Goal: Task Accomplishment & Management: Complete application form

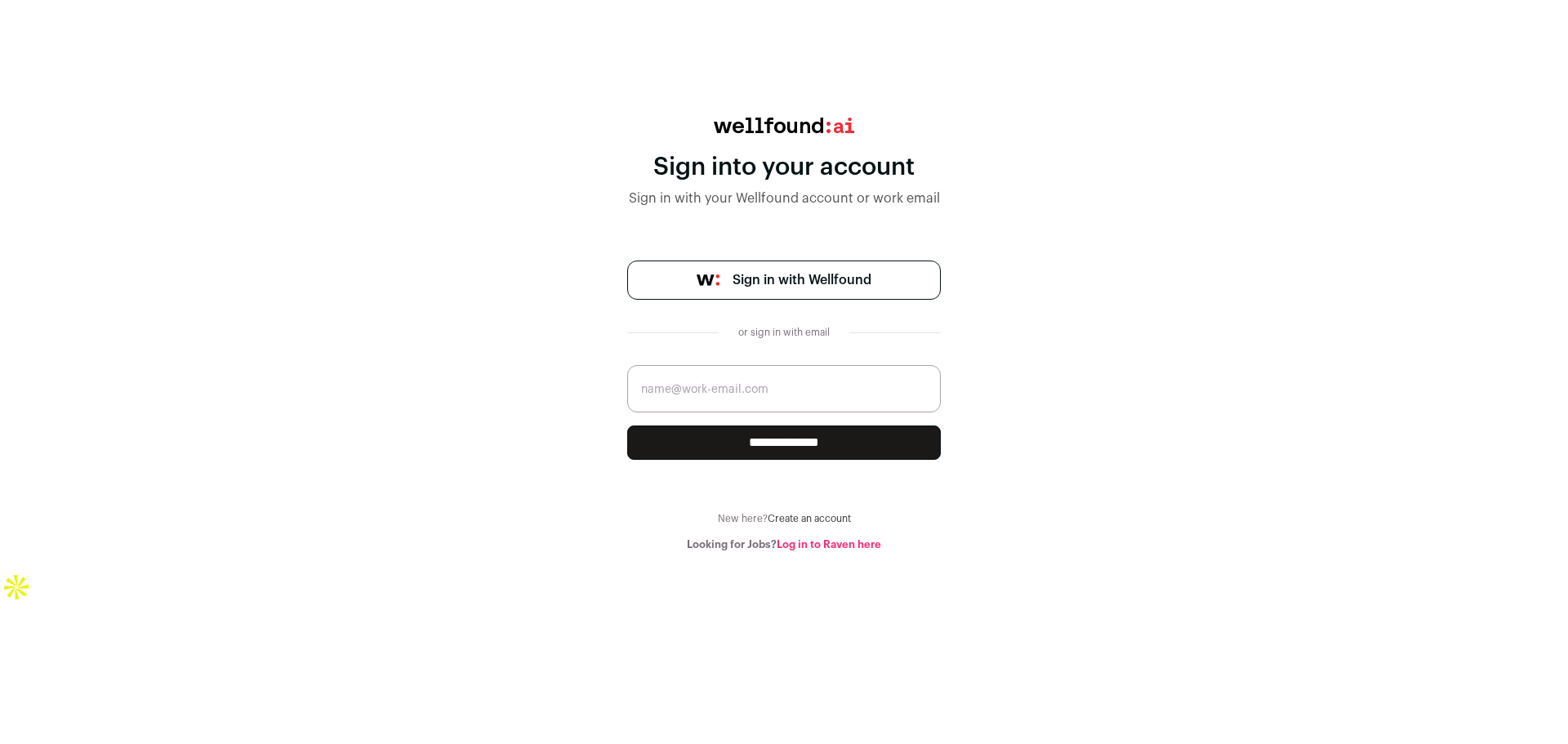
click at [809, 399] on input "email" at bounding box center [784, 389] width 314 height 48
paste input "uuvhhtjjjkwouvzvhn@xfavaj.com"
type input "uuvhhtjjjkwouvzvhn@xfavaj.com"
click at [876, 448] on input "**********" at bounding box center [784, 442] width 314 height 35
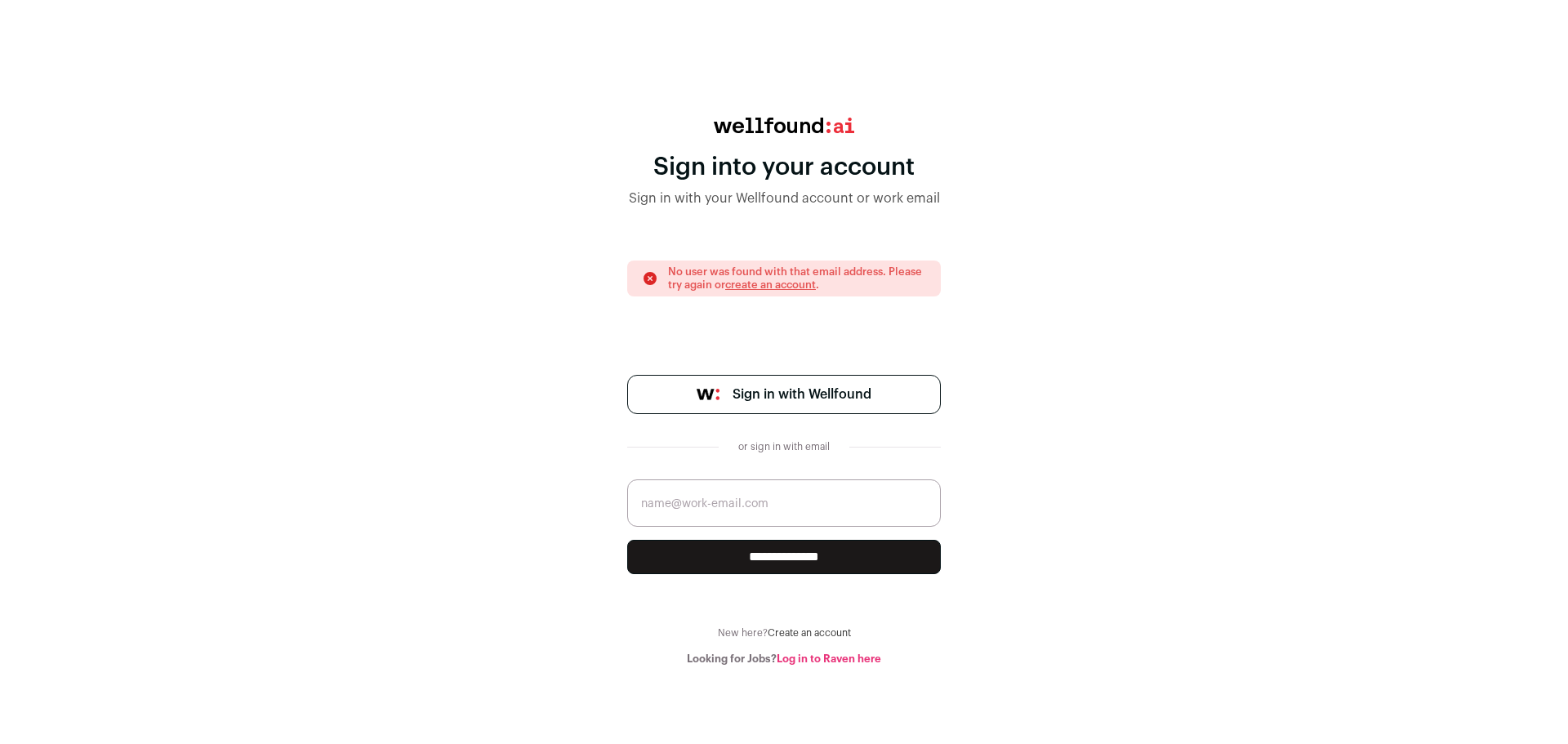
click at [824, 381] on link "Sign in with Wellfound" at bounding box center [784, 394] width 314 height 39
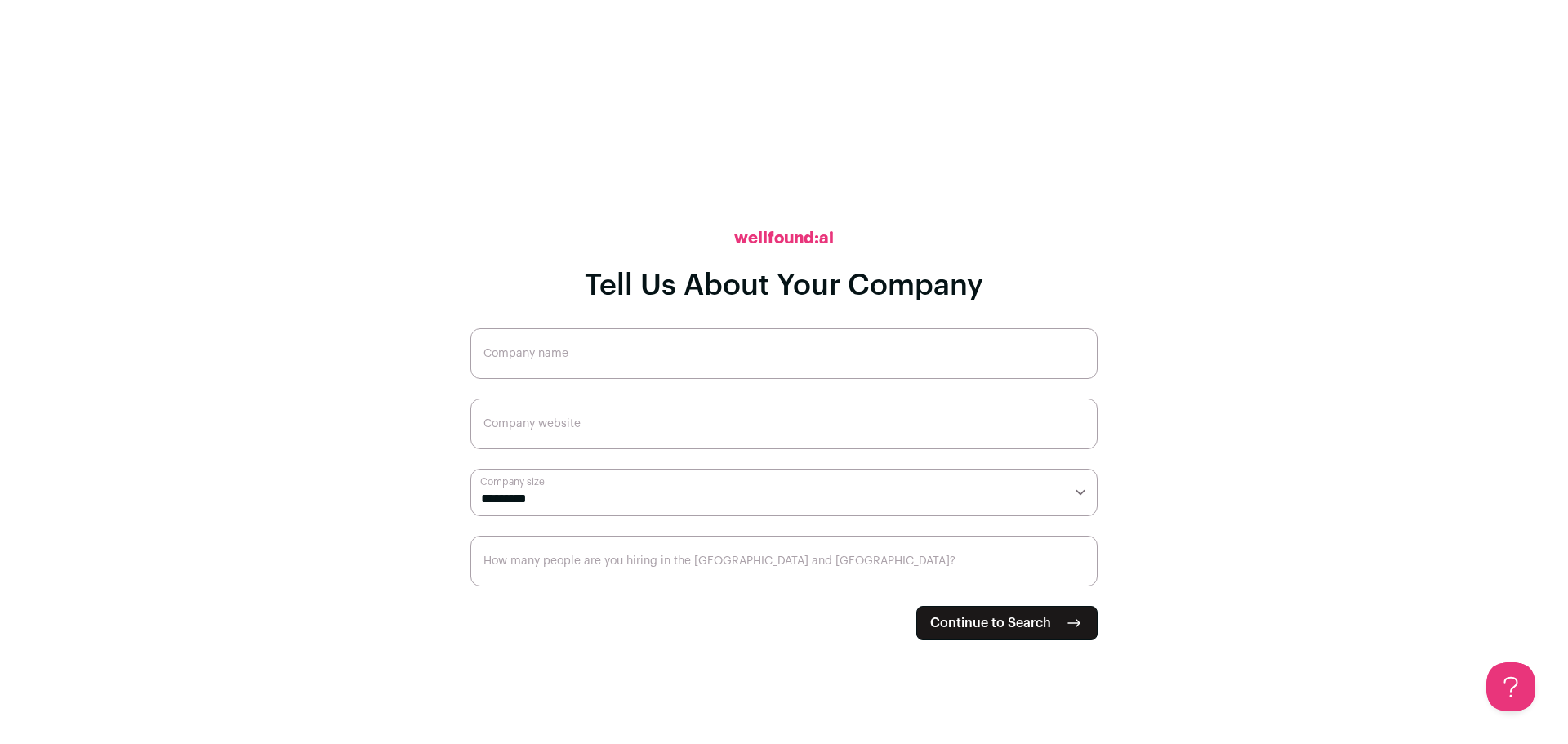
click at [614, 343] on input "Company name" at bounding box center [784, 353] width 627 height 51
click at [557, 431] on input "Company website" at bounding box center [784, 423] width 627 height 51
click at [654, 523] on form "**********" at bounding box center [784, 484] width 627 height 312
click at [637, 501] on select "**********" at bounding box center [784, 493] width 627 height 48
click at [217, 358] on main "**********" at bounding box center [784, 372] width 1568 height 744
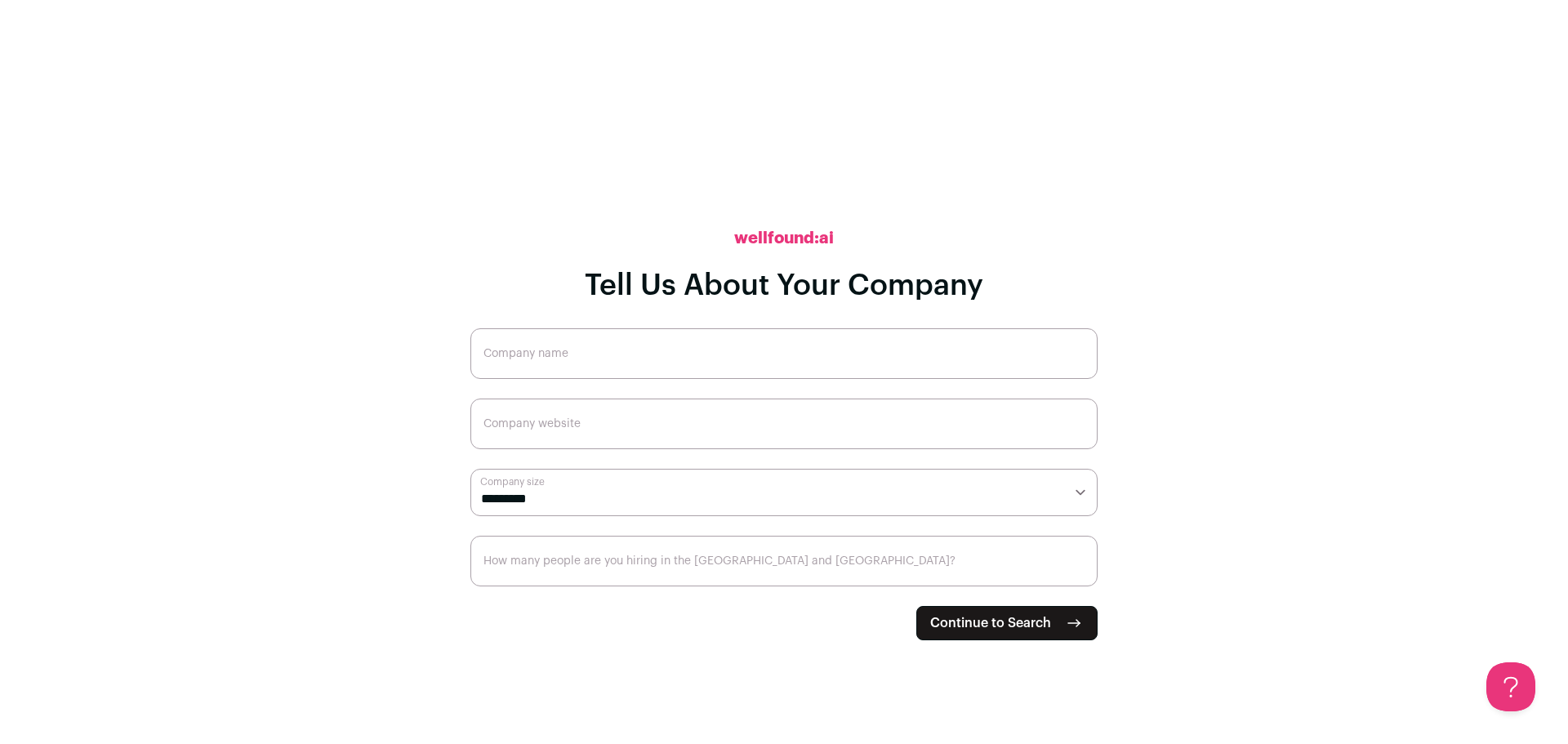
click at [682, 500] on select "**********" at bounding box center [784, 493] width 627 height 48
click at [219, 356] on main "**********" at bounding box center [784, 372] width 1568 height 744
click at [638, 356] on input "Company name" at bounding box center [784, 353] width 627 height 51
type input "d"
type input "ds tech"
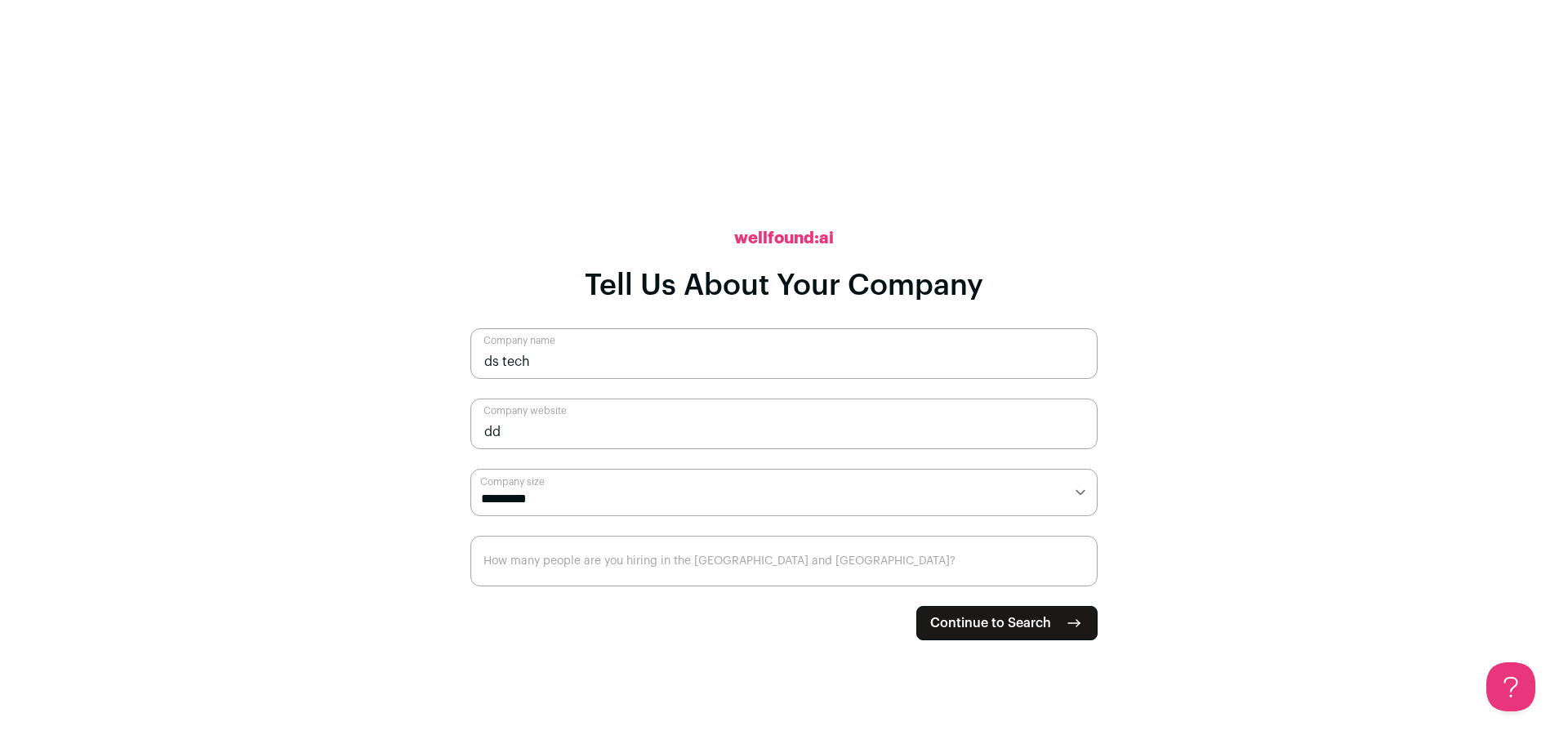
type input "d"
type input "[DOMAIN_NAME]"
click at [617, 500] on select "**********" at bounding box center [784, 493] width 627 height 48
select select "**"
click at [470, 469] on select "**********" at bounding box center [784, 493] width 627 height 48
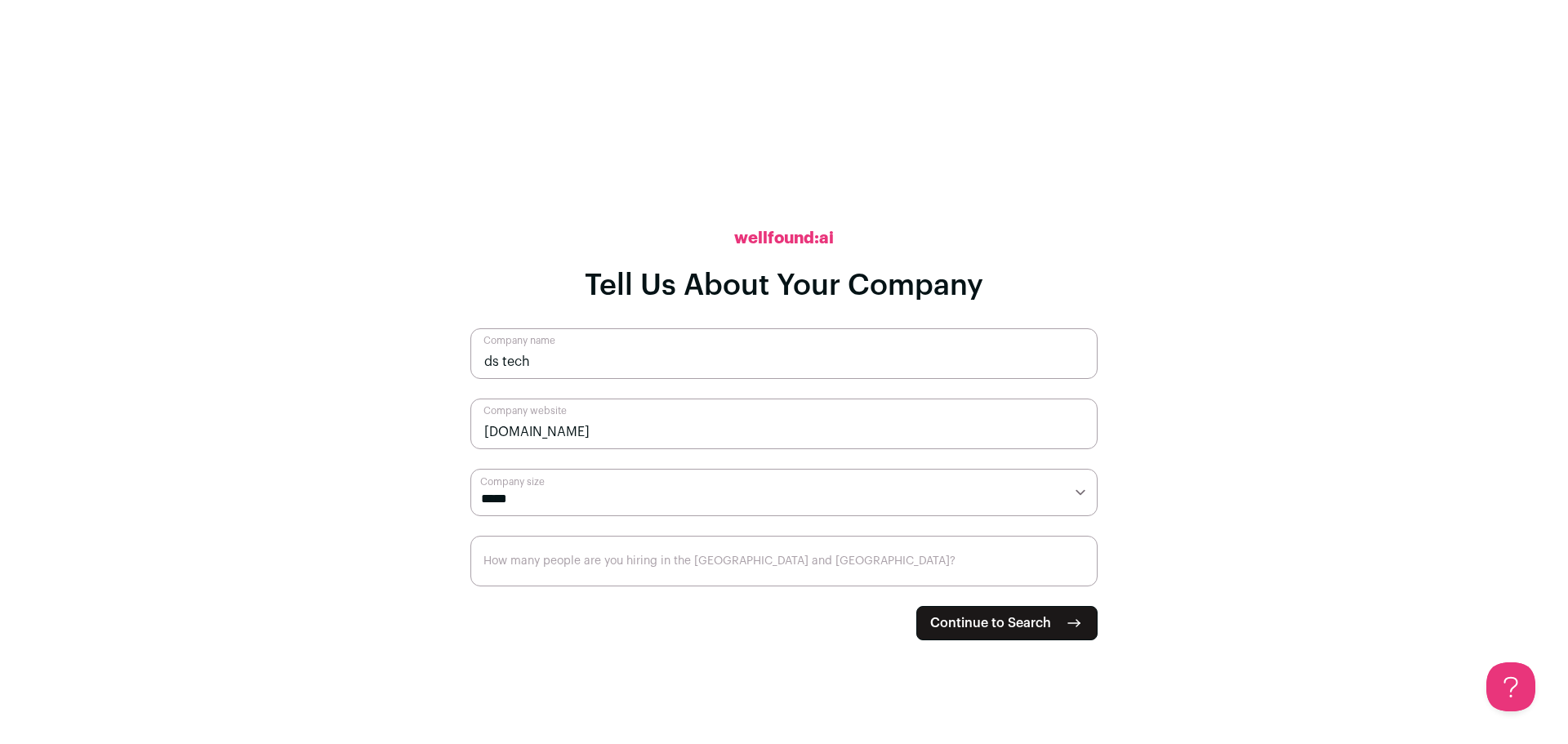
click at [560, 495] on select "**********" at bounding box center [784, 493] width 627 height 48
click at [536, 557] on input "How many people are you hiring in the [GEOGRAPHIC_DATA] and [GEOGRAPHIC_DATA]?" at bounding box center [784, 561] width 627 height 51
type input "100"
click at [1051, 627] on span "Continue to Search" at bounding box center [991, 623] width 121 height 20
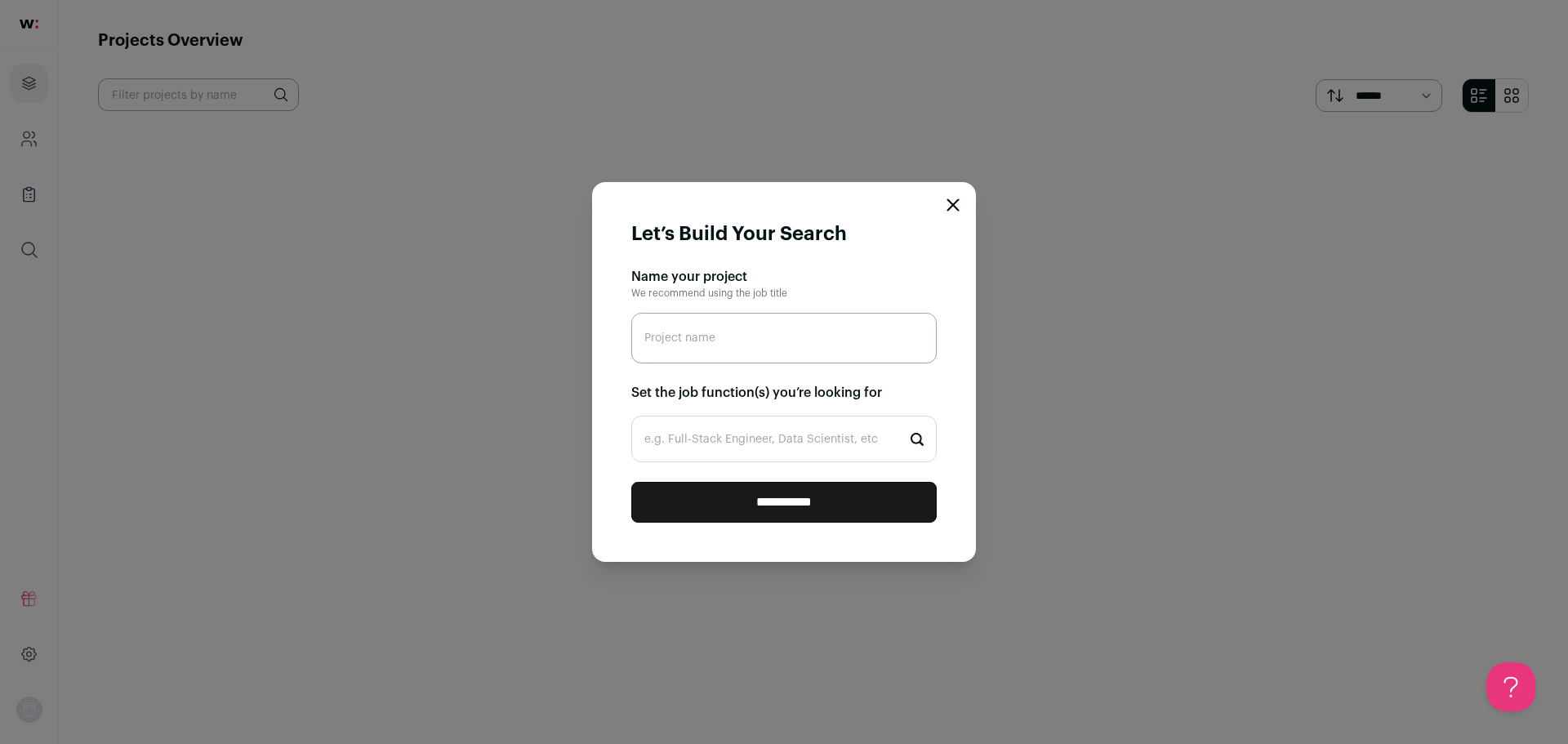
click at [706, 333] on input "Project name" at bounding box center [784, 338] width 306 height 51
type input "Oracle EBS Payroll"
click at [786, 494] on input "**********" at bounding box center [784, 502] width 306 height 41
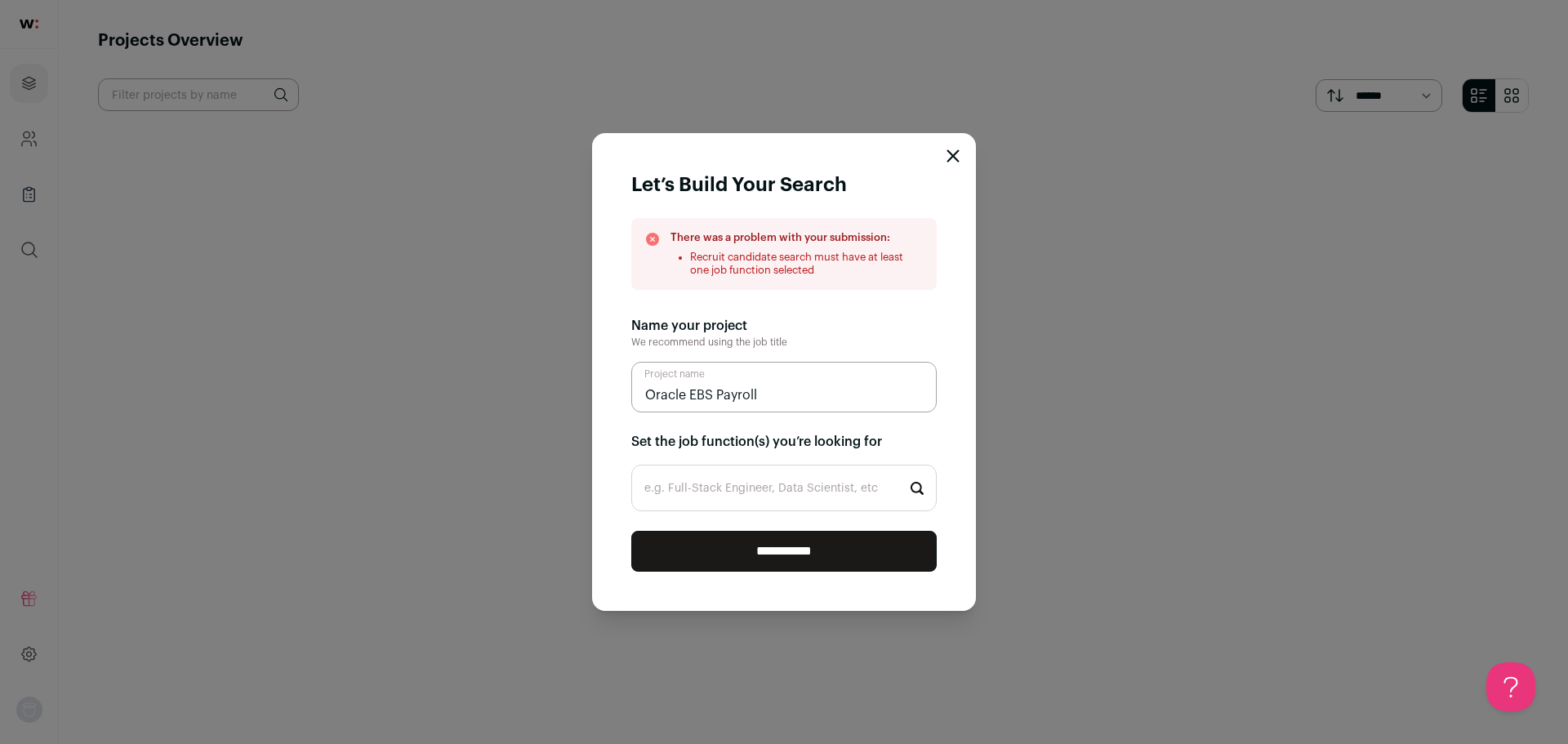
click at [787, 494] on input "e.g. Full-Stack Engineer, Data Scientist, etc" at bounding box center [784, 488] width 306 height 47
click at [836, 484] on input "e.g. Full-Stack Engineer, Data Scientist, etc" at bounding box center [784, 488] width 306 height 47
drag, startPoint x: 708, startPoint y: 491, endPoint x: 621, endPoint y: 503, distance: 87.8
click at [621, 503] on form "**********" at bounding box center [784, 372] width 384 height 478
paste input "EBS Payroll"
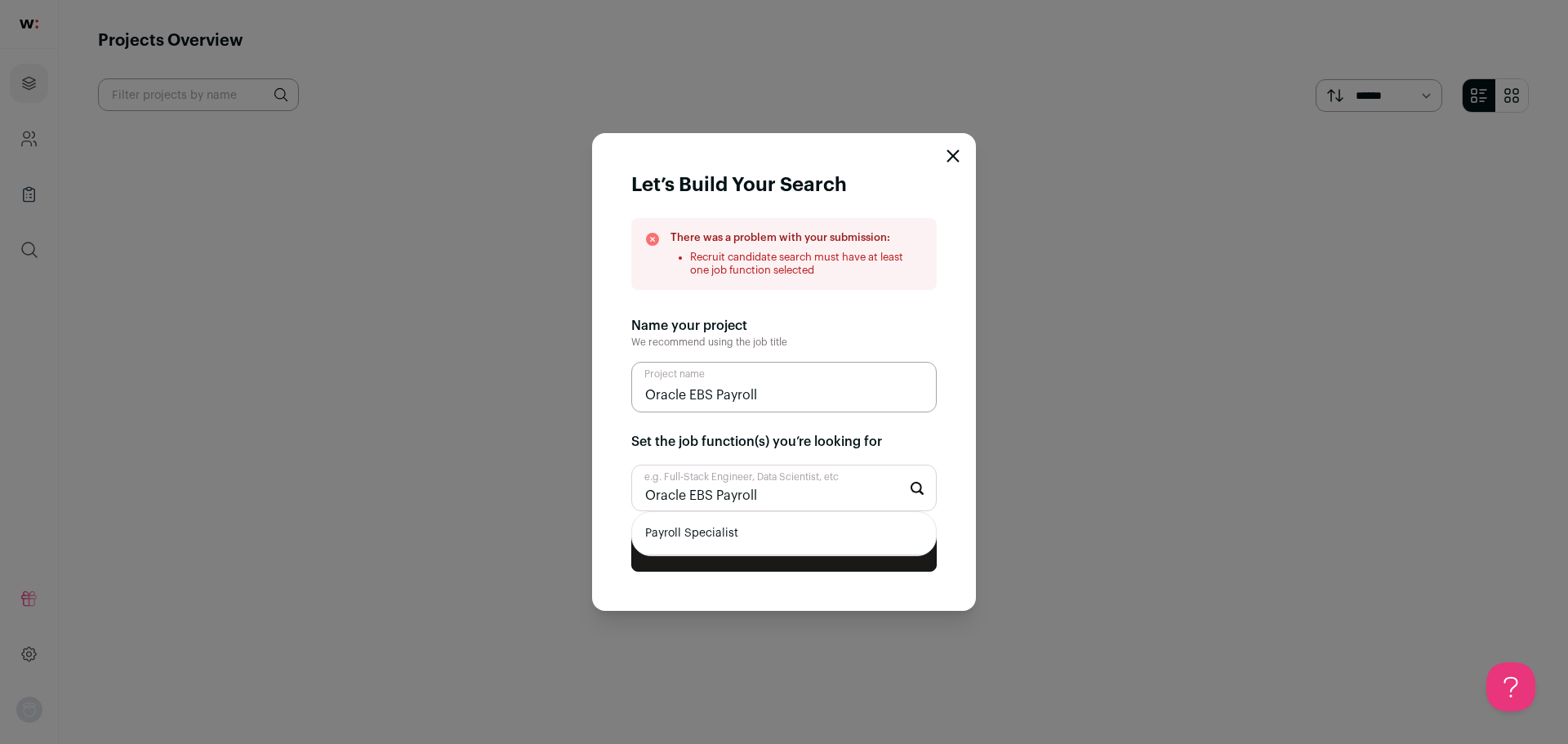
click at [787, 499] on input "Oracle EBS Payroll" at bounding box center [784, 488] width 306 height 47
type input "Oracle EBS Payroll"
click at [718, 541] on li "Payroll Specialist" at bounding box center [784, 534] width 304 height 43
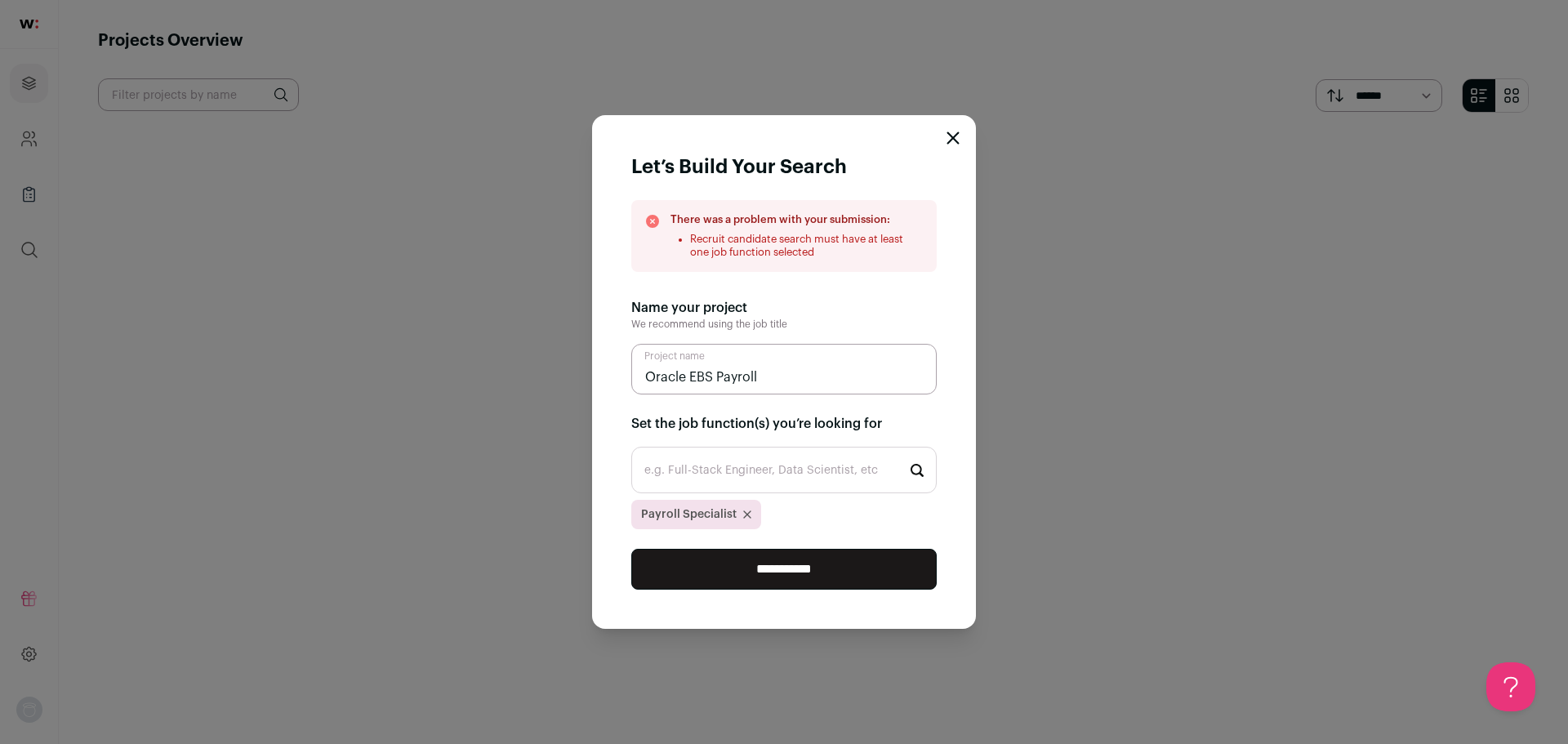
drag, startPoint x: 767, startPoint y: 581, endPoint x: 246, endPoint y: 583, distance: 521.0
click at [246, 583] on div "Let’s Build Your Search There was a problem with your submission: Recruit candi…" at bounding box center [784, 372] width 1568 height 744
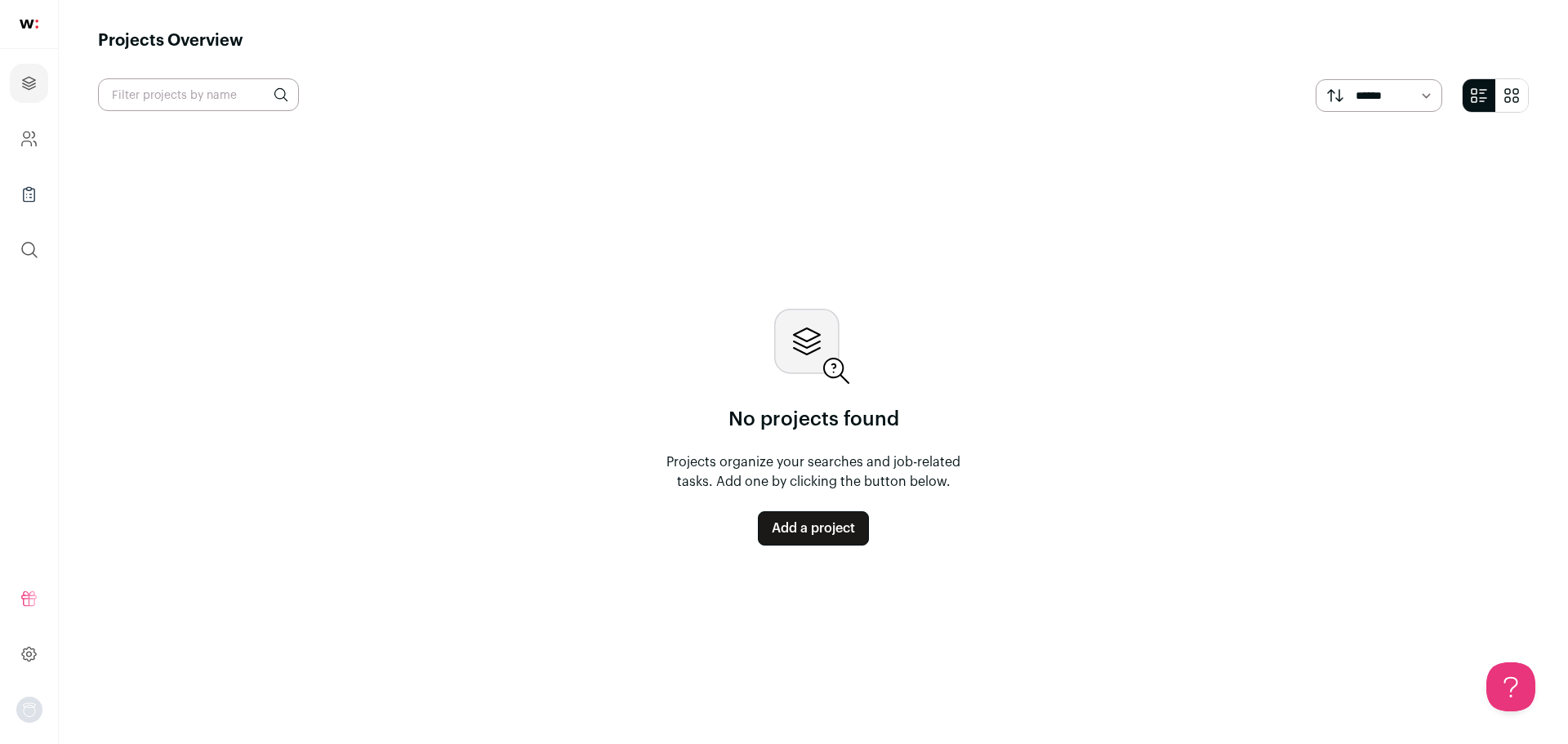
click at [775, 544] on link "Add a project" at bounding box center [813, 529] width 111 height 35
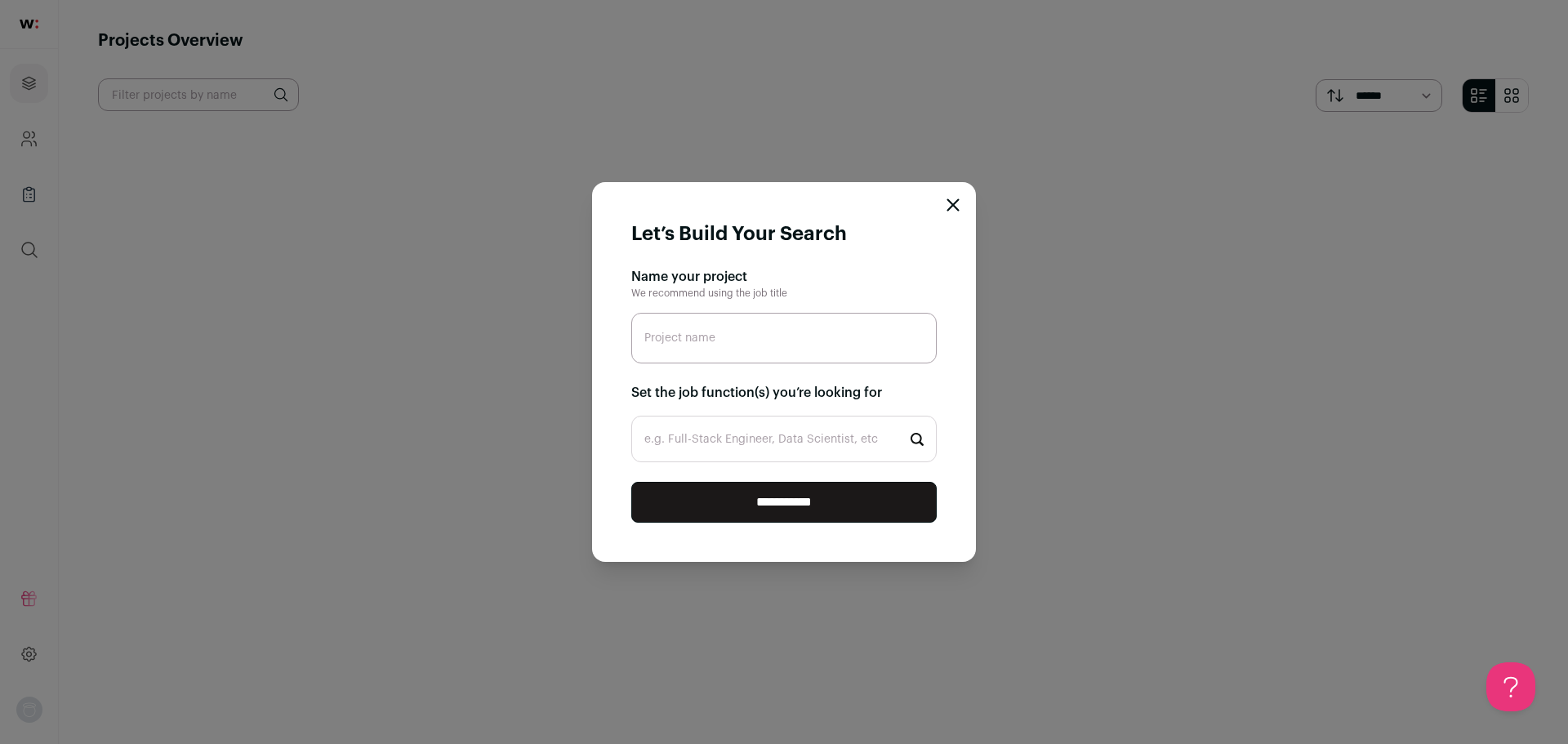
click at [822, 534] on html "Projects Company and ATS Settings Company Lists (Experimental) Global Search Re…" at bounding box center [784, 372] width 1568 height 744
click at [724, 345] on input "Project name" at bounding box center [784, 338] width 306 height 51
paste input "Oracle EBS Payroll"
type input "Oracle EBS Payroll"
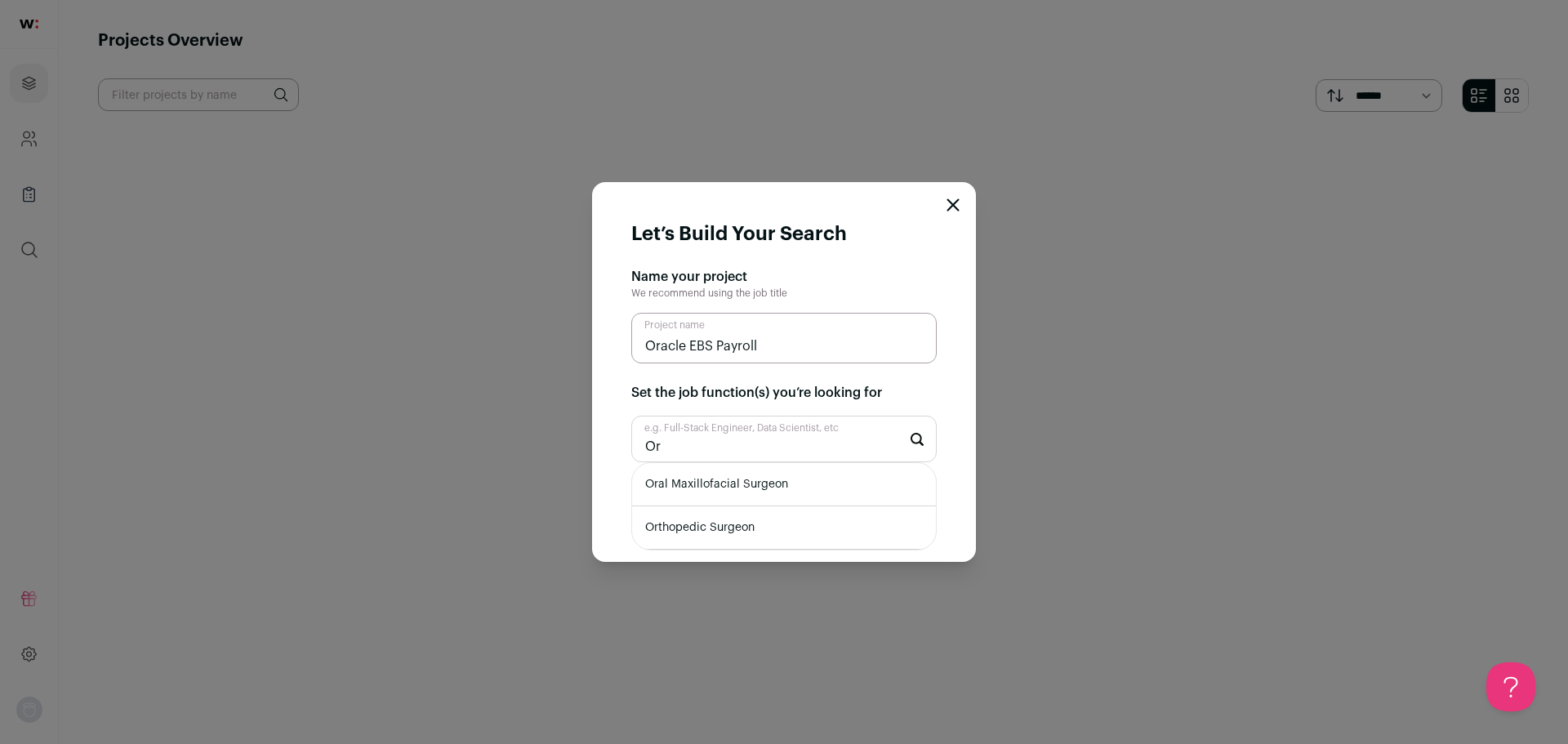
type input "O"
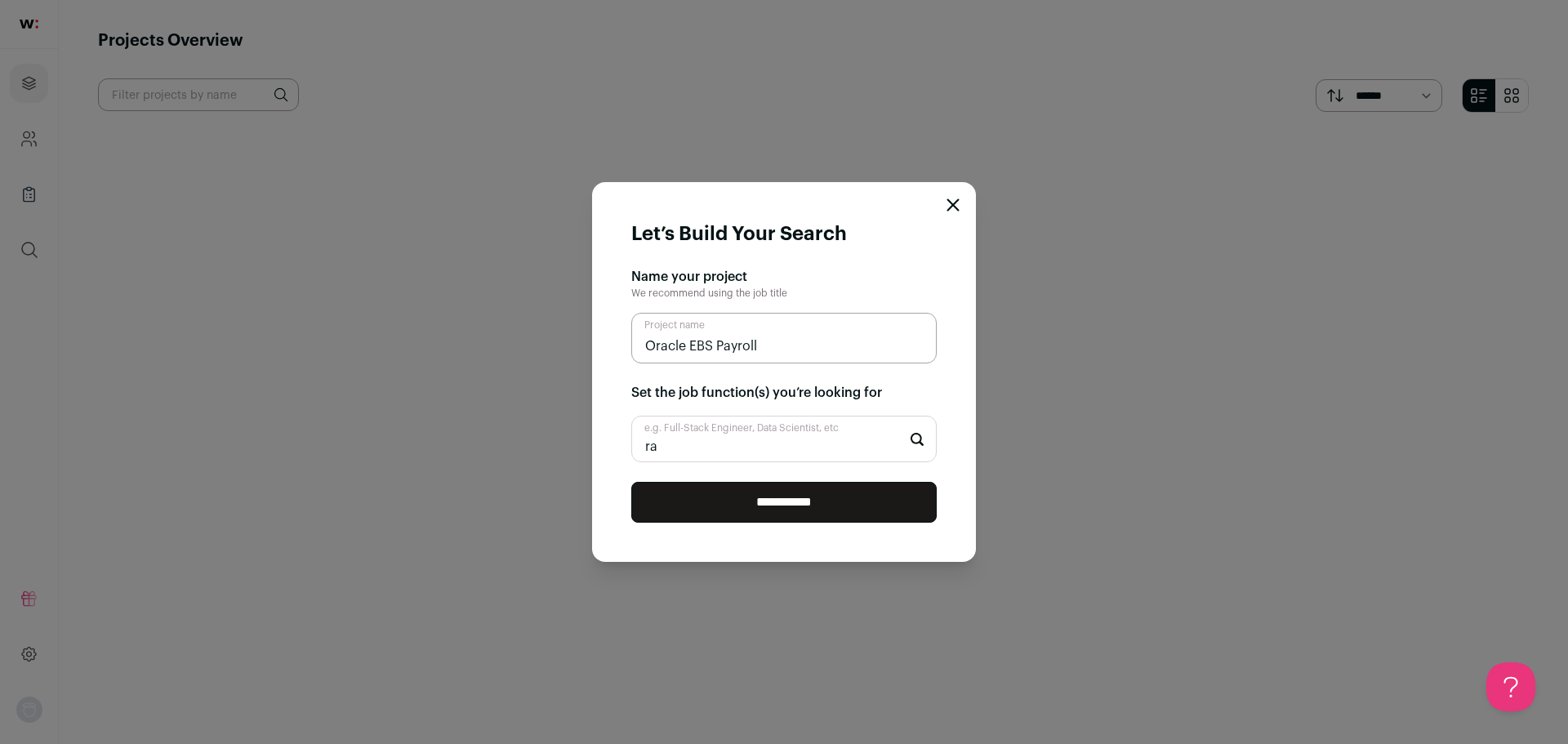
type input "r"
click at [743, 554] on form "**********" at bounding box center [784, 372] width 384 height 380
click at [740, 516] on input "**********" at bounding box center [784, 502] width 306 height 41
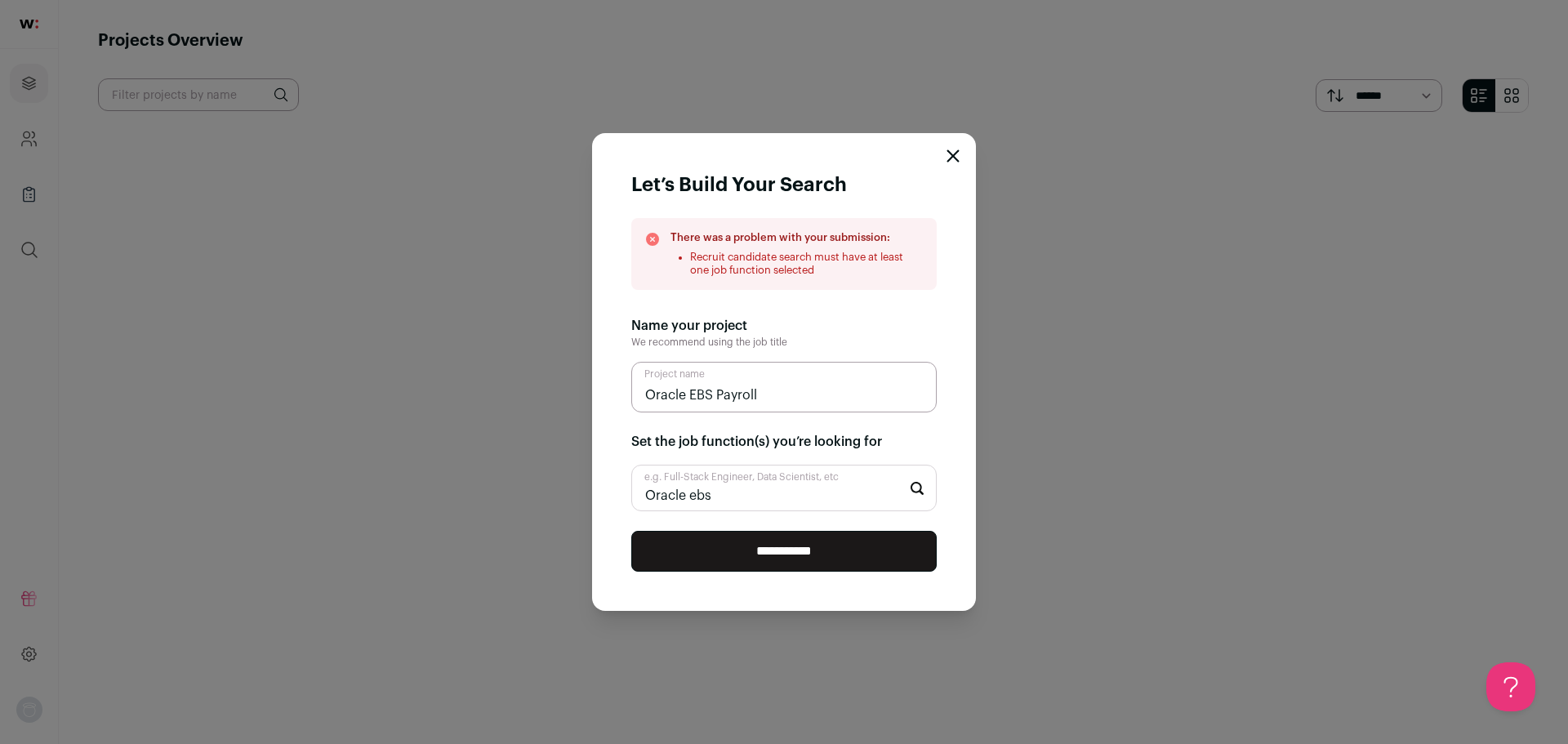
click at [789, 480] on input "Oracle ebs" at bounding box center [784, 488] width 306 height 47
type input "Oracle ebs payroll"
click at [769, 528] on li "Payroll Specialist" at bounding box center [784, 534] width 304 height 43
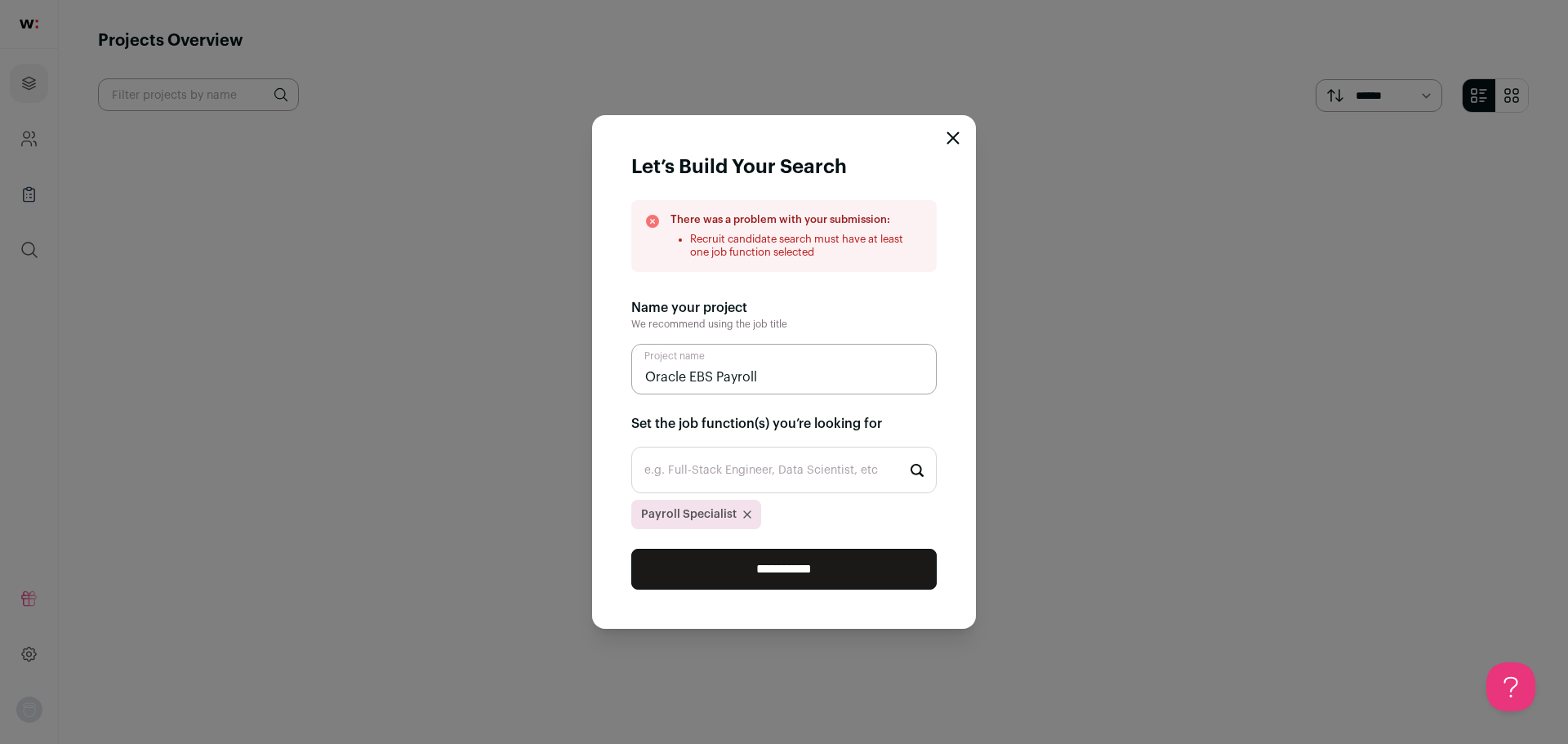
click at [751, 563] on input "**********" at bounding box center [784, 569] width 306 height 41
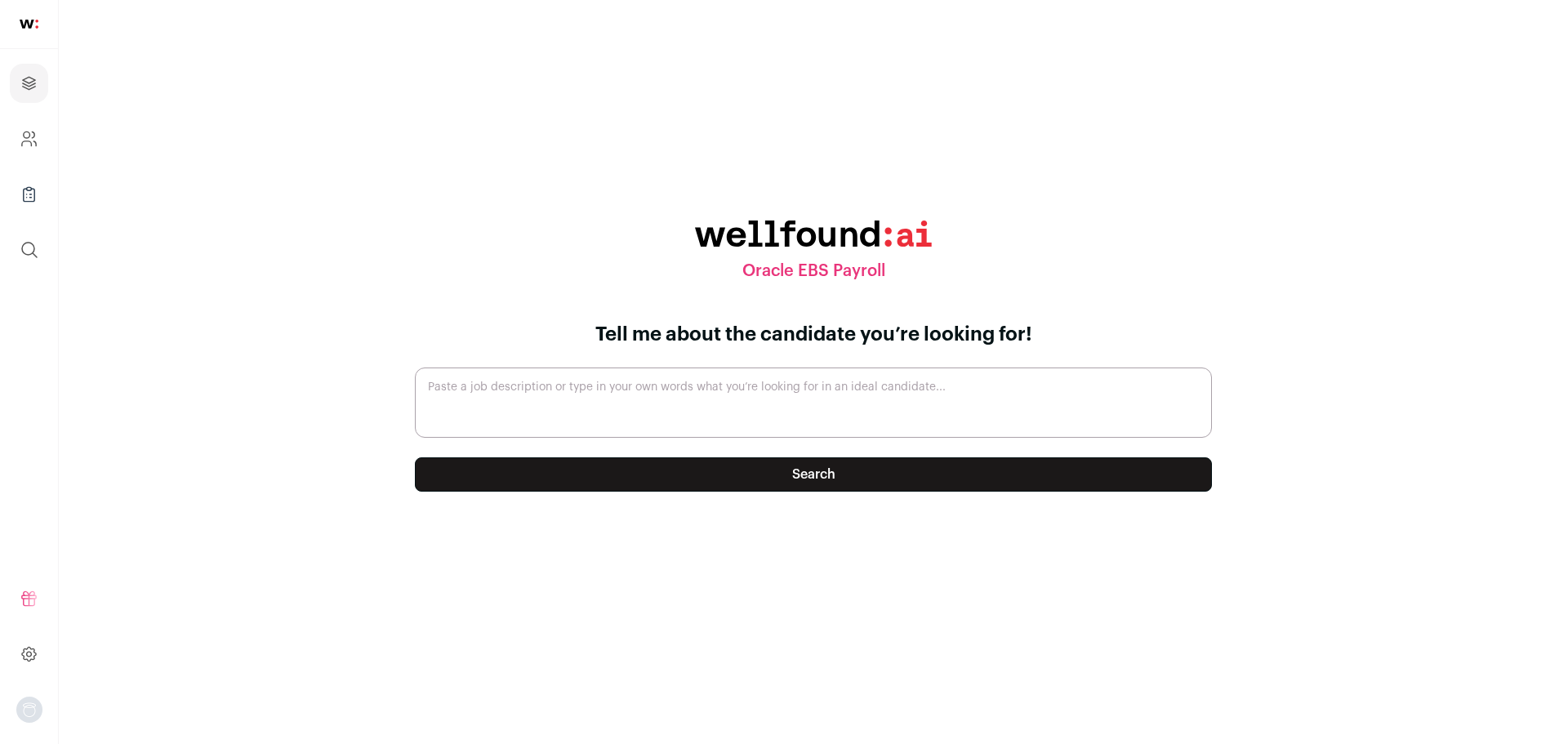
paste textarea "Lor Ipsum: DOL Sitamet – Consectetu (06% Adipiscing + 23% Elitseddo) Eiusmodt: …"
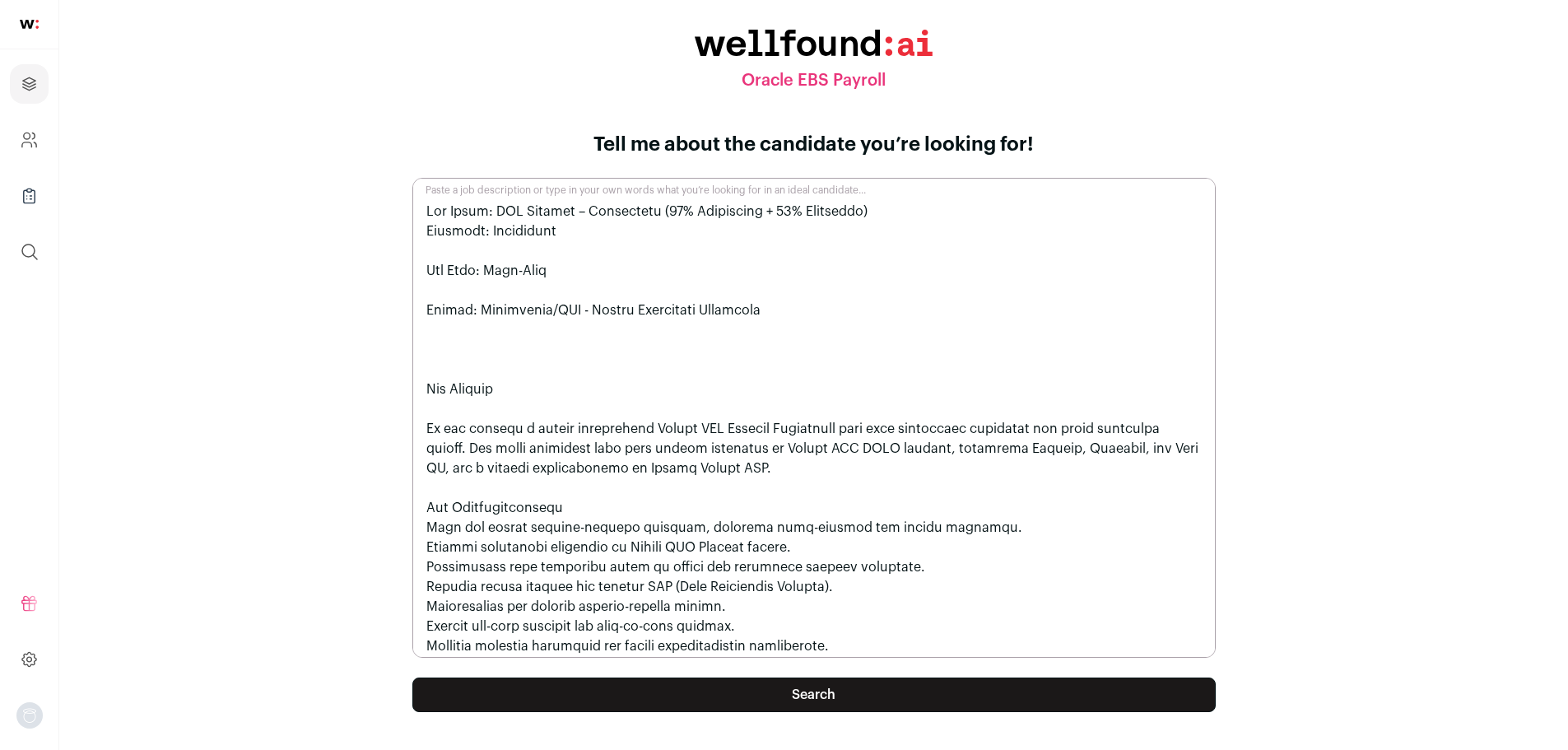
scroll to position [414, 0]
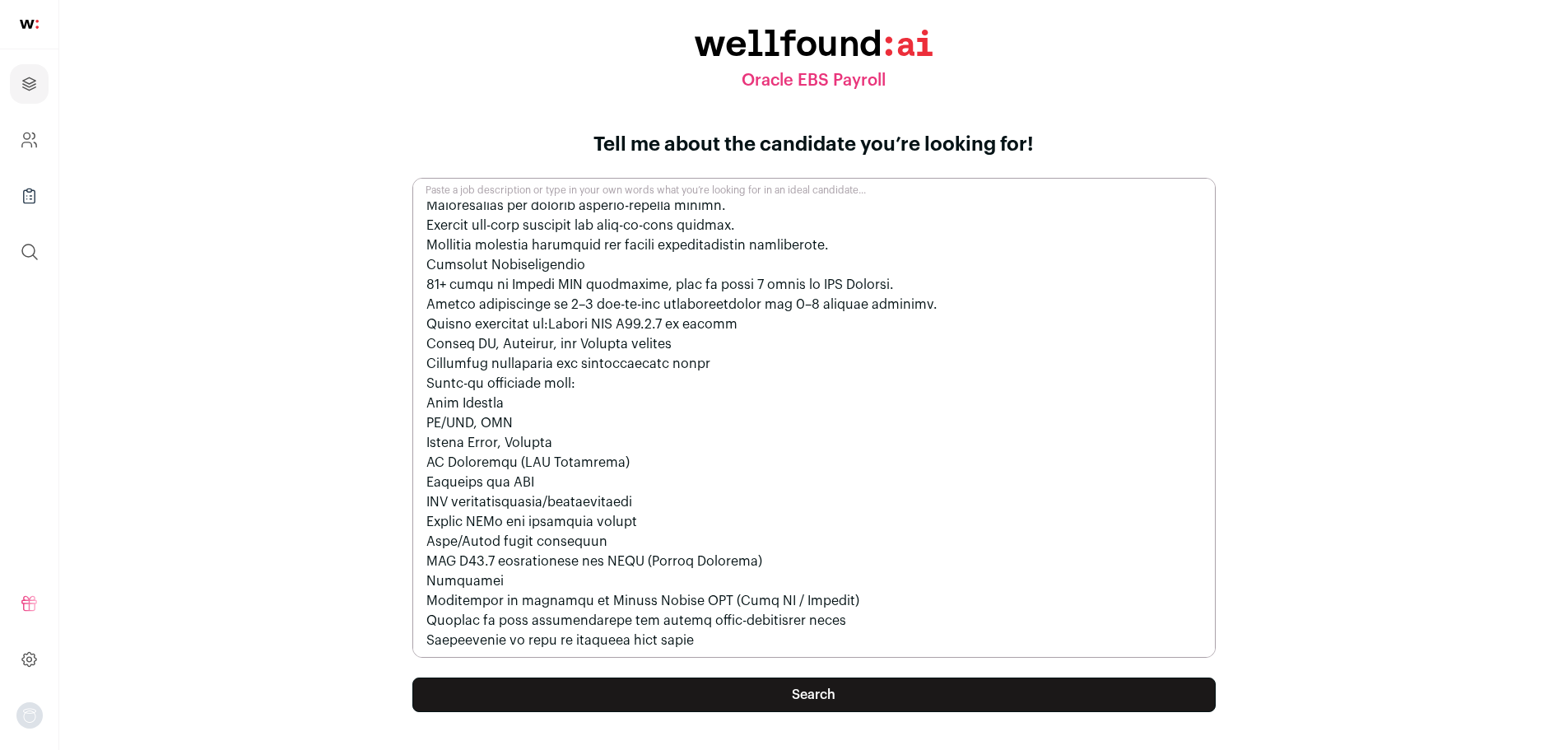
type textarea "Lor Ipsum: DOL Sitamet – Consectetu (06% Adipiscing + 23% Elitseddo) Eiusmodt: …"
click at [854, 700] on button "Search" at bounding box center [814, 695] width 804 height 35
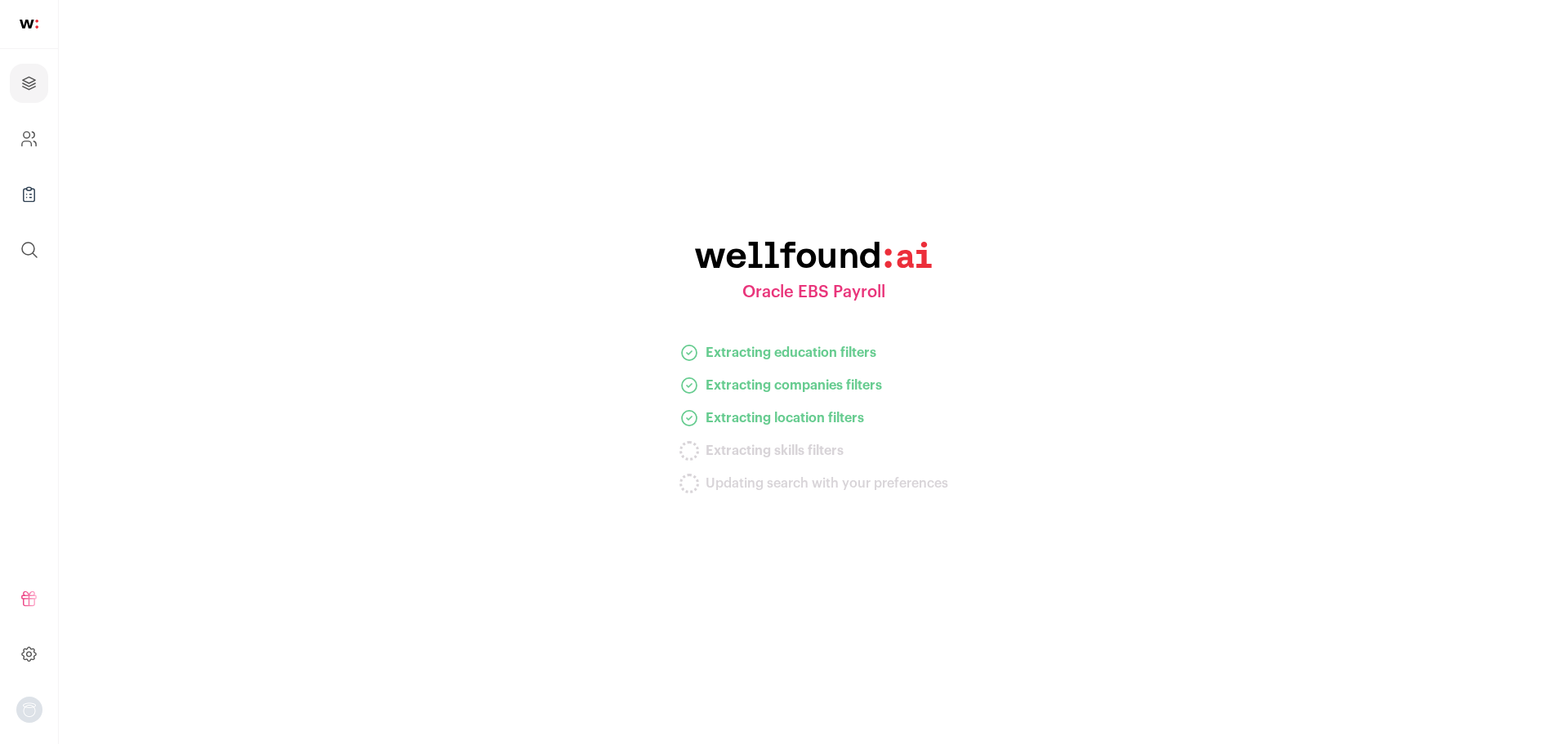
drag, startPoint x: 1007, startPoint y: 644, endPoint x: 707, endPoint y: 590, distance: 304.8
click at [707, 590] on div "Oracle EBS Payroll Extracting education filters Extracting companies filters Ex…" at bounding box center [813, 372] width 269 height 685
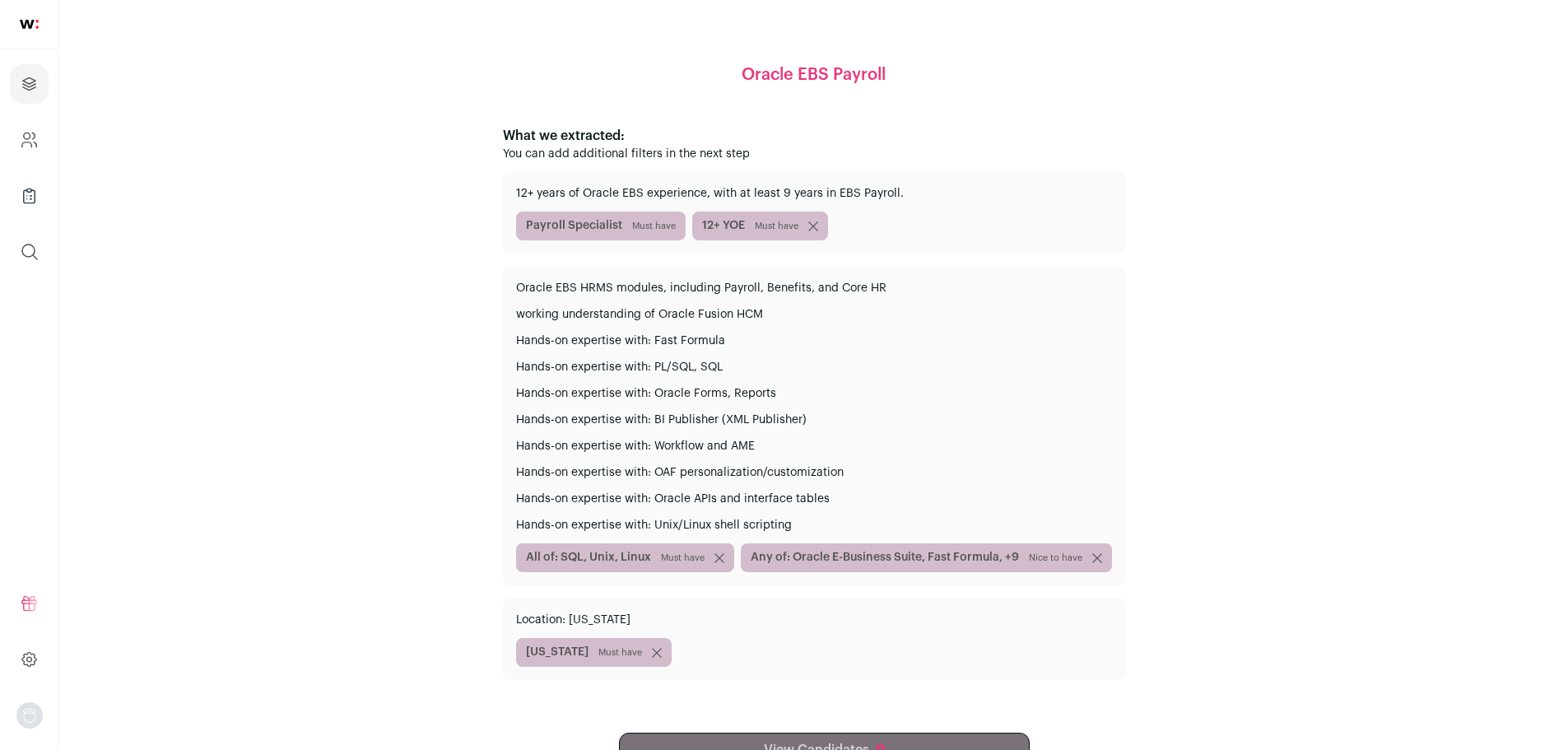
scroll to position [159, 0]
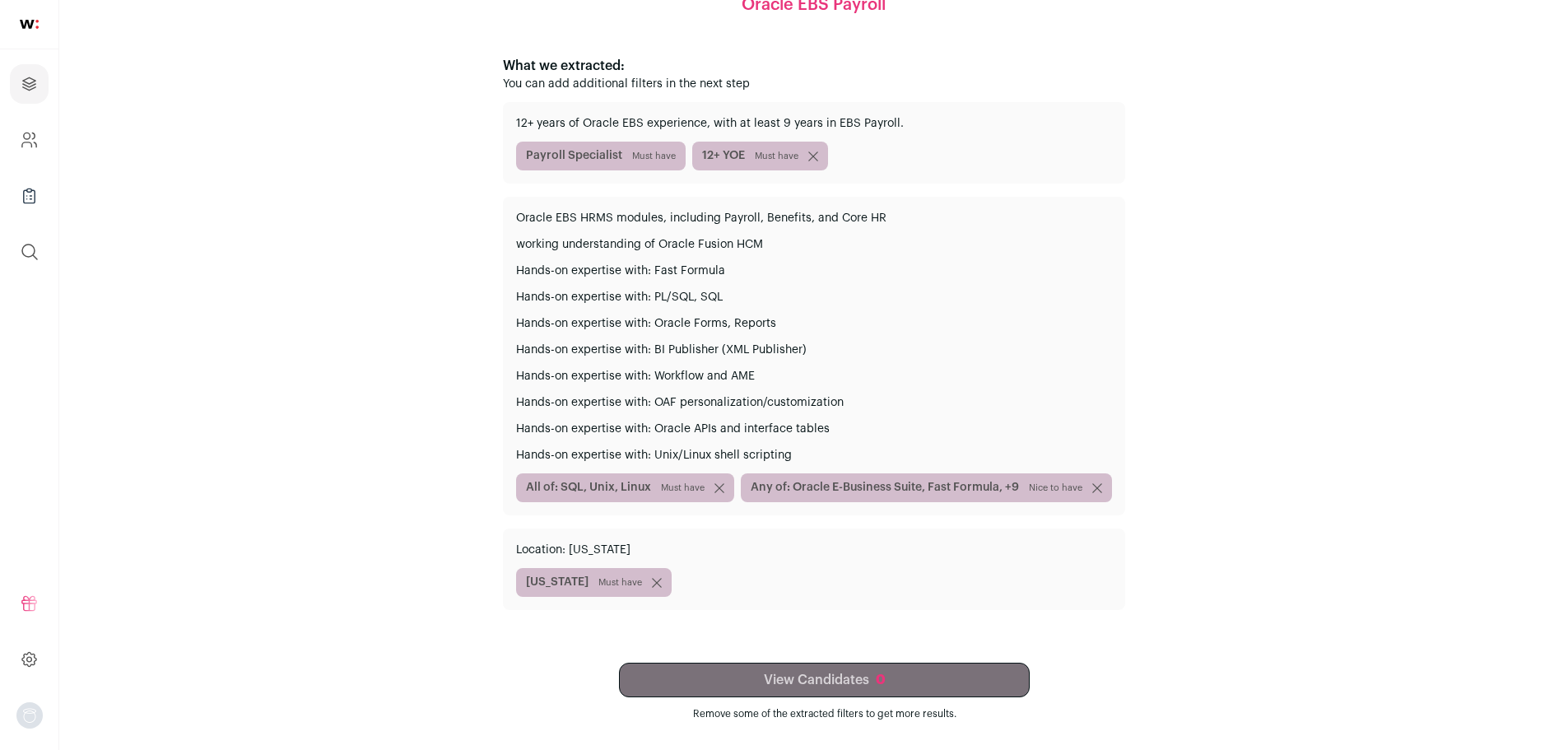
click at [843, 676] on div "View Candidates 0 Remove some of the extracted filters to get more results." at bounding box center [824, 692] width 821 height 57
click at [823, 426] on p "Hands-on expertise with: Oracle APIs and interface tables" at bounding box center [814, 429] width 596 height 17
click at [826, 464] on div "Oracle EBS HRMS modules, including Payroll, Benefits, and Core HR working under…" at bounding box center [814, 356] width 622 height 319
click at [799, 456] on p "Hands-on expertise with: Unix/Linux shell scripting" at bounding box center [814, 455] width 596 height 17
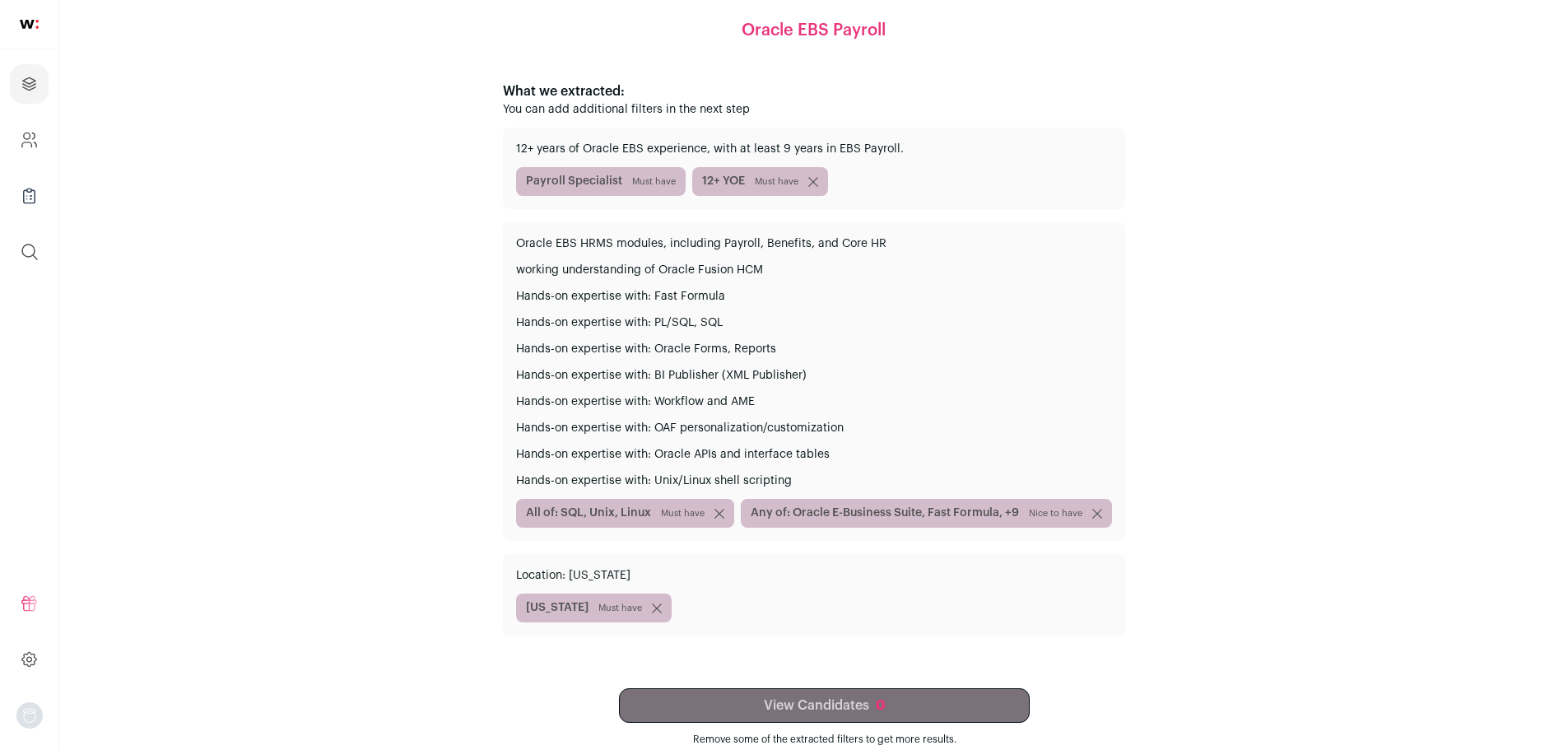
scroll to position [0, 0]
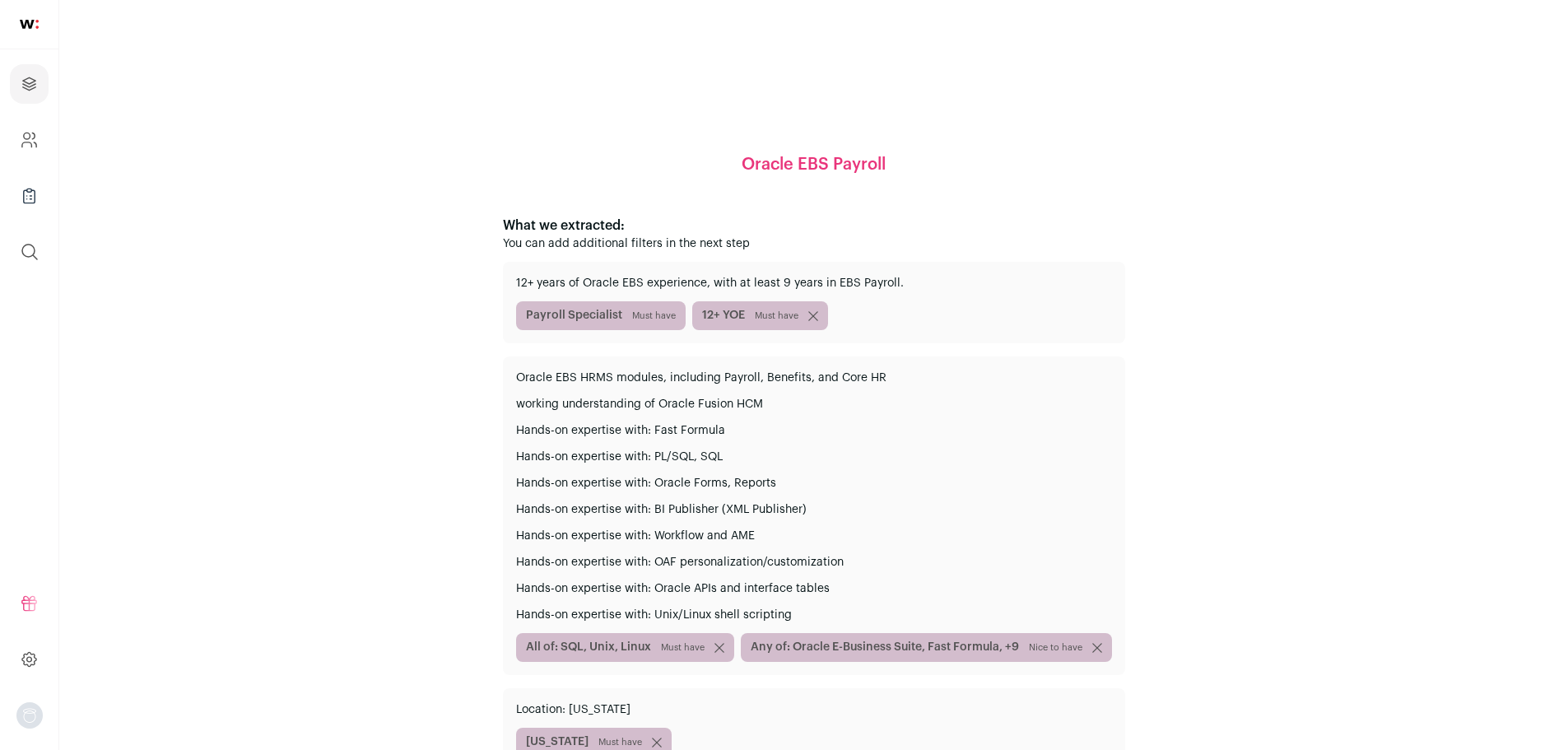
drag, startPoint x: 811, startPoint y: 316, endPoint x: 925, endPoint y: 323, distance: 114.2
click at [925, 324] on div "Payroll Specialist Must have 12+ YOE Must have" at bounding box center [814, 315] width 596 height 29
click at [667, 318] on span "Must have" at bounding box center [654, 315] width 44 height 13
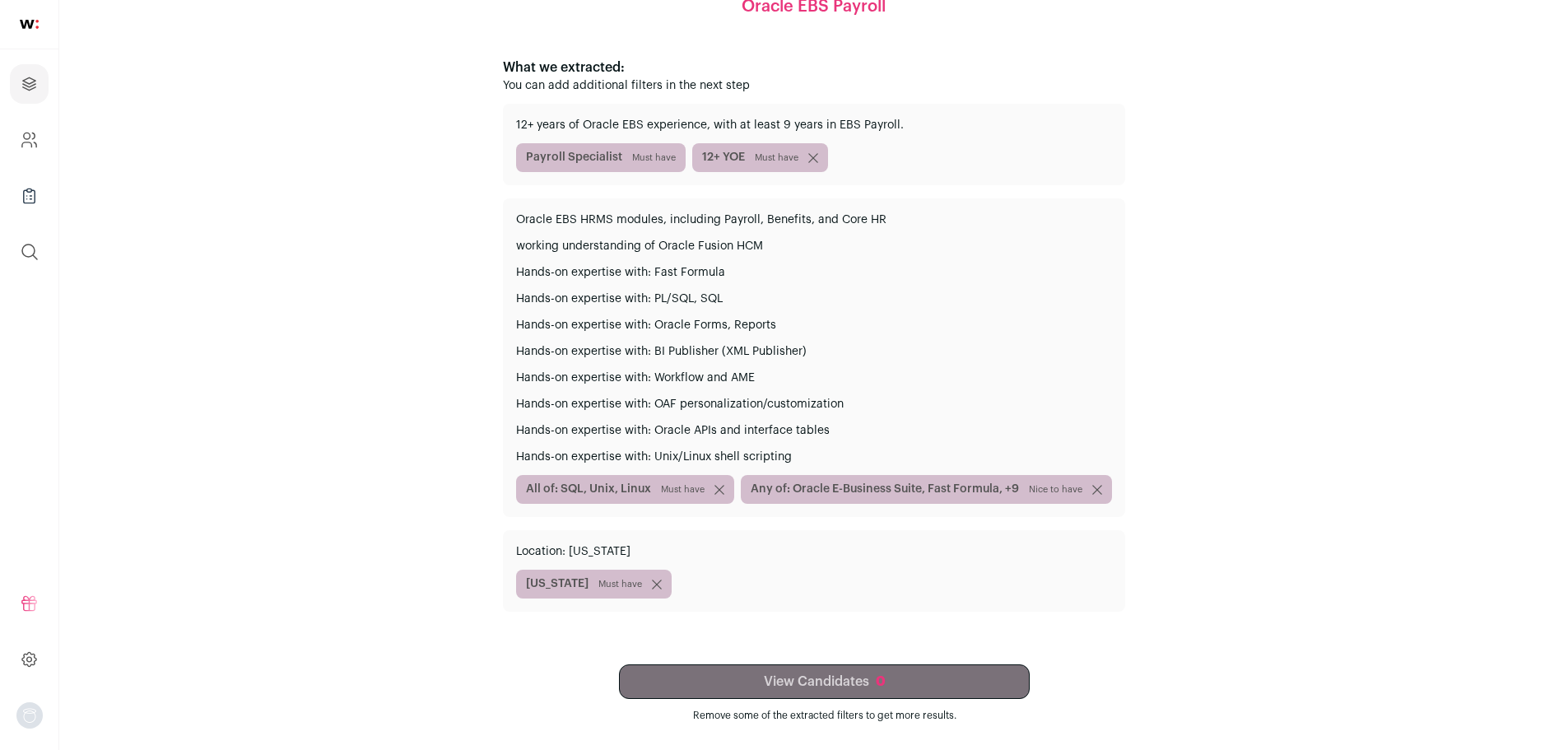
scroll to position [159, 0]
click at [655, 560] on div "Location: [US_STATE] [US_STATE] Must have" at bounding box center [814, 570] width 622 height 82
click at [658, 584] on span "[US_STATE] Must have" at bounding box center [594, 582] width 156 height 29
drag, startPoint x: 688, startPoint y: 564, endPoint x: 663, endPoint y: 550, distance: 28.7
click at [685, 564] on div "Location: [US_STATE] [US_STATE] Must have" at bounding box center [814, 570] width 622 height 82
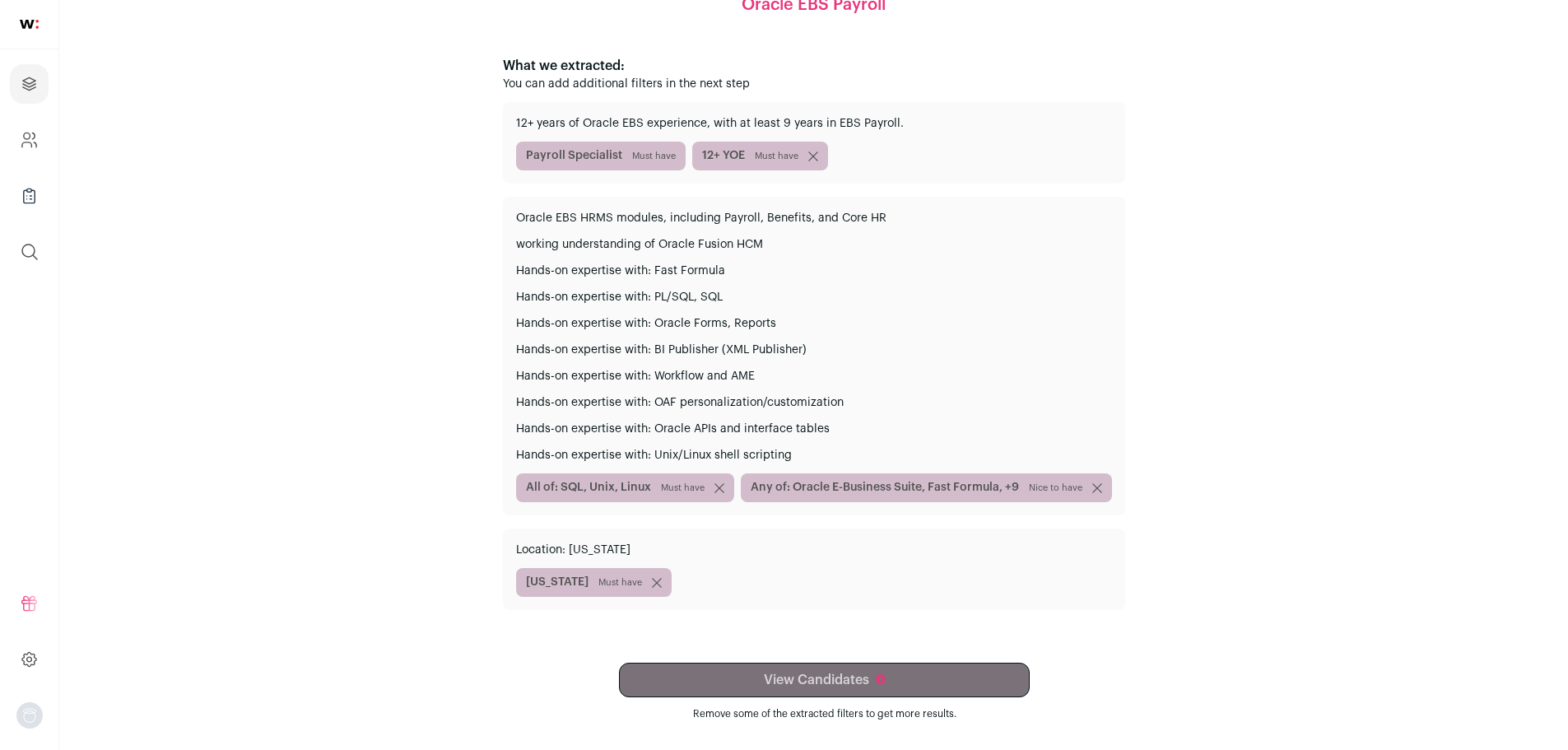
click at [639, 544] on p "Location: [US_STATE]" at bounding box center [814, 550] width 596 height 17
click at [850, 661] on div "Oracle EBS Payroll What we extracted: You can add additional filters in the nex…" at bounding box center [813, 295] width 1430 height 850
click at [848, 668] on div "Oracle EBS Payroll What we extracted: You can add additional filters in the nex…" at bounding box center [813, 295] width 1430 height 850
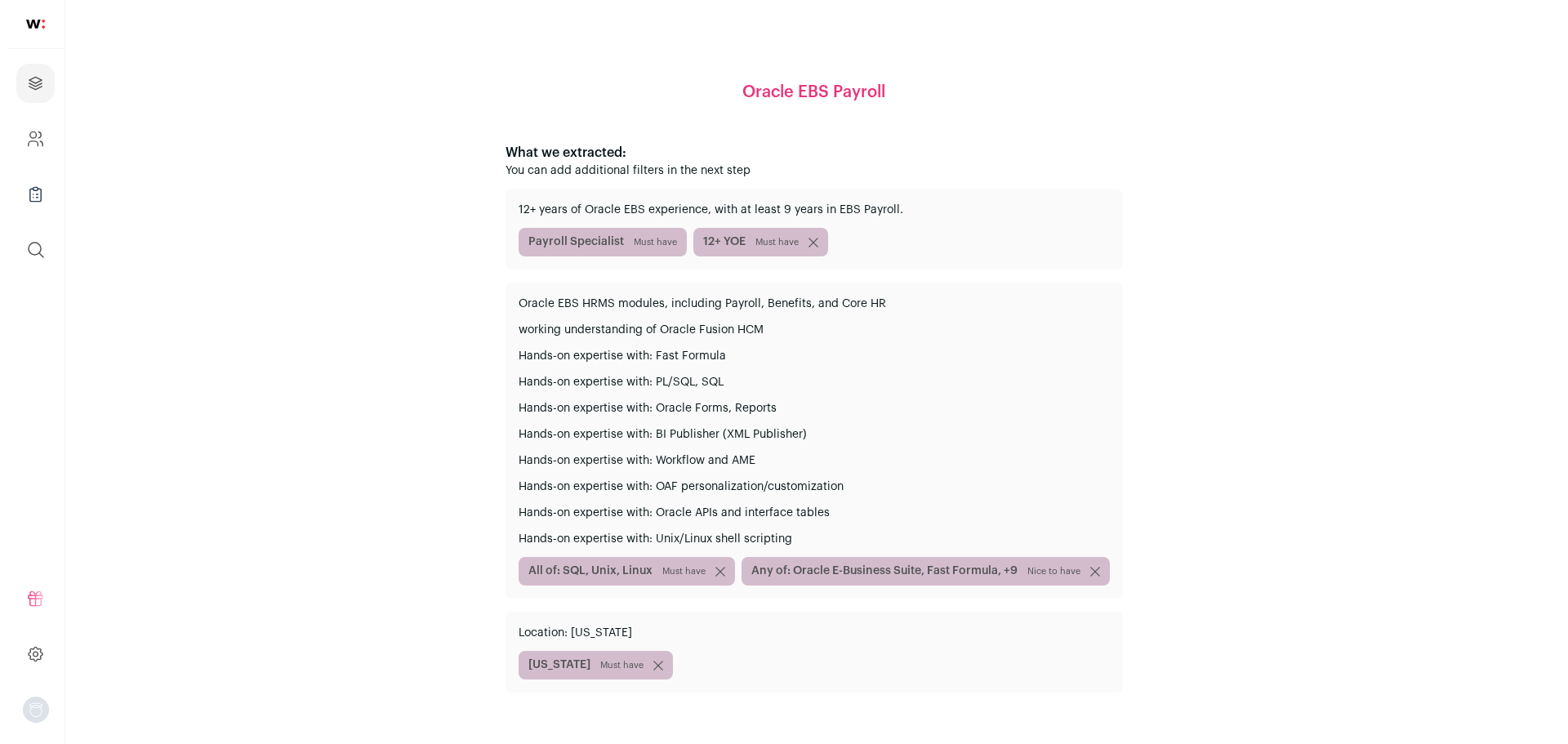
scroll to position [0, 0]
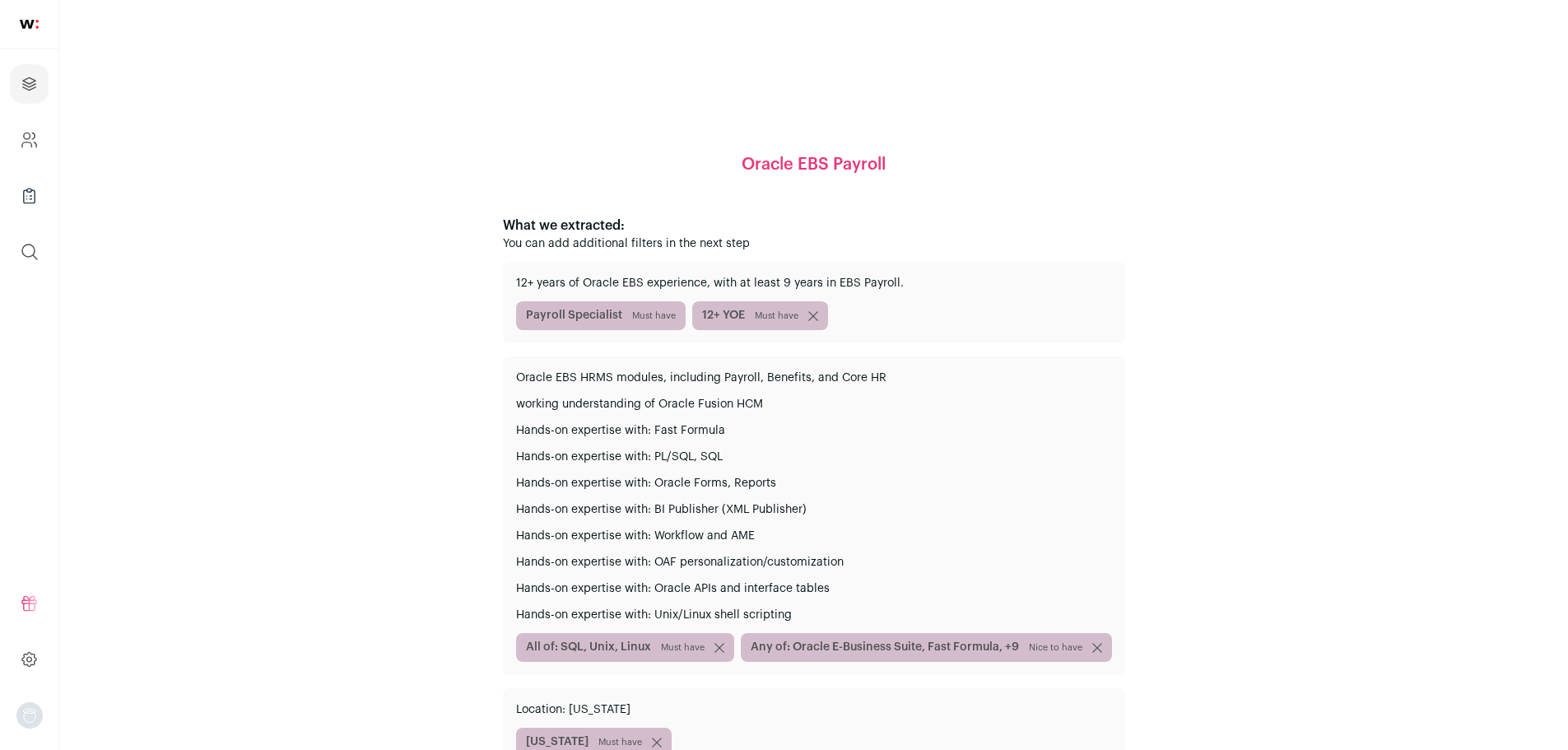
click at [472, 205] on div "Oracle EBS Payroll What we extracted: You can add additional filters in the nex…" at bounding box center [813, 455] width 1430 height 850
click at [529, 218] on p "What we extracted:" at bounding box center [814, 226] width 622 height 20
click at [670, 256] on div "What we extracted: You can add additional filters in the next step 12+ years of…" at bounding box center [814, 499] width 622 height 567
drag, startPoint x: 597, startPoint y: 226, endPoint x: 618, endPoint y: 264, distance: 43.4
click at [618, 263] on div "What we extracted: You can add additional filters in the next step 12+ years of…" at bounding box center [814, 499] width 622 height 567
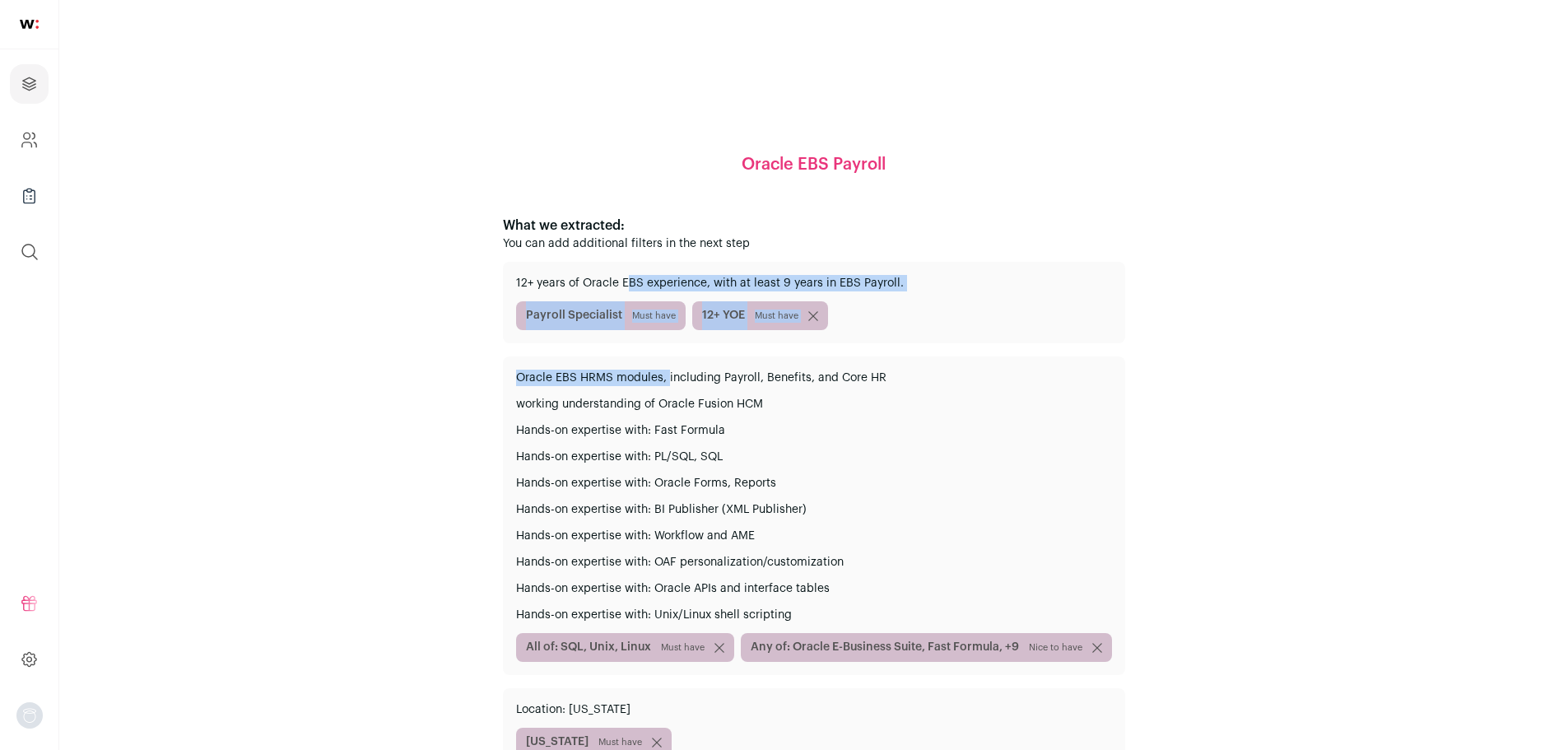
drag, startPoint x: 655, startPoint y: 330, endPoint x: 669, endPoint y: 364, distance: 36.8
click at [669, 364] on div "12+ years of Oracle EBS experience, with at least 9 years in EBS Payroll. Payro…" at bounding box center [814, 523] width 622 height 521
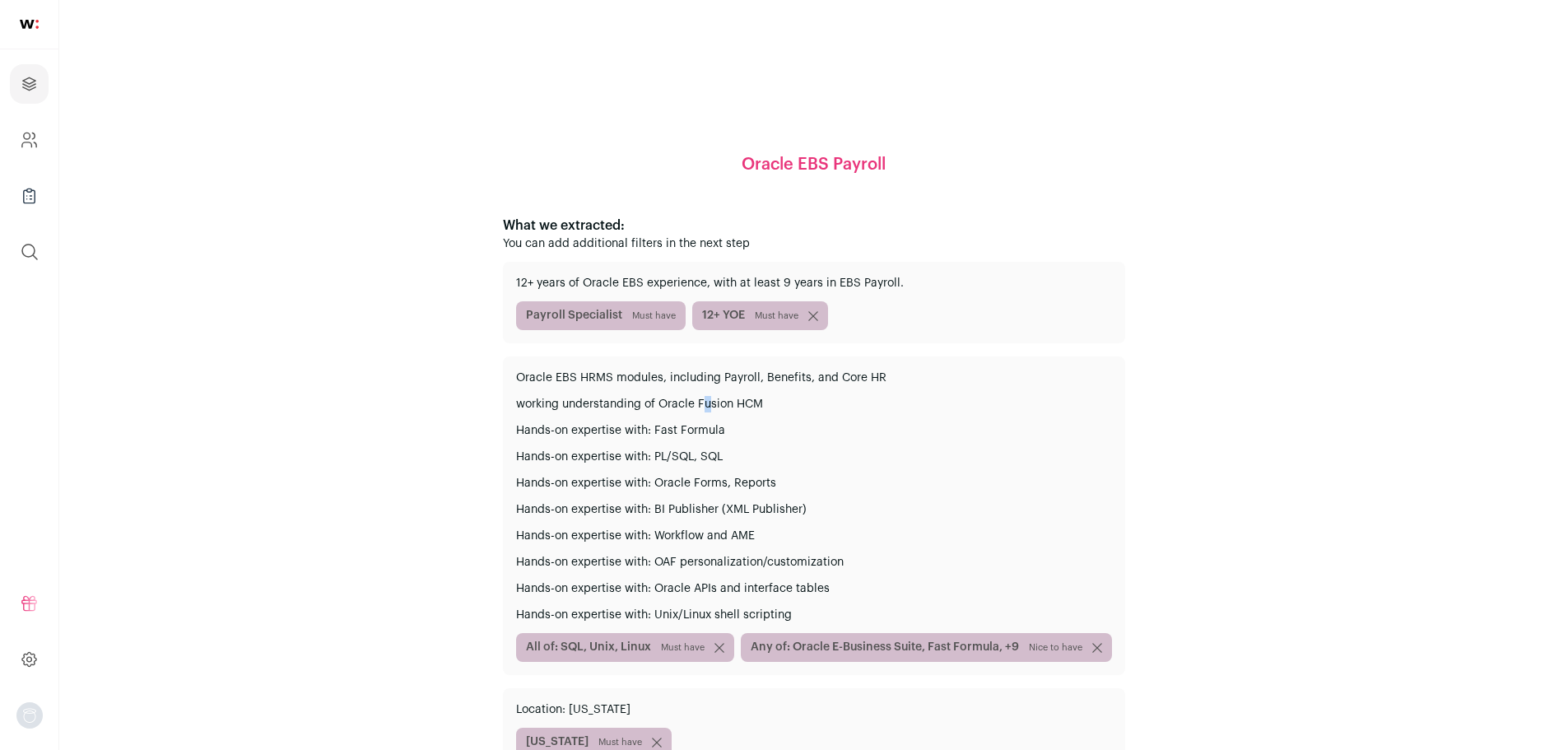
click at [710, 399] on div "Oracle EBS HRMS modules, including Payroll, Benefits, and Core HR working under…" at bounding box center [814, 516] width 622 height 319
click at [34, 78] on icon "Projects" at bounding box center [30, 84] width 19 height 20
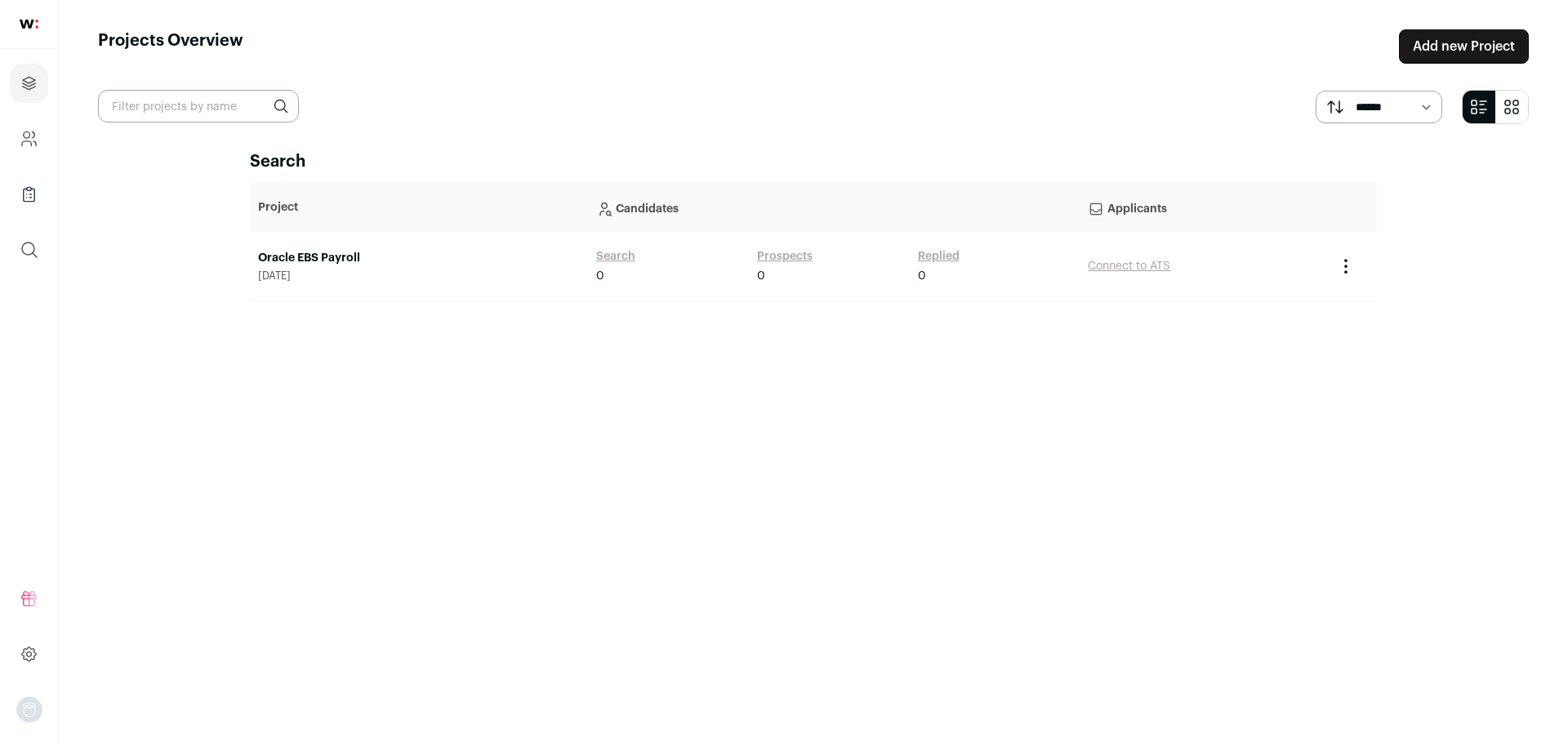
click at [218, 118] on input "text" at bounding box center [198, 106] width 201 height 33
click at [1435, 58] on link "Add new Project" at bounding box center [1463, 47] width 130 height 35
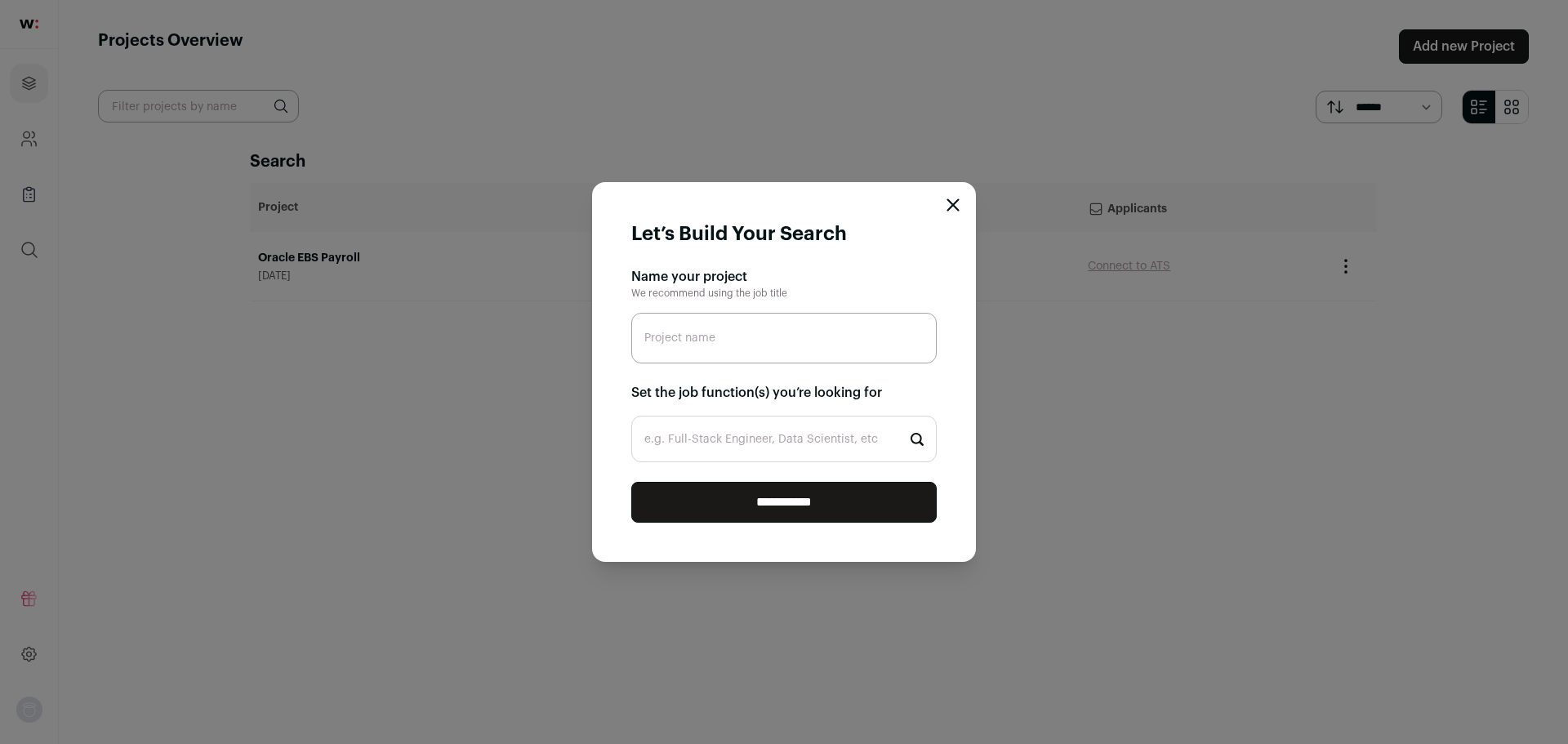
click at [729, 344] on input "Project name" at bounding box center [784, 338] width 306 height 51
paste input "Infrastructure Specialist"
type input "Infrastructure Specialist"
click at [720, 445] on input "e.g. Full-Stack Engineer, Data Scientist, etc" at bounding box center [784, 439] width 306 height 47
paste input "Infrastructure Specialist"
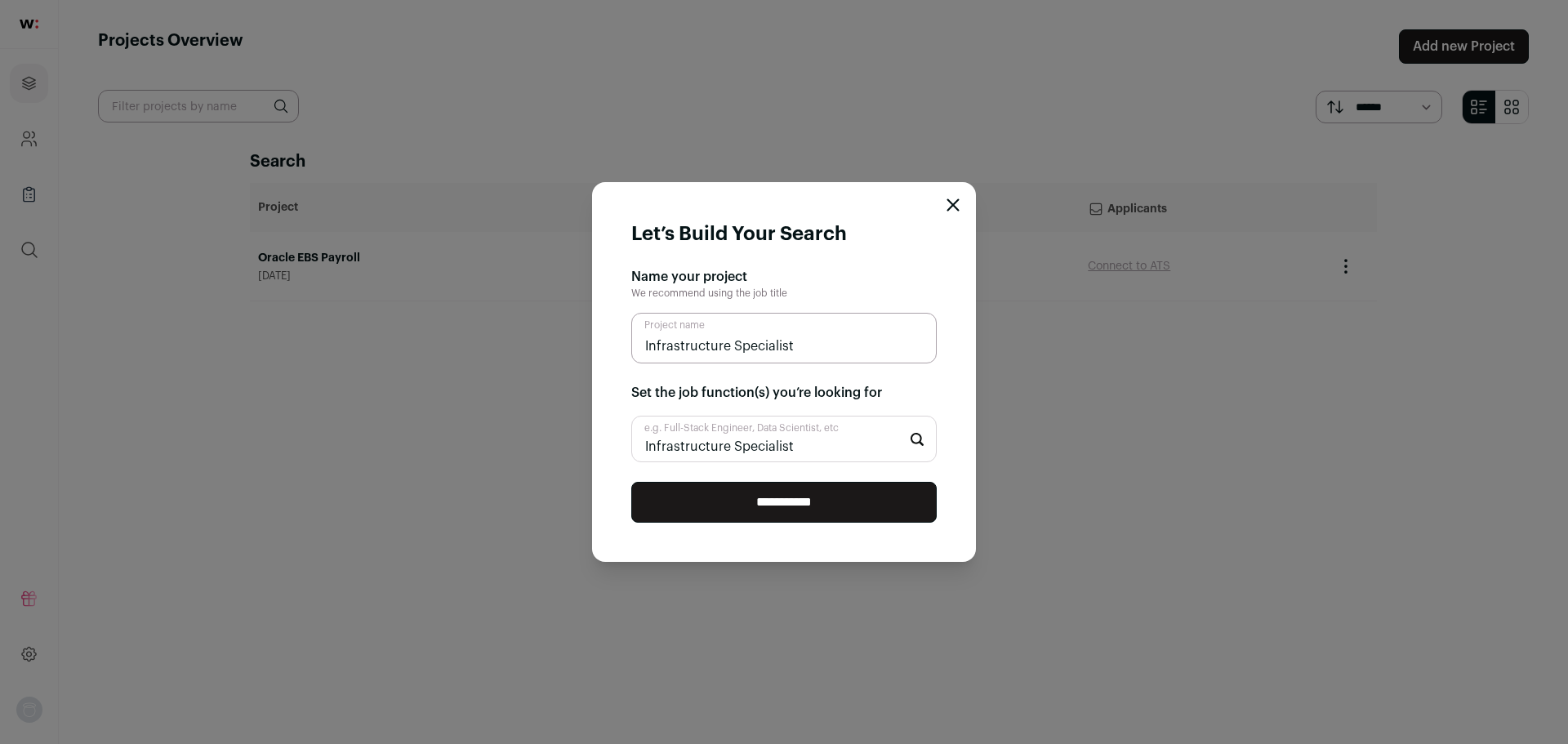
type input "Infrastructure Specialist"
click at [724, 514] on input "**********" at bounding box center [784, 502] width 306 height 41
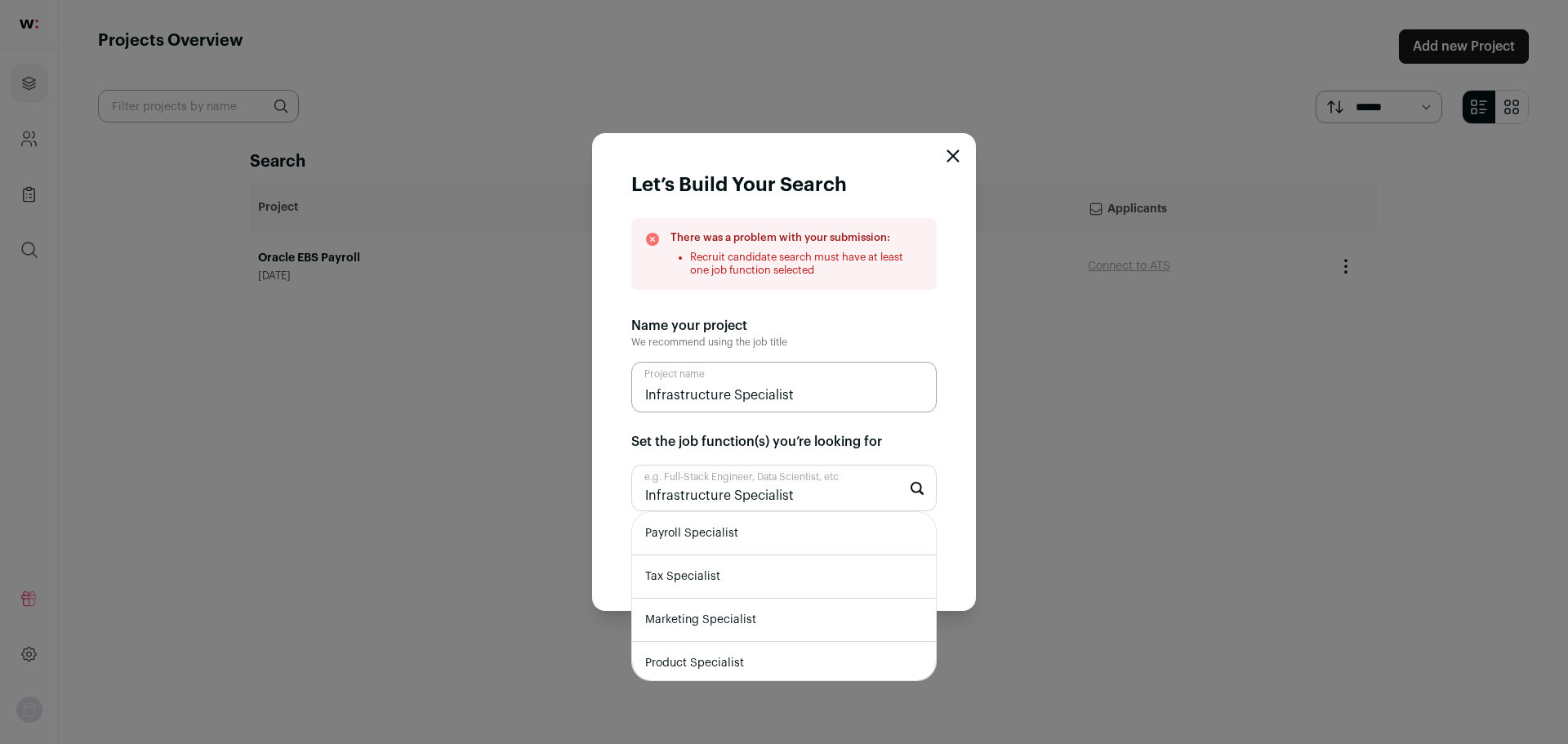
click at [817, 541] on li "Payroll Specialist" at bounding box center [784, 534] width 304 height 43
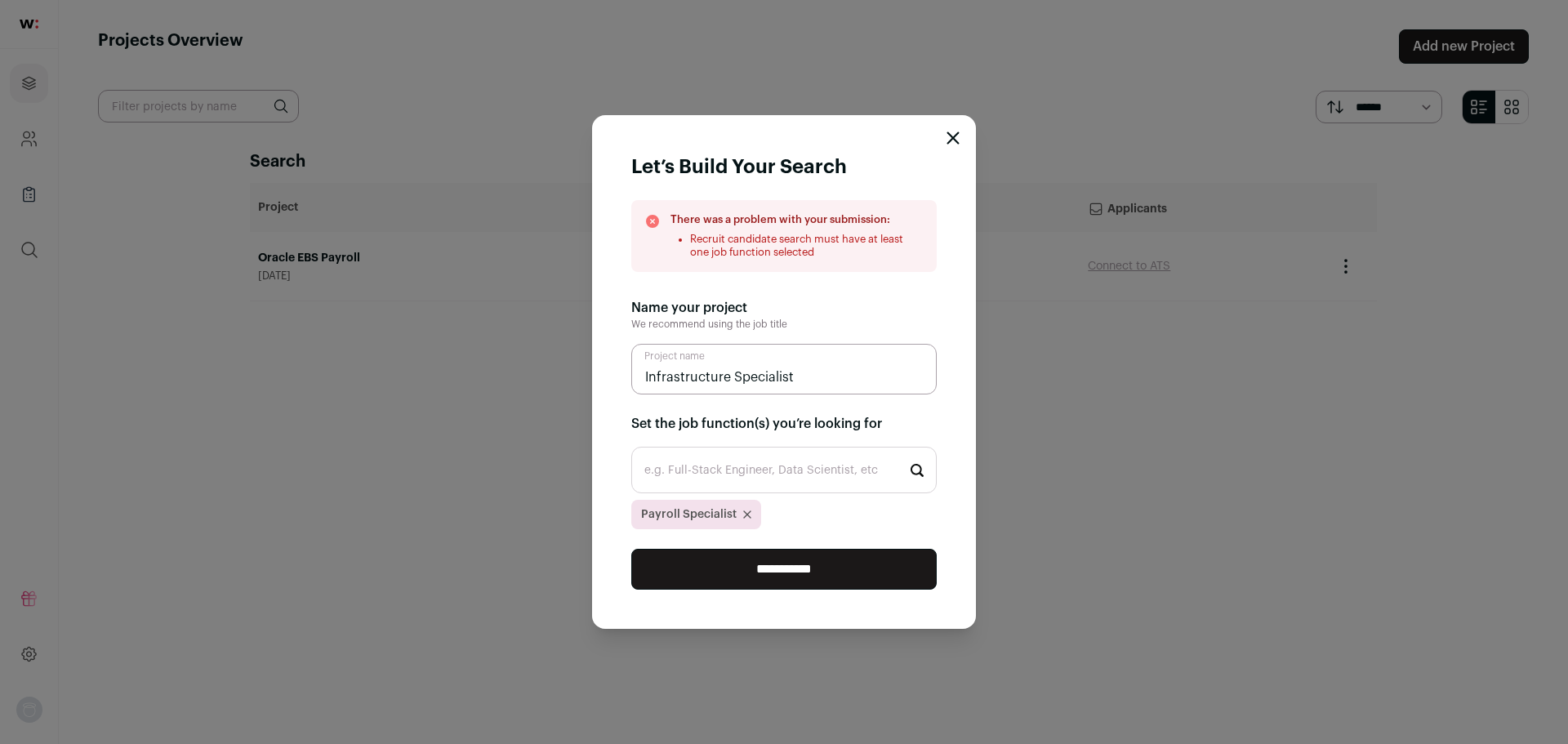
paste input "Infrastructure Specialist"
type input "sccm"
click at [632, 549] on input "**********" at bounding box center [784, 569] width 306 height 41
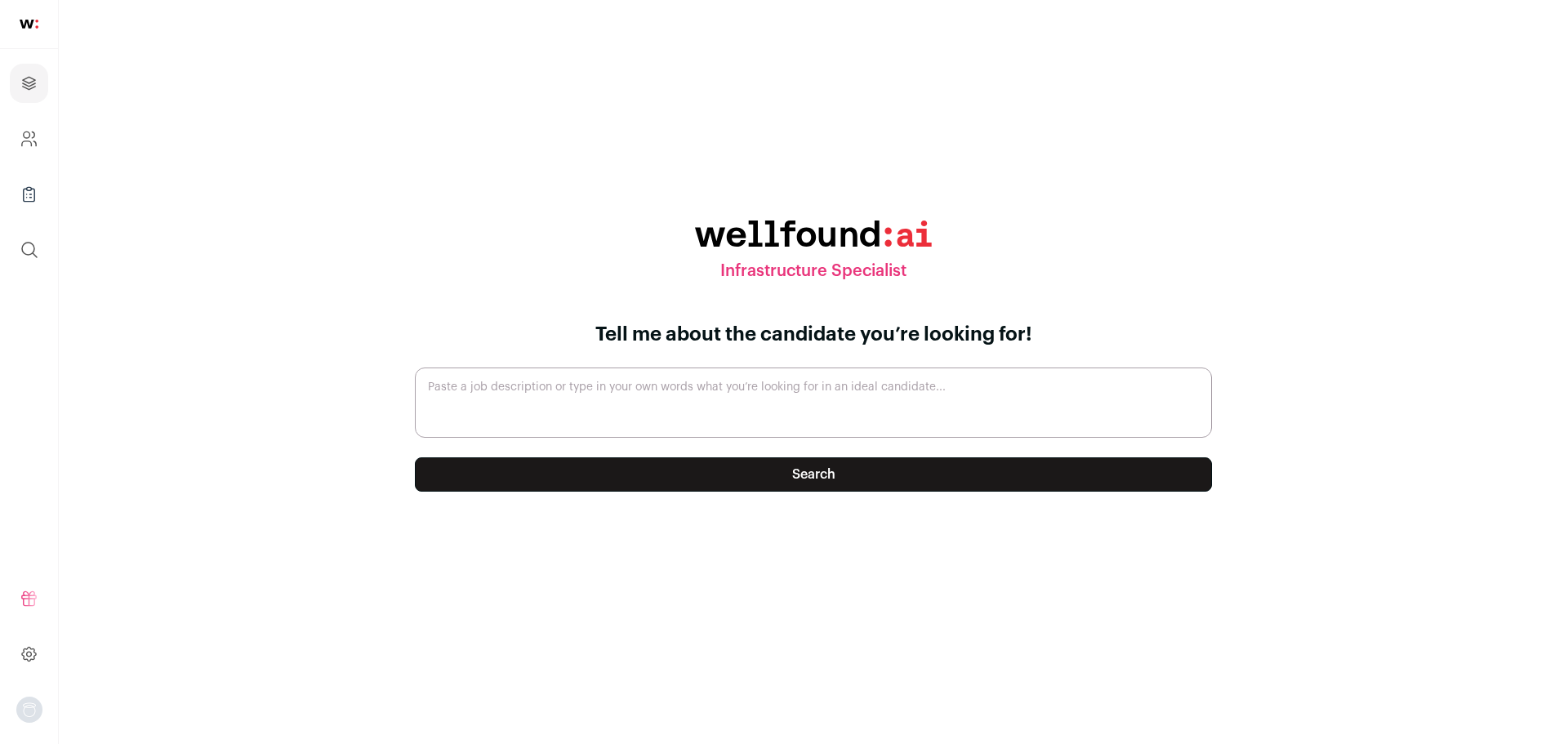
paste textarea "Lor Ipsum: Dolorsitametco Adipiscing – Elitse, Doeius Temporinc, utl ETDO Magna…"
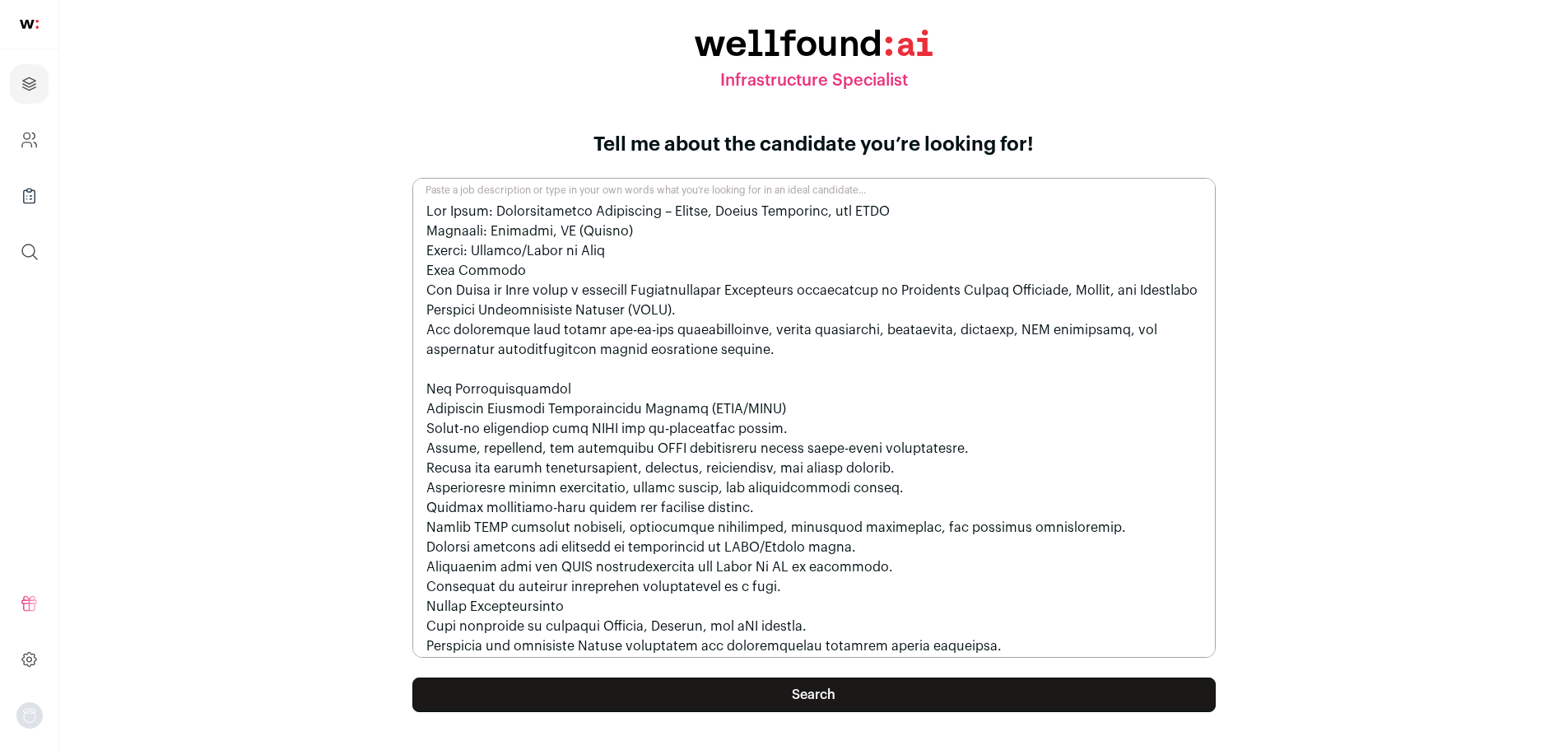
type textarea "Lor Ipsum: Dolorsitametco Adipiscing – Elitse, Doeius Temporinc, utl ETDO Magna…"
click at [889, 704] on button "Search" at bounding box center [814, 695] width 804 height 35
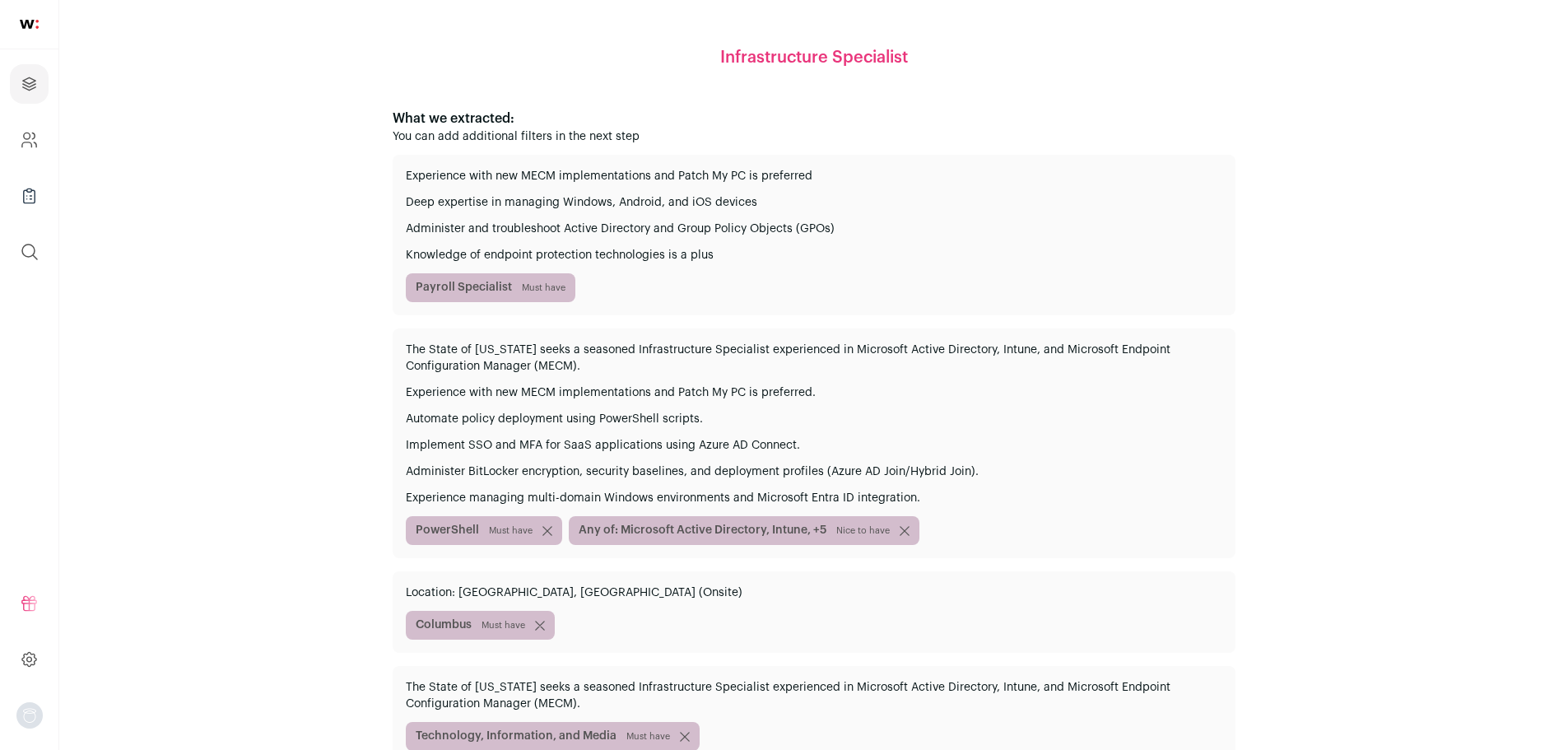
scroll to position [261, 0]
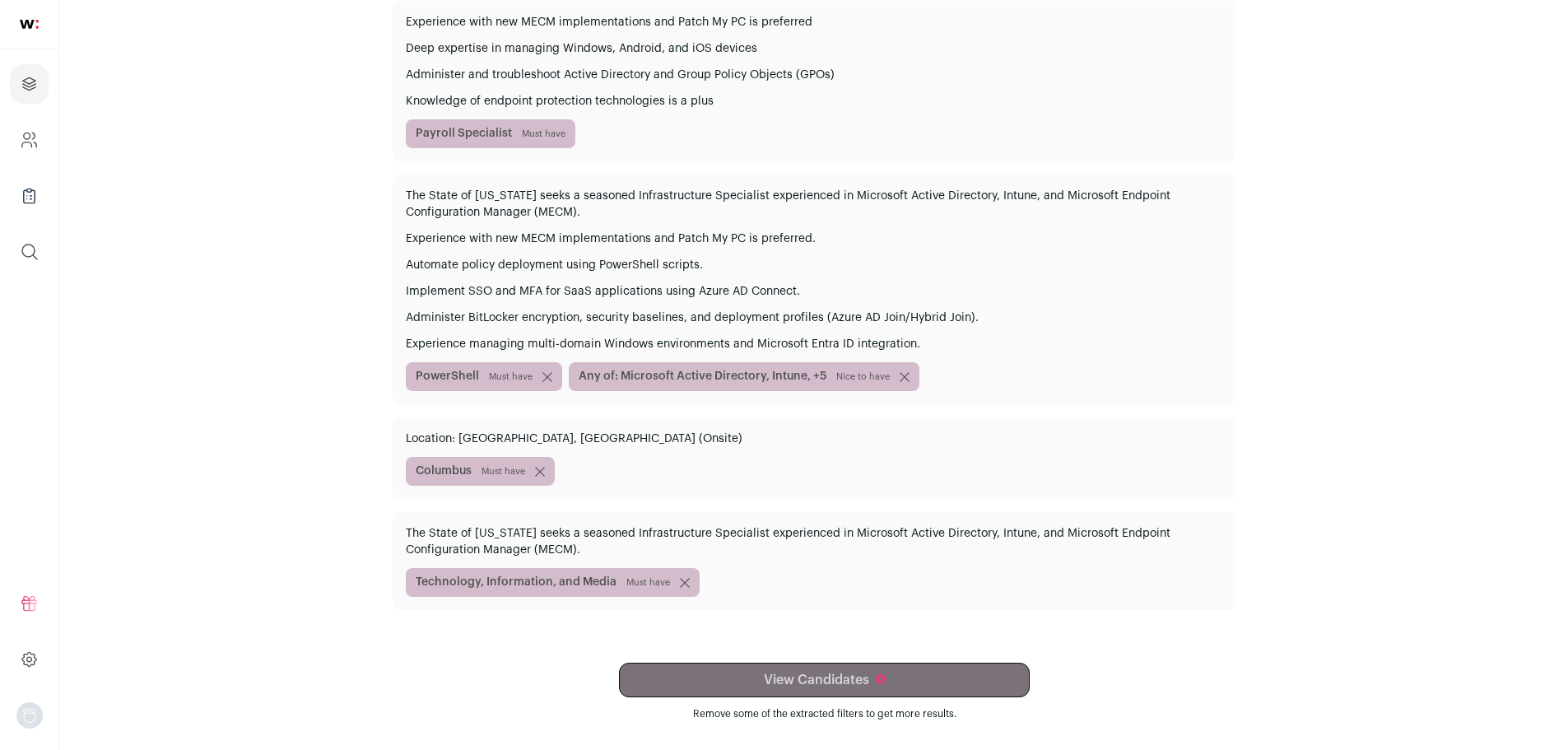
click at [884, 662] on div "Infrastructure Specialist What we extracted: You can add additional filters in …" at bounding box center [813, 244] width 1430 height 952
click at [851, 726] on main "Infrastructure Specialist What we extracted: You can add additional filters in …" at bounding box center [813, 244] width 1509 height 1011
click at [791, 672] on div "View Candidates 0 Remove some of the extracted filters to get more results." at bounding box center [824, 692] width 821 height 57
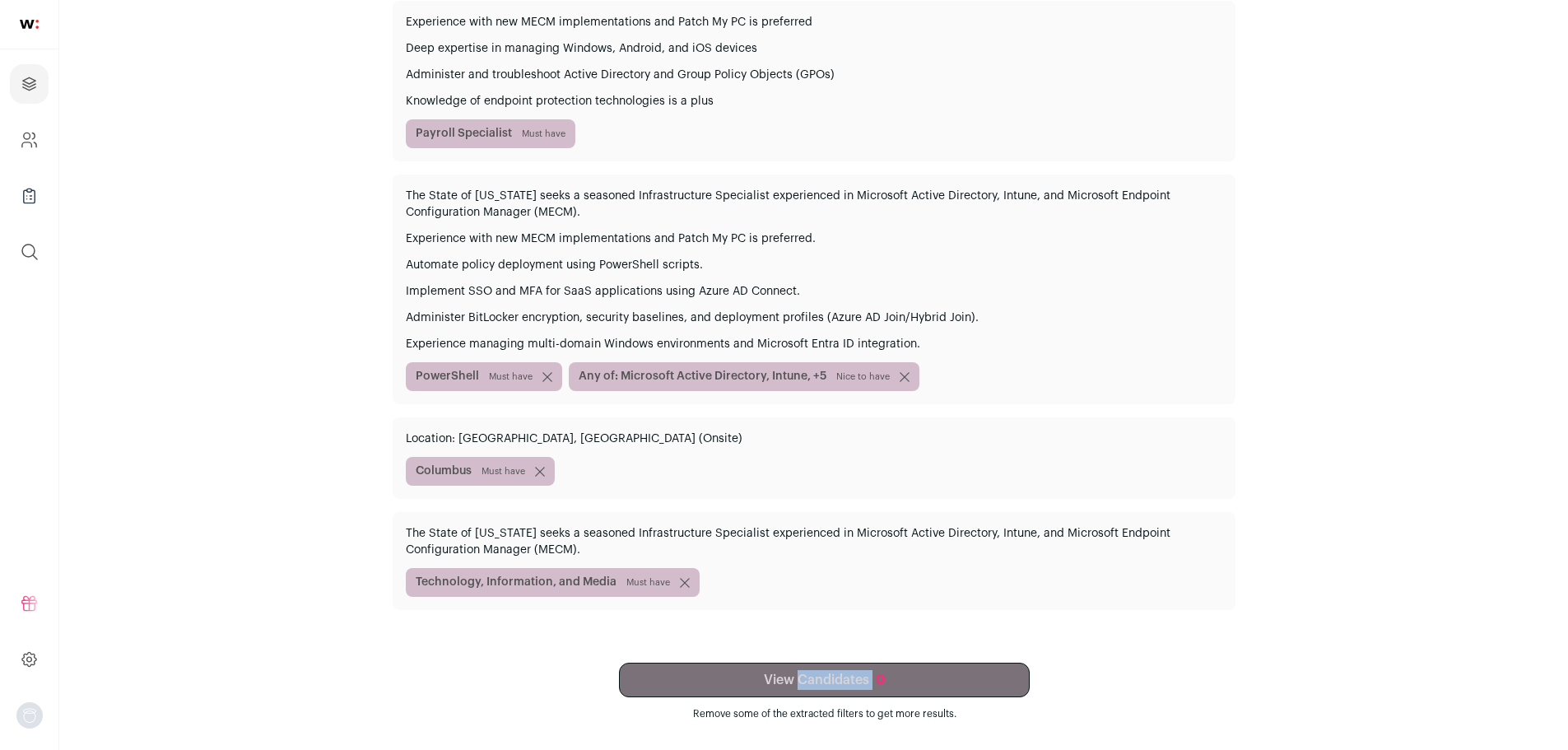
click at [791, 672] on div "View Candidates 0 Remove some of the extracted filters to get more results." at bounding box center [824, 692] width 821 height 57
click at [751, 672] on div "View Candidates 0 Remove some of the extracted filters to get more results." at bounding box center [824, 692] width 821 height 57
click at [680, 587] on icon "submit" at bounding box center [684, 583] width 10 height 10
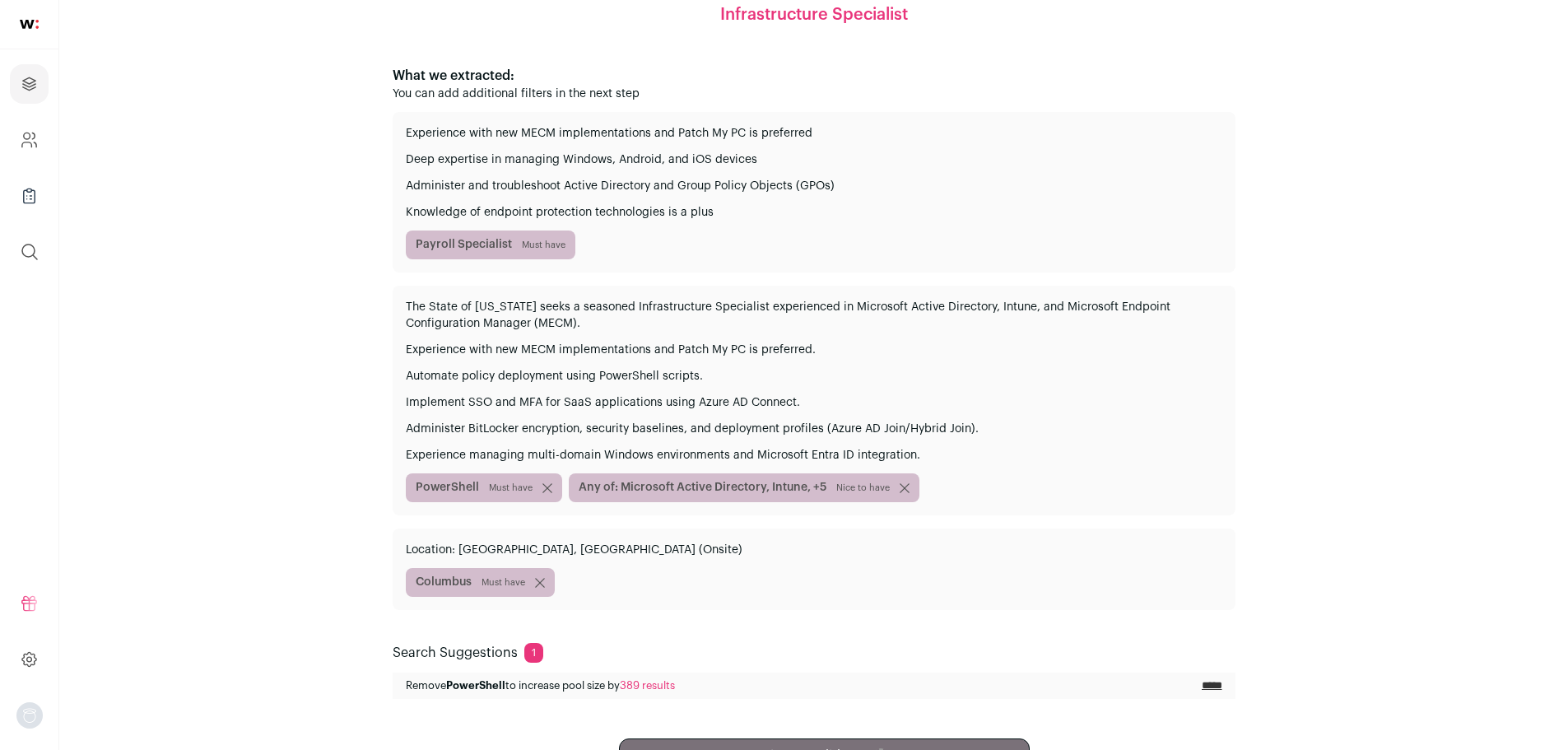
scroll to position [226, 0]
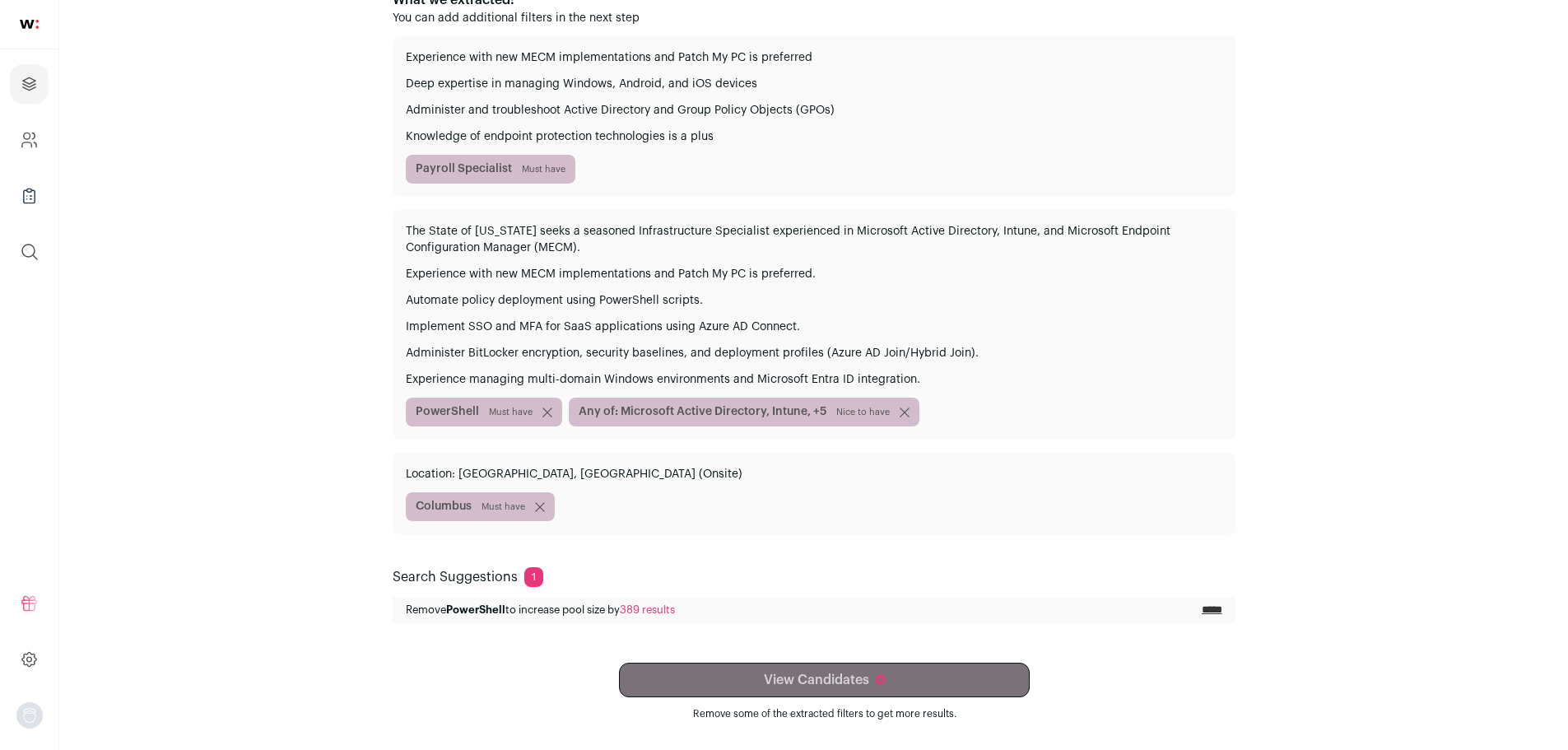
click at [536, 403] on span "PowerShell Must have" at bounding box center [484, 412] width 157 height 29
click at [548, 411] on icon "submit" at bounding box center [547, 412] width 10 height 10
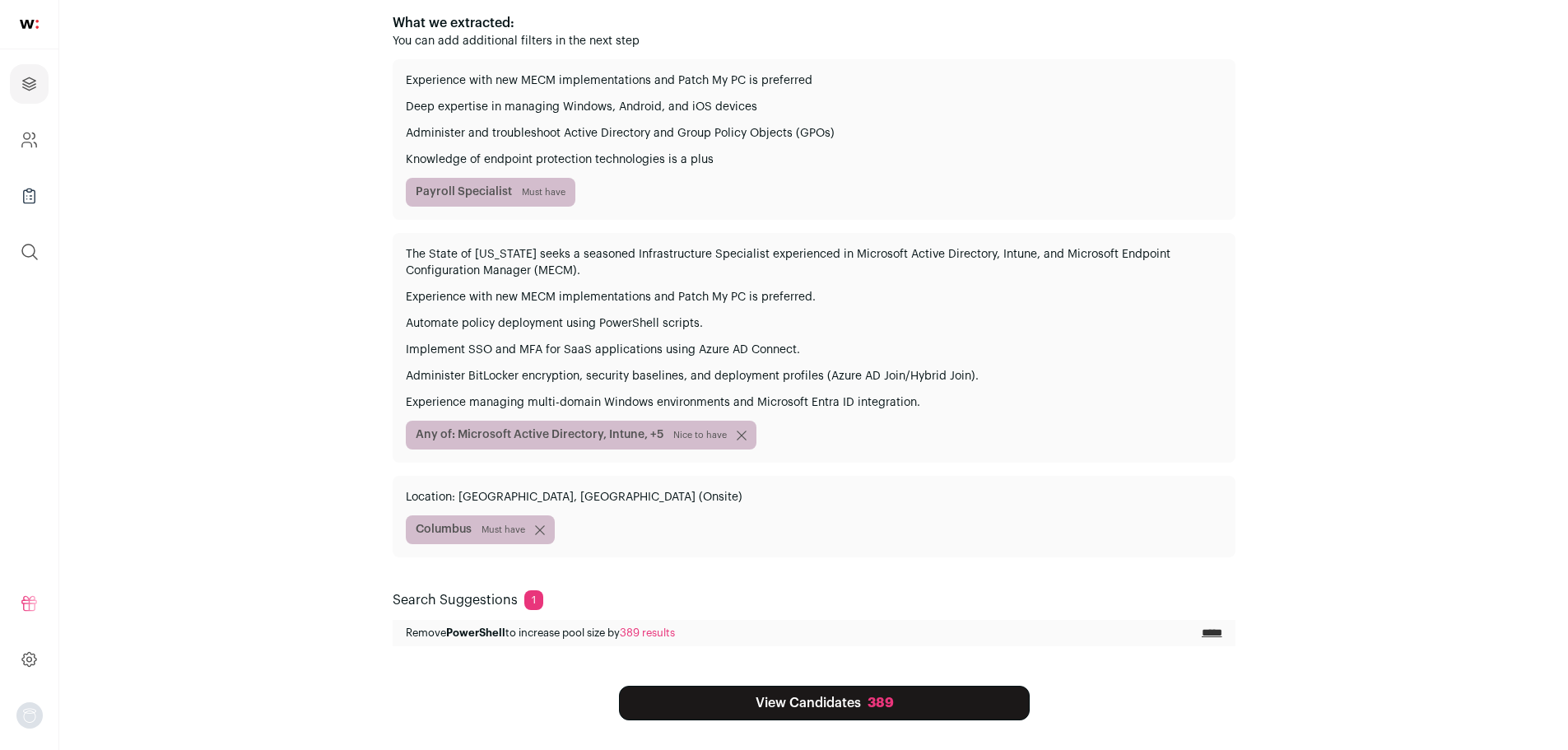
scroll to position [203, 0]
click at [842, 708] on link "View Candidates 389" at bounding box center [824, 703] width 411 height 35
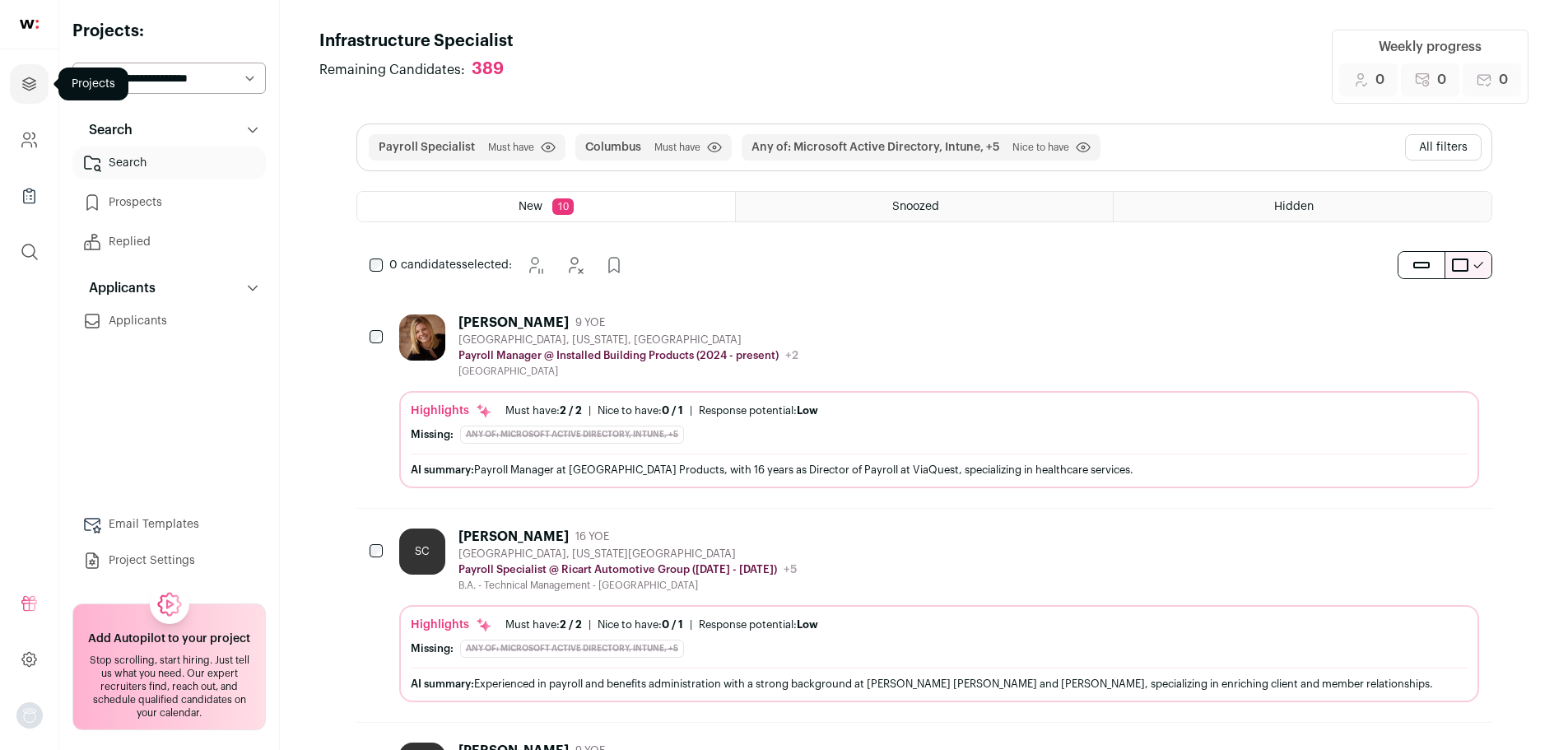
click at [38, 85] on link "Projects" at bounding box center [29, 84] width 38 height 39
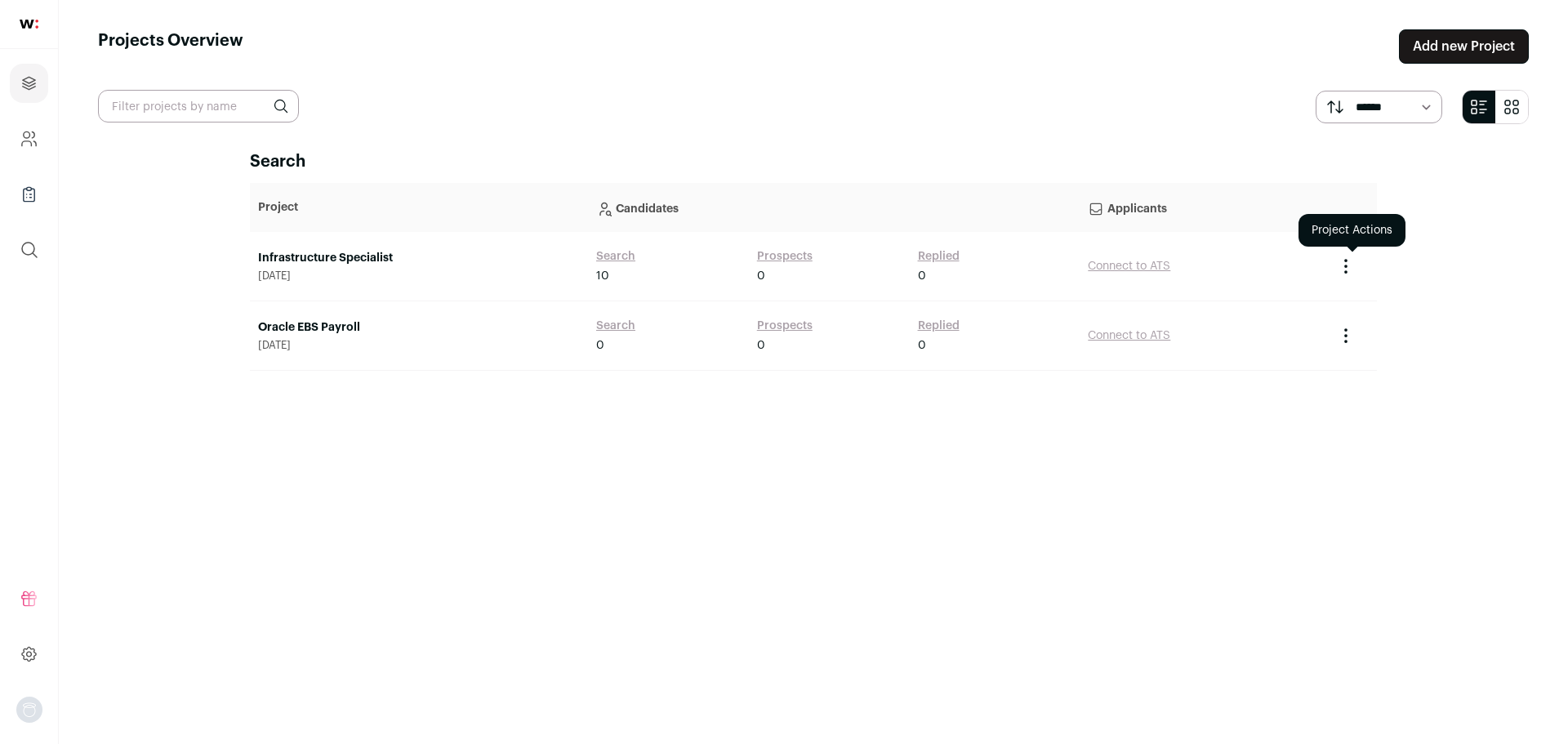
click at [1348, 258] on icon "Project Actions" at bounding box center [1346, 266] width 20 height 20
click at [1460, 188] on main "Projects Overview Add new Project ****** ******* Search Project Candidates Appl…" at bounding box center [813, 372] width 1509 height 744
click at [1412, 61] on link "Add new Project" at bounding box center [1463, 47] width 130 height 35
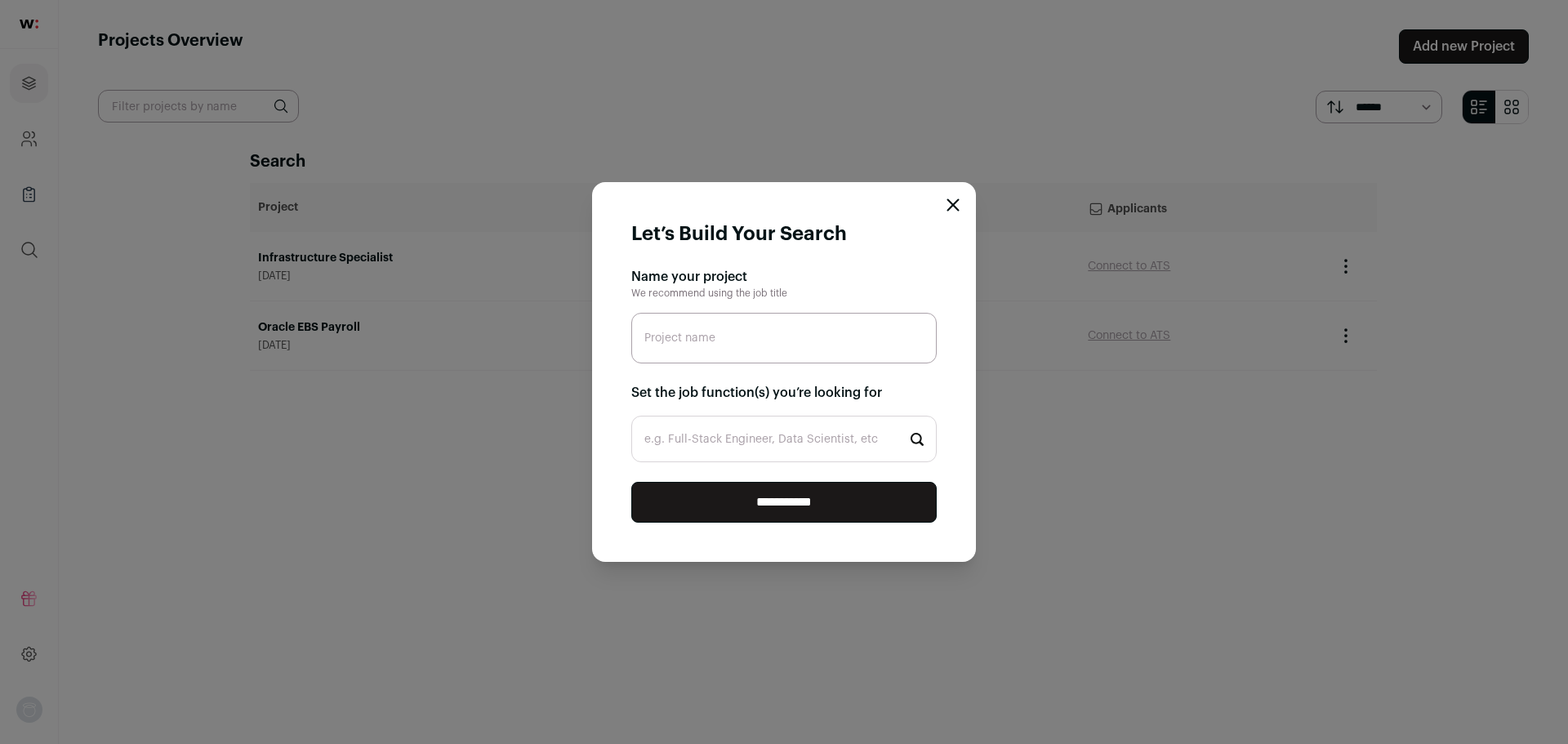
type input "Lor Ipsum: Dolorsitametco Adipiscing – Elitse, Doeius Temporinc, utl ETDO Magna…"
paste input "Infrastructure Specialist"
type input "Infrastructure Specialist"
click at [748, 450] on input "e.g. Full-Stack Engineer, Data Scientist, etc" at bounding box center [784, 439] width 306 height 47
paste input "Microsoft Endpoint Management Specialist"
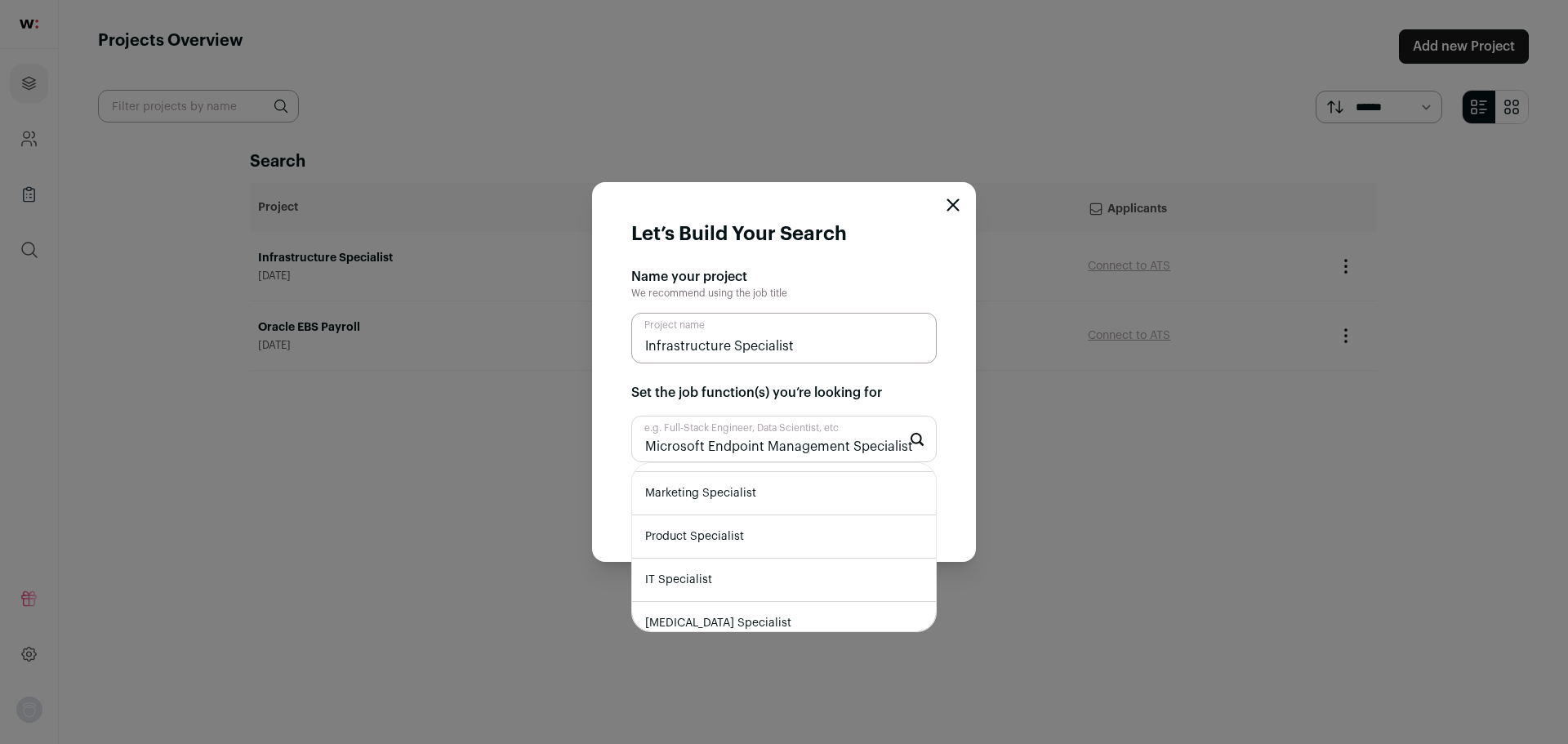
scroll to position [106, 0]
type input "Microsoft Endpoint Management Specialist"
click at [705, 560] on li "IT Specialist" at bounding box center [784, 551] width 304 height 43
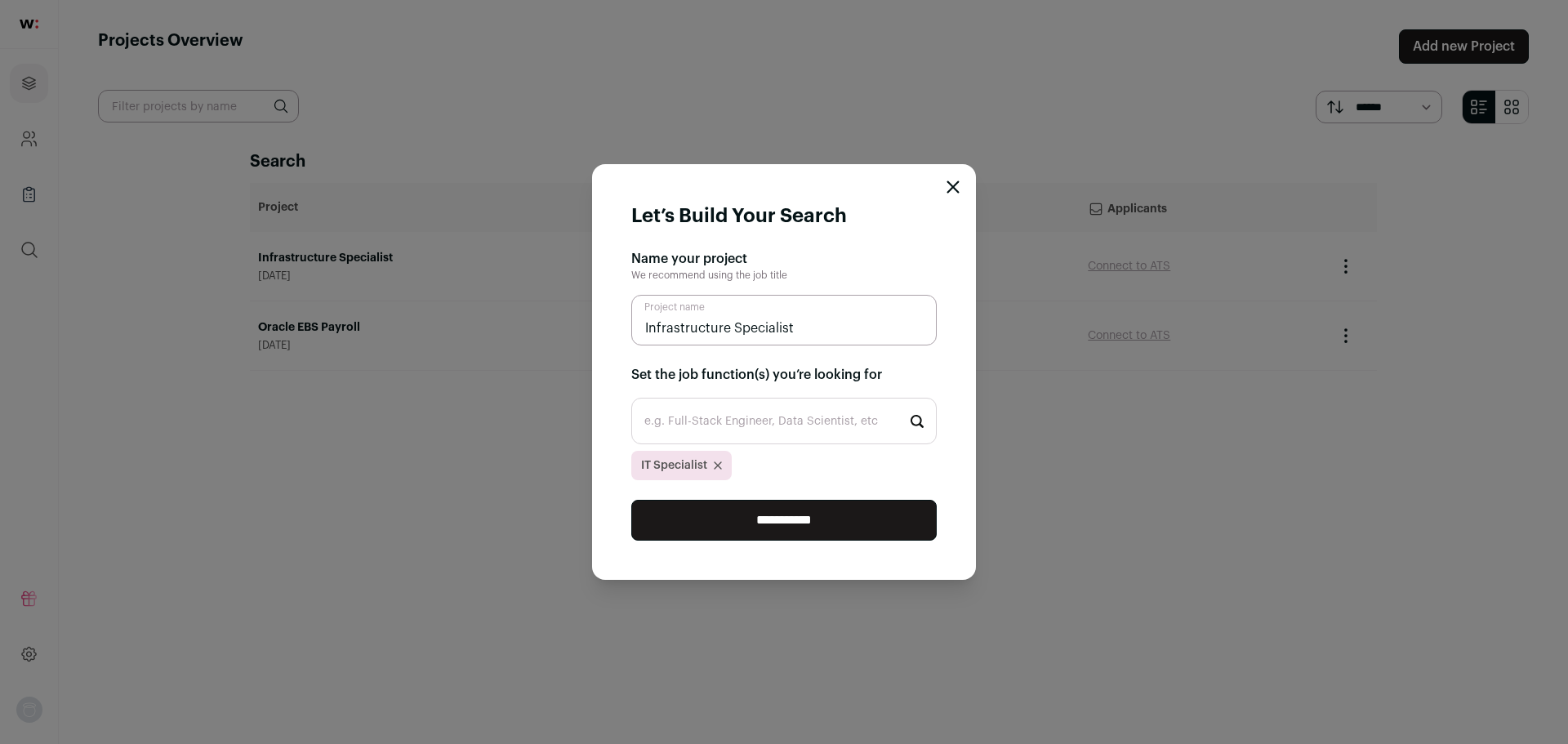
paste input "Microsoft Endpoint Management Specialist"
type input "Microsoft Endpoint Management Specialist"
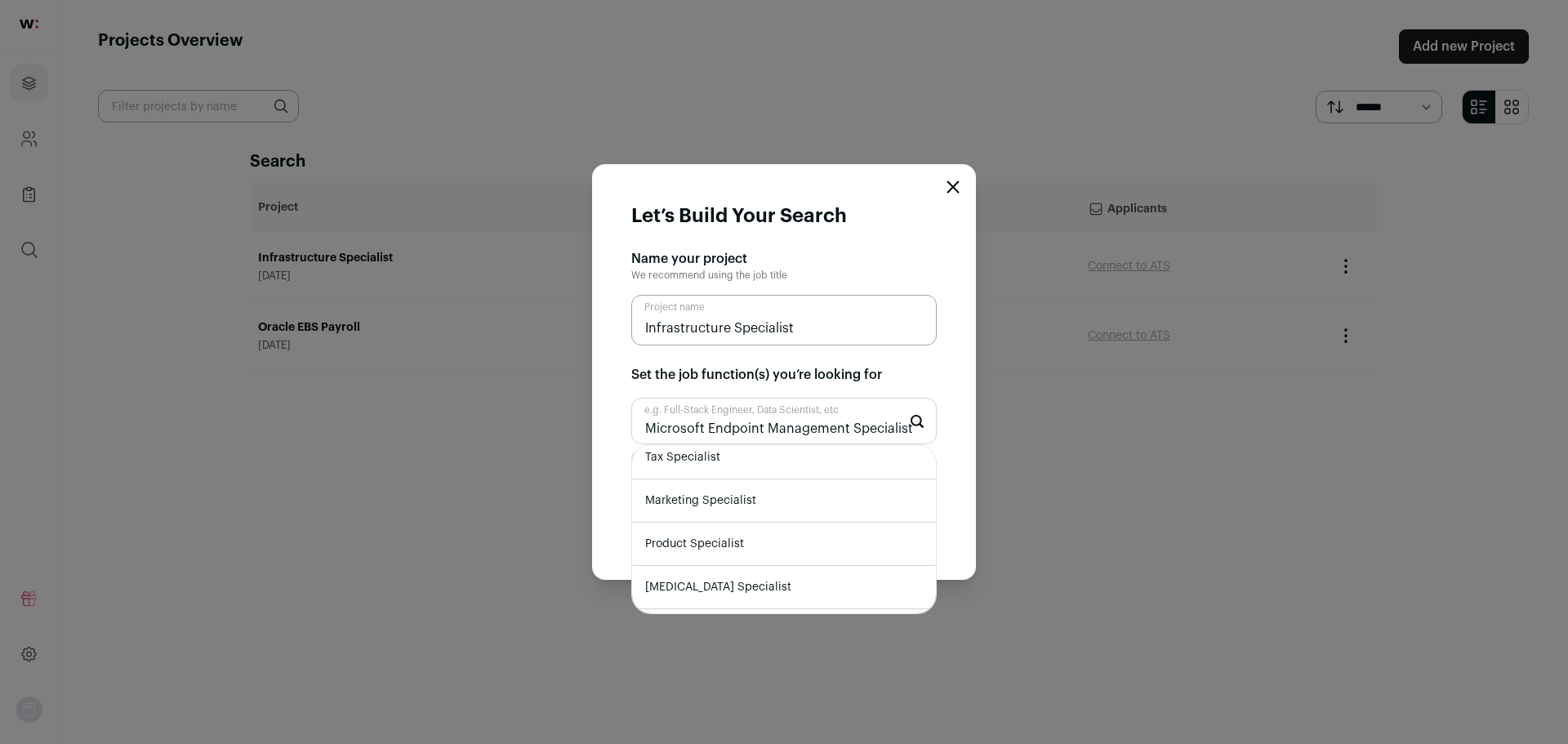
scroll to position [0, 0]
drag, startPoint x: 905, startPoint y: 429, endPoint x: 430, endPoint y: 429, distance: 475.0
click at [430, 429] on div "Let’s Build Your Search Name your project We recommend using the job title Infr…" at bounding box center [784, 372] width 1568 height 744
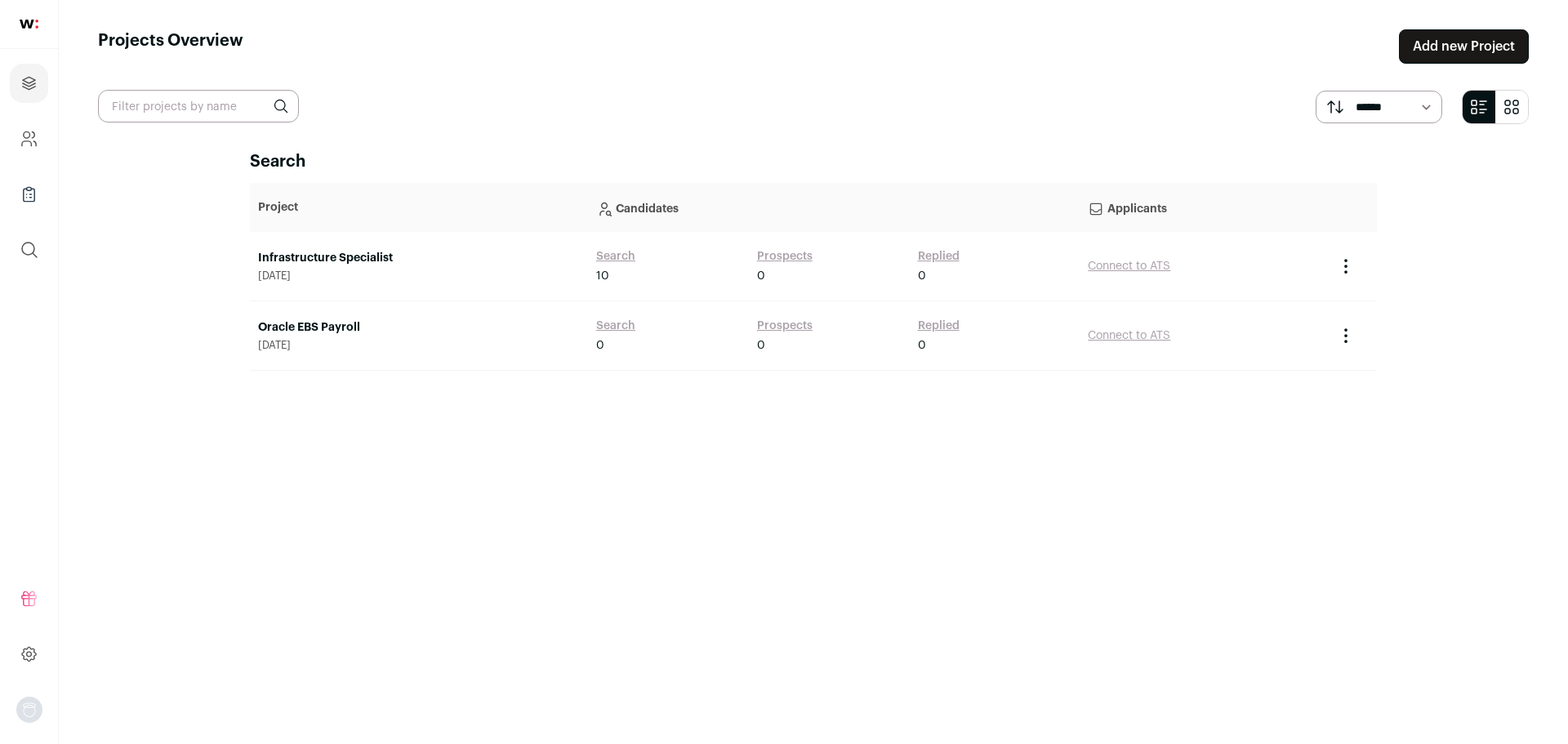
click at [1216, 480] on div "Search Project Candidates Applicants Infrastructure Specialist [DATE] Search 10…" at bounding box center [813, 432] width 1127 height 564
click at [1441, 46] on link "Add new Project" at bounding box center [1463, 47] width 130 height 35
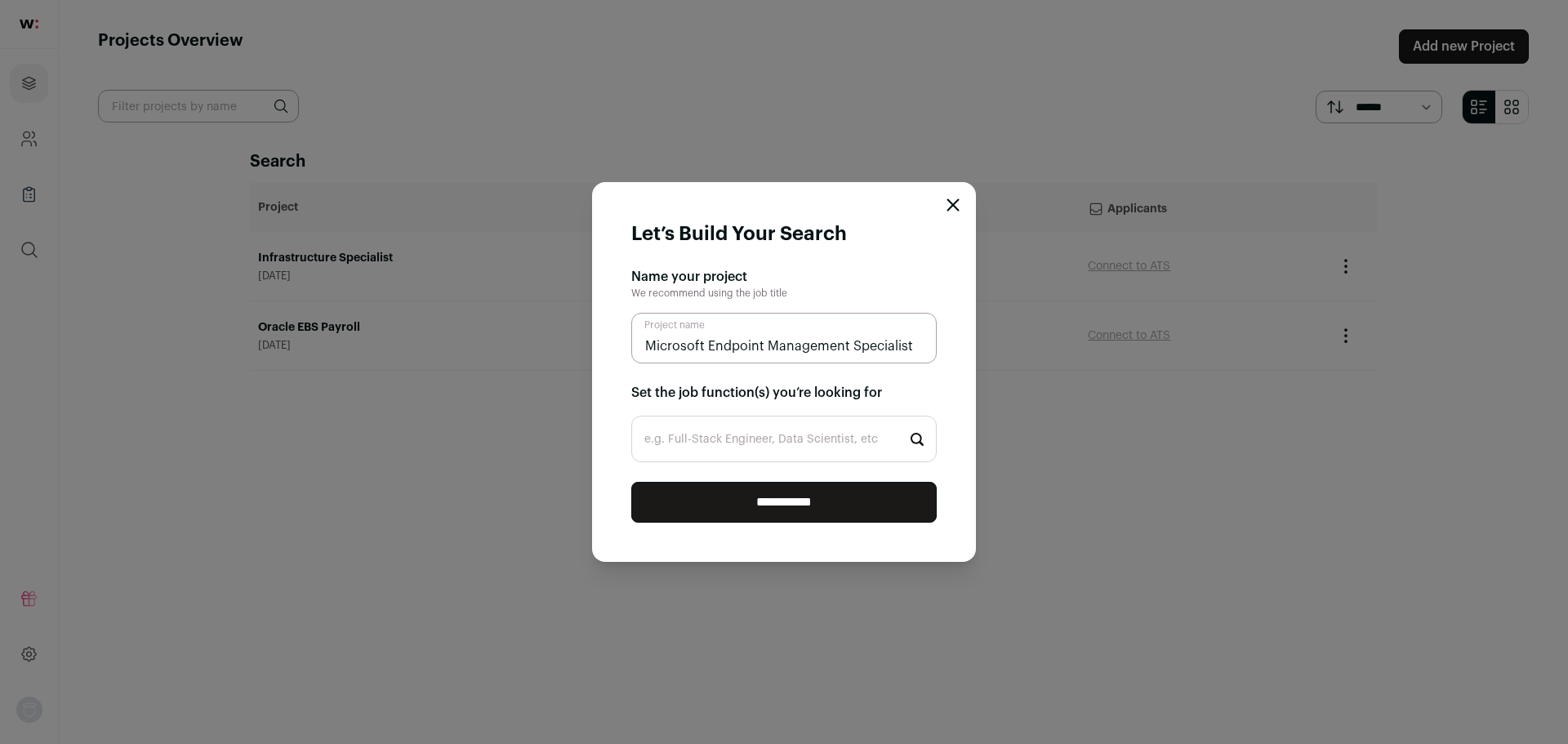
type input "Microsoft Endpoint Management Specialist"
click at [722, 442] on input "e.g. Full-Stack Engineer, Data Scientist, etc" at bounding box center [784, 439] width 306 height 47
paste input "Microsoft Endpoint Management Specialist"
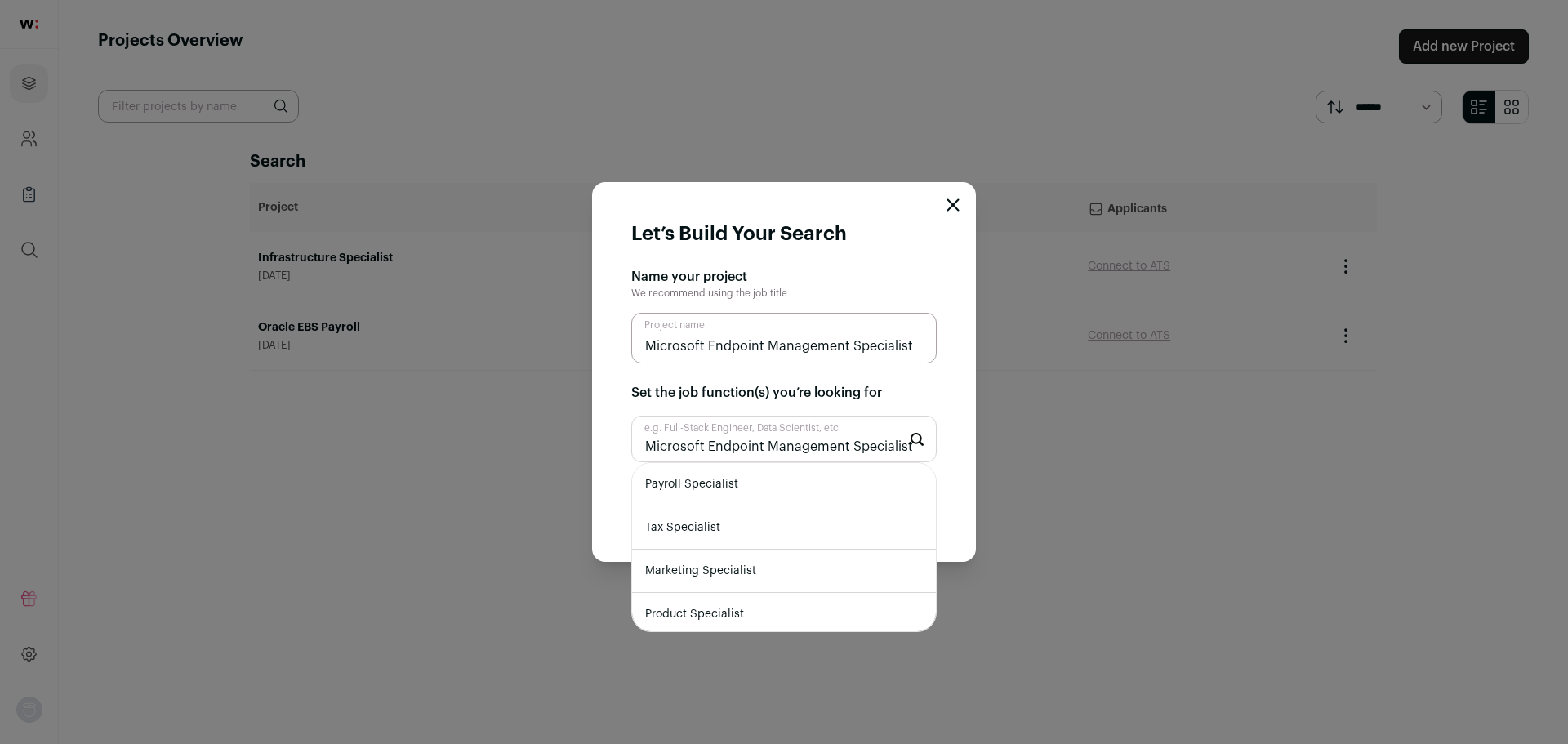
type input "Microsoft Endpoint Management Specialist"
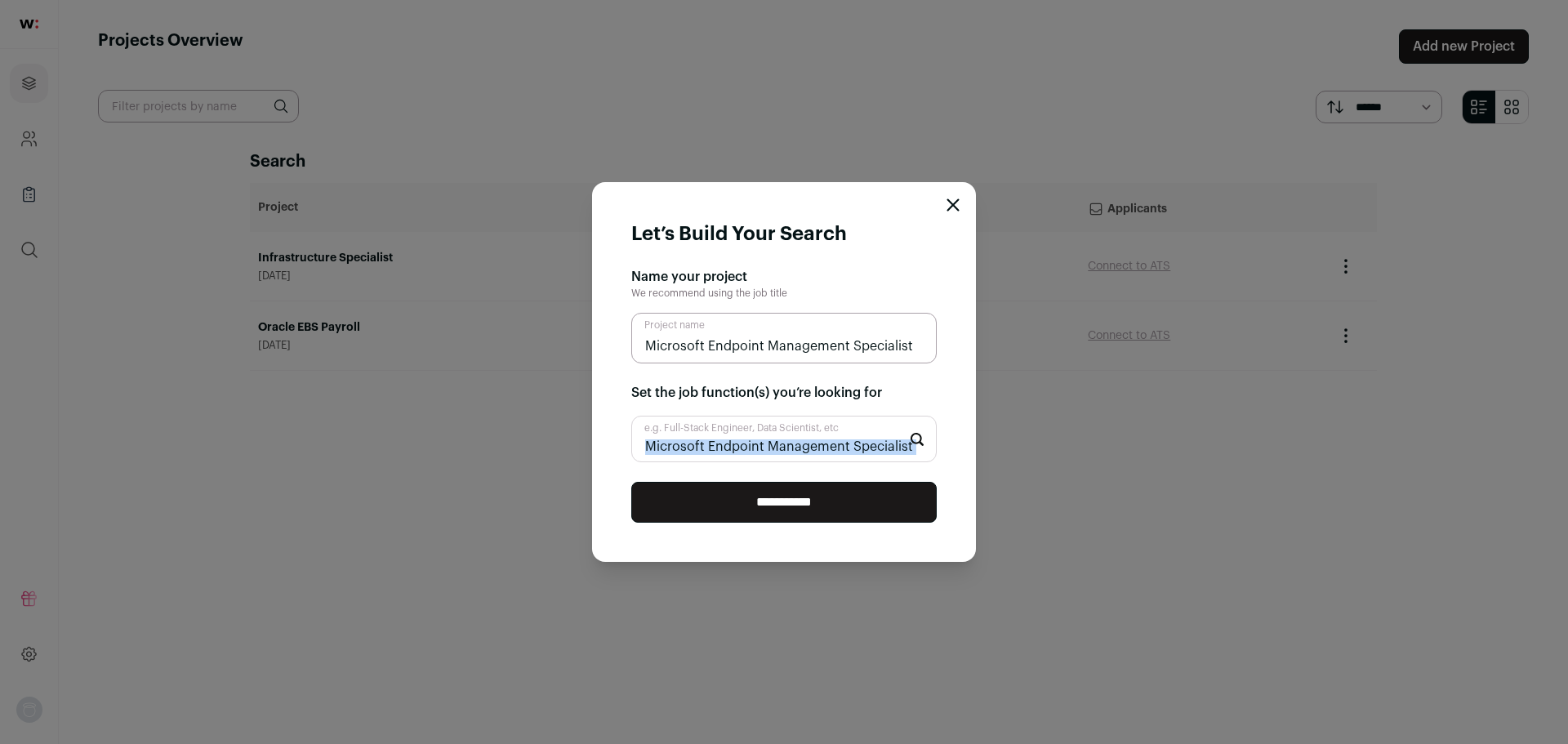
drag, startPoint x: 918, startPoint y: 446, endPoint x: 605, endPoint y: 443, distance: 313.0
click at [605, 443] on form "Let’s Build Your Search Name your project We recommend using the job title Micr…" at bounding box center [784, 372] width 384 height 380
click at [874, 451] on input "Microsoft Endpoint Management Specialist" at bounding box center [784, 439] width 306 height 47
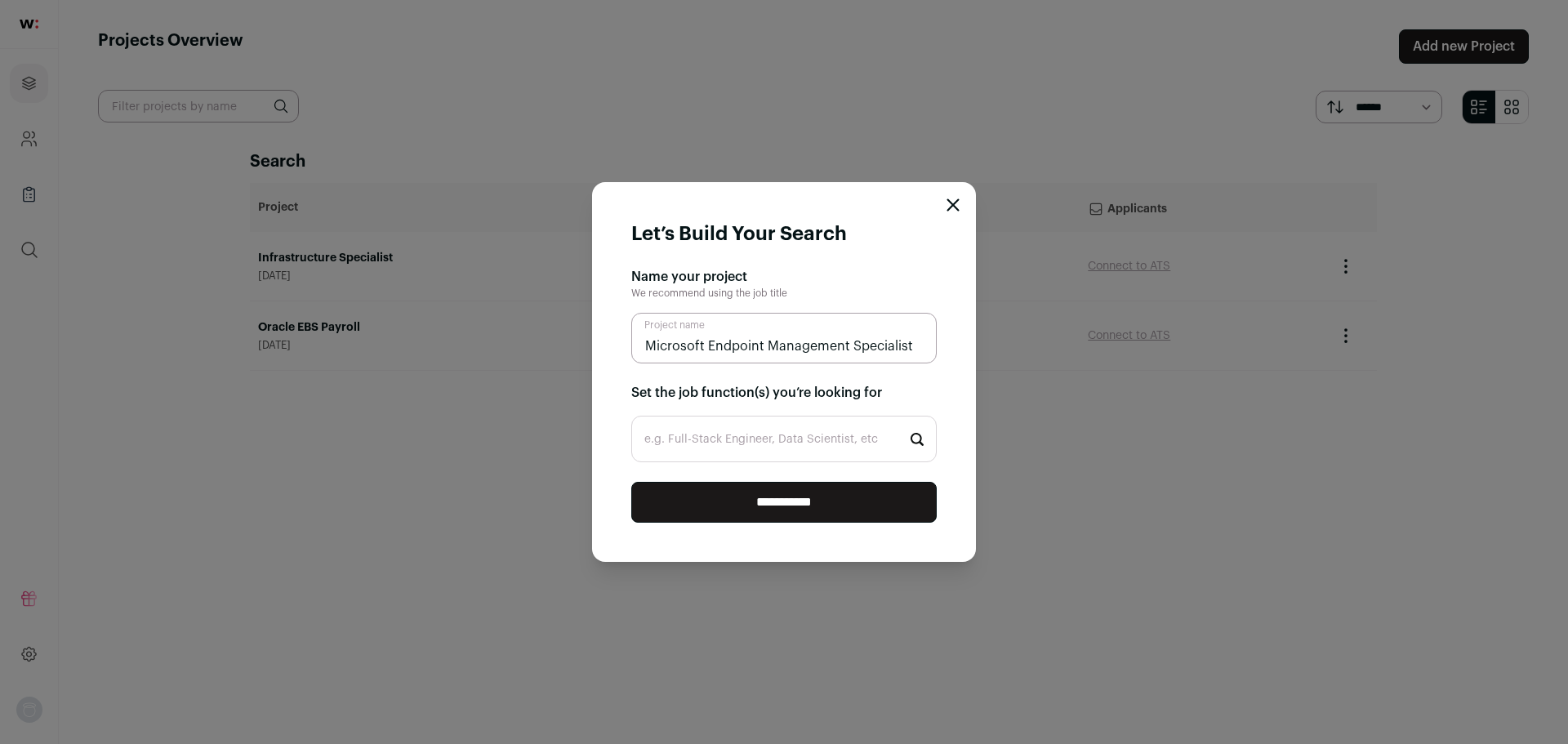
paste input "Infrastructure Specialist"
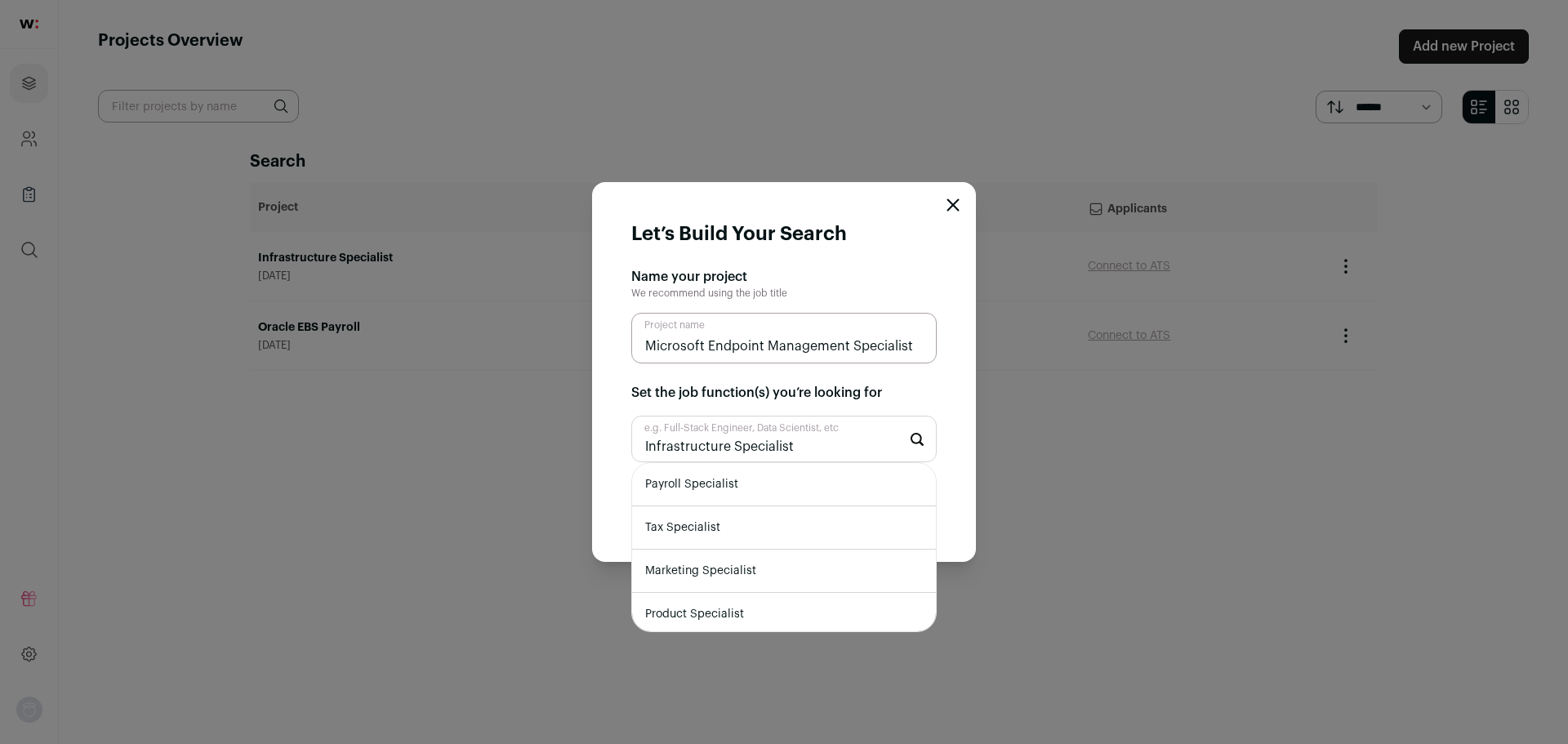
scroll to position [82, 0]
type input "Infrastructure Specialist"
click at [700, 589] on li "IT Specialist" at bounding box center [784, 576] width 304 height 43
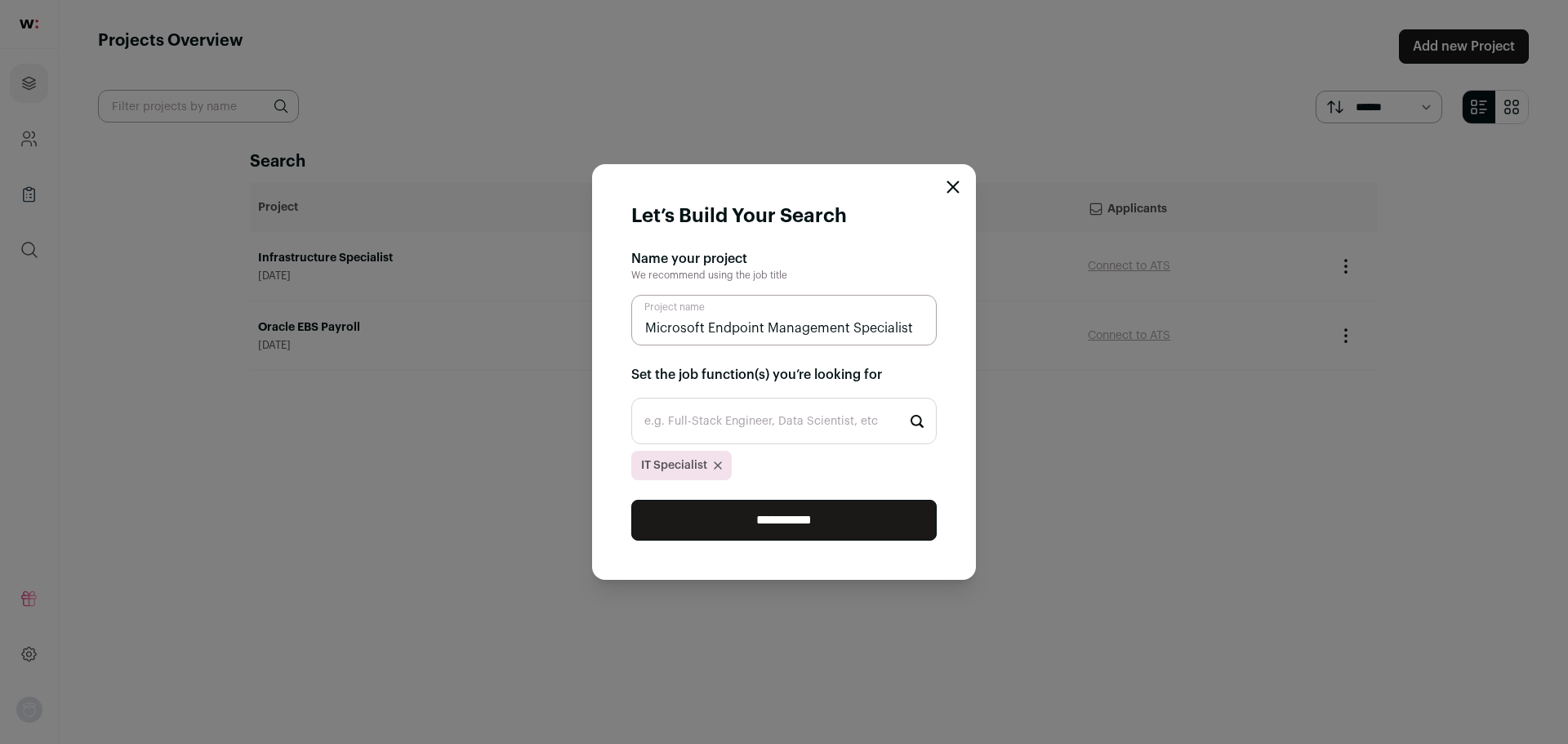
click at [739, 510] on input "**********" at bounding box center [784, 520] width 306 height 41
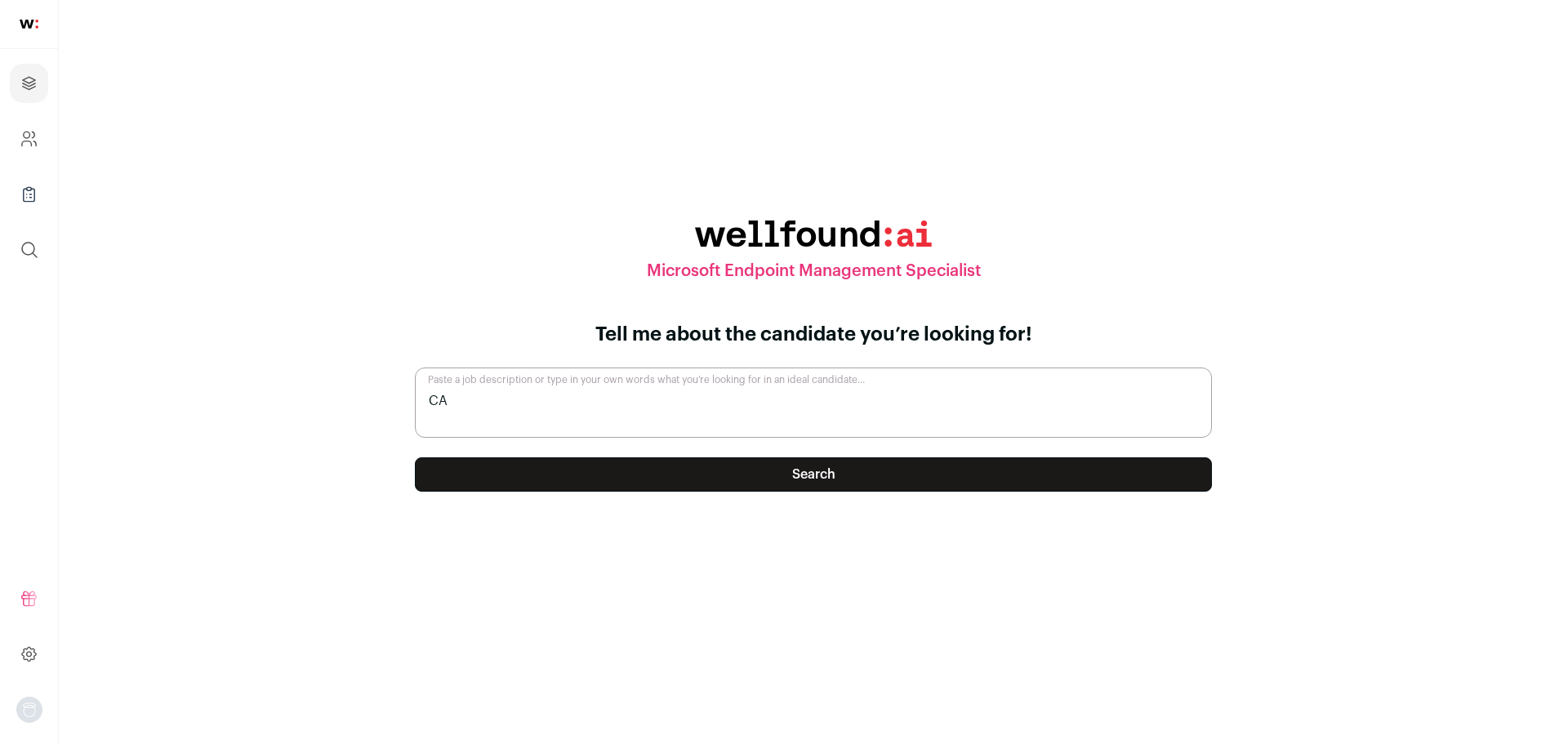
type textarea "C"
paste textarea "Infrastructure Specialist"
paste textarea "Microsoft Endpoint Configuration Manager"
paste textarea "(MECM/SCCM)"
click at [884, 403] on textarea "candidate with Microsoft Endpoint Configuration Manager, MECM,SCCM" at bounding box center [813, 402] width 797 height 70
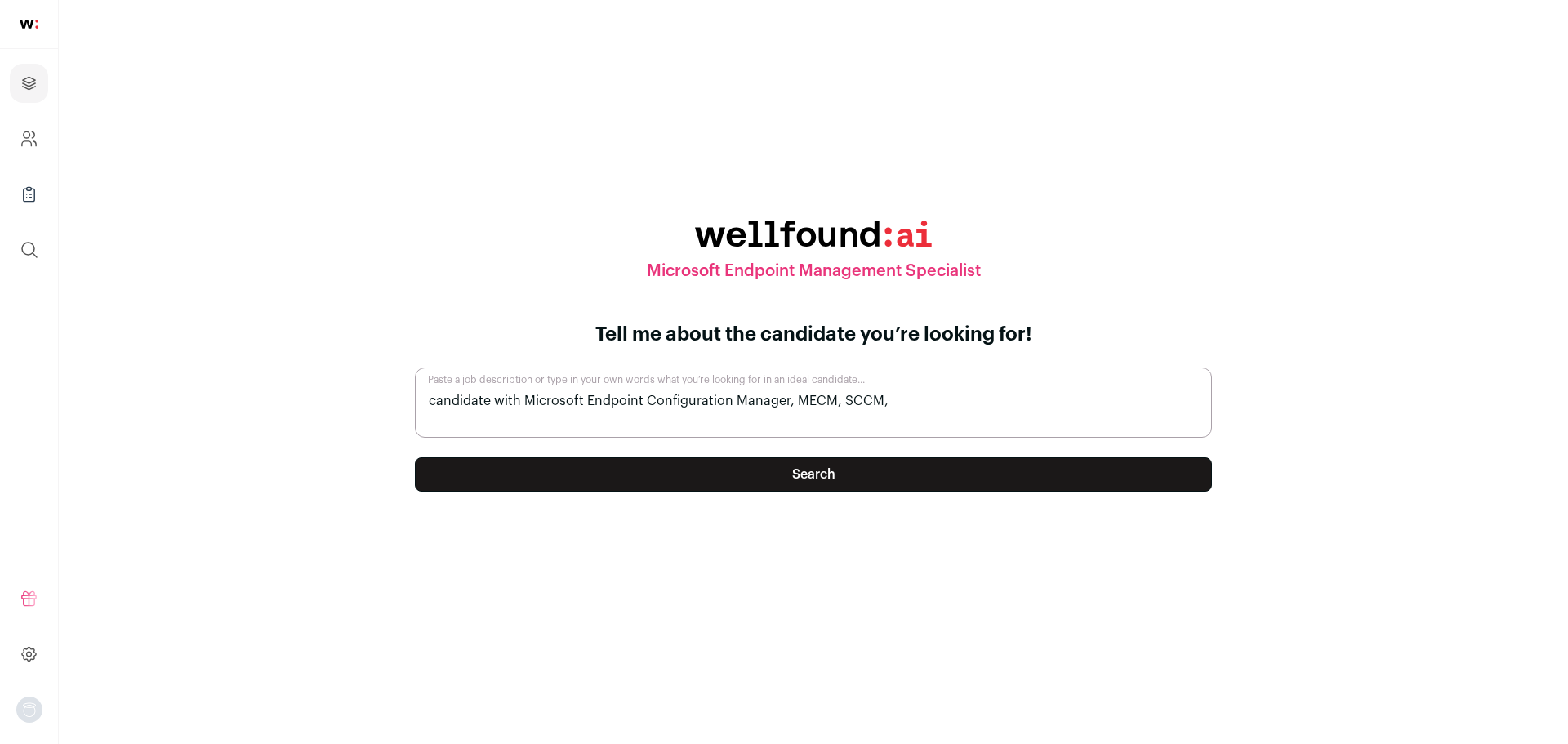
paste textarea "[GEOGRAPHIC_DATA], [GEOGRAPHIC_DATA]"
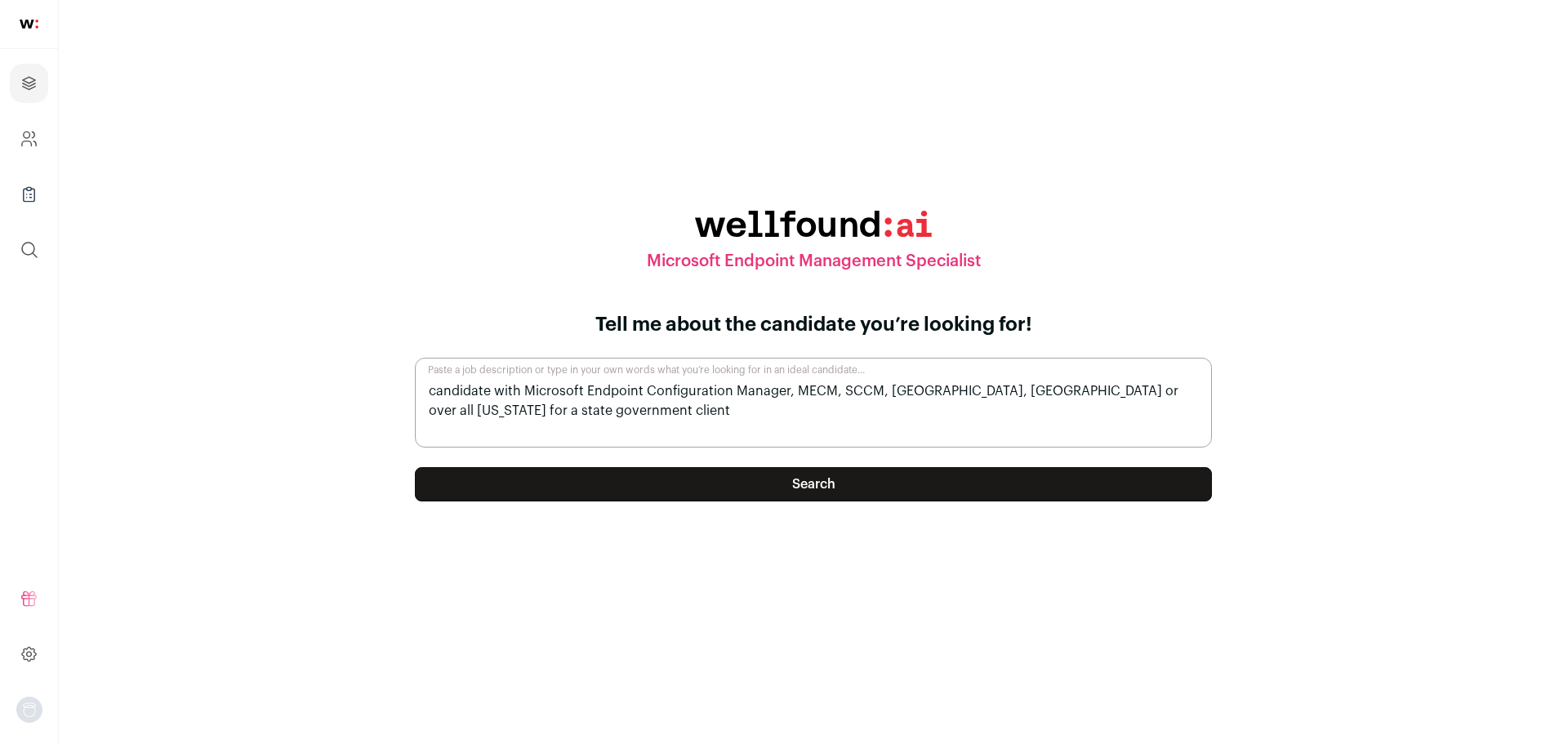
type textarea "candidate with Microsoft Endpoint Configuration Manager, MECM, SCCM, [GEOGRAPHI…"
click at [899, 485] on button "Search" at bounding box center [813, 485] width 797 height 35
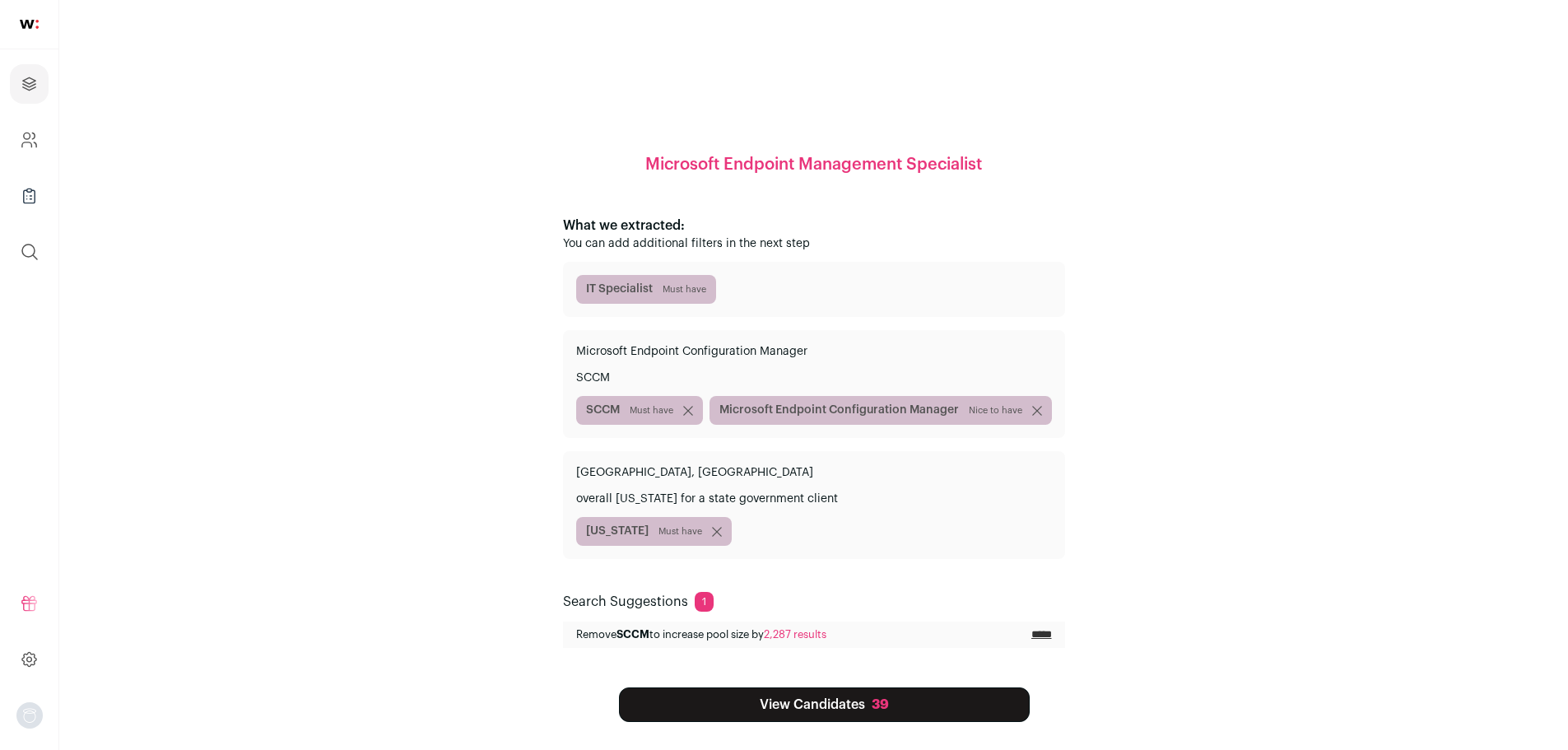
click at [955, 704] on link "View Candidates 39" at bounding box center [824, 705] width 411 height 35
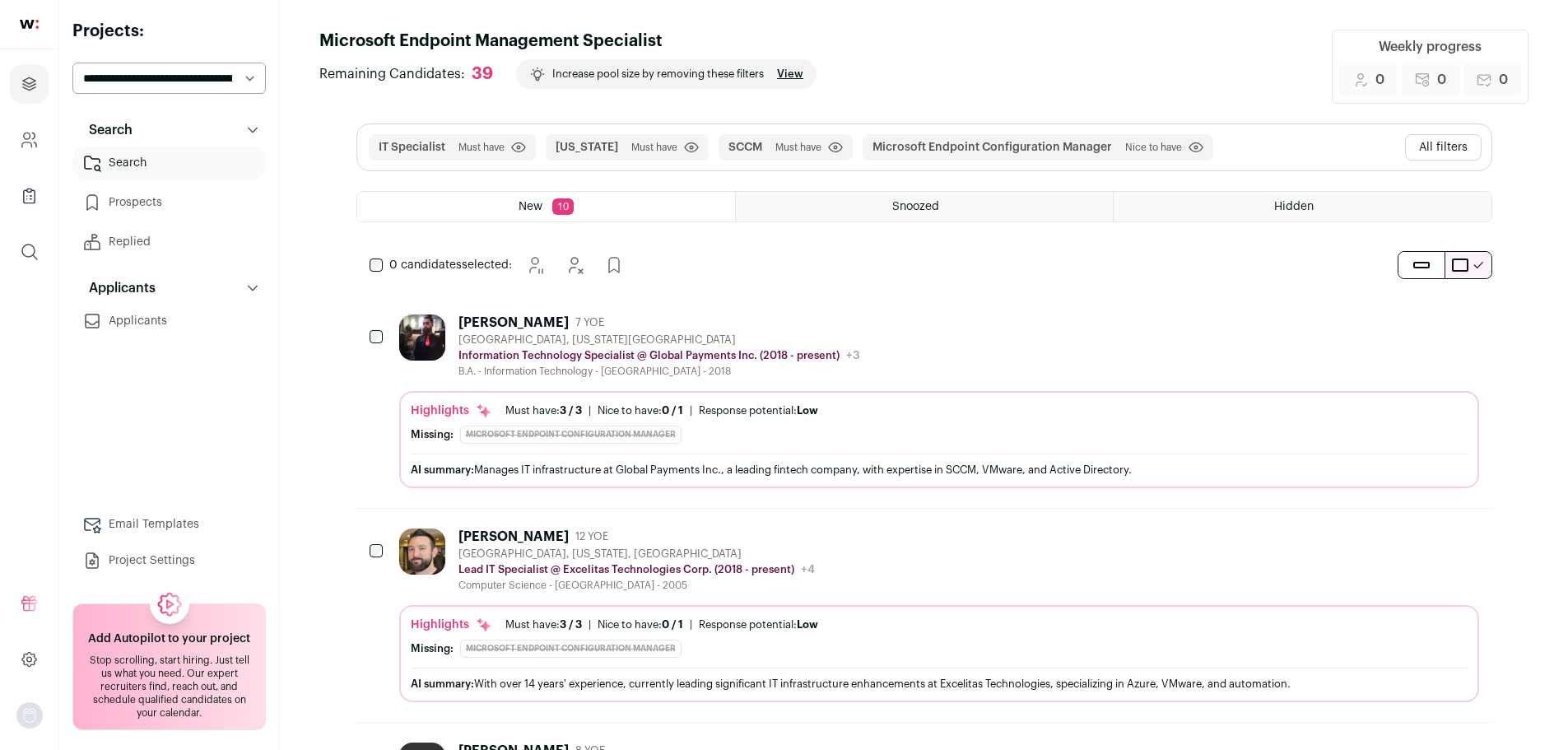
click at [667, 460] on div "AI summary: Manages IT infrastructure at Global Payments Inc., a leading fintec…" at bounding box center [939, 470] width 1057 height 31
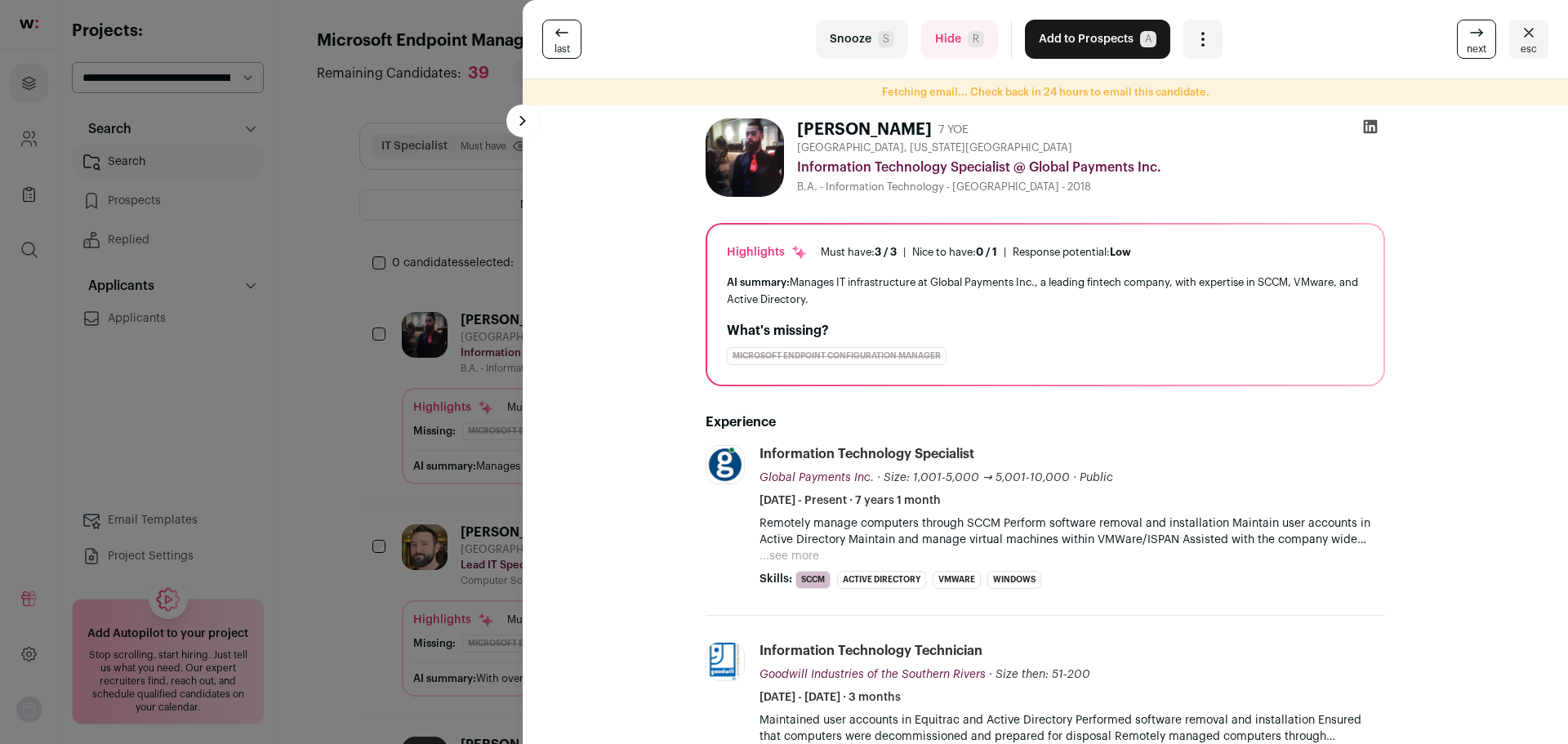
click at [1362, 126] on icon at bounding box center [1370, 126] width 16 height 16
click at [511, 122] on button at bounding box center [523, 121] width 33 height 33
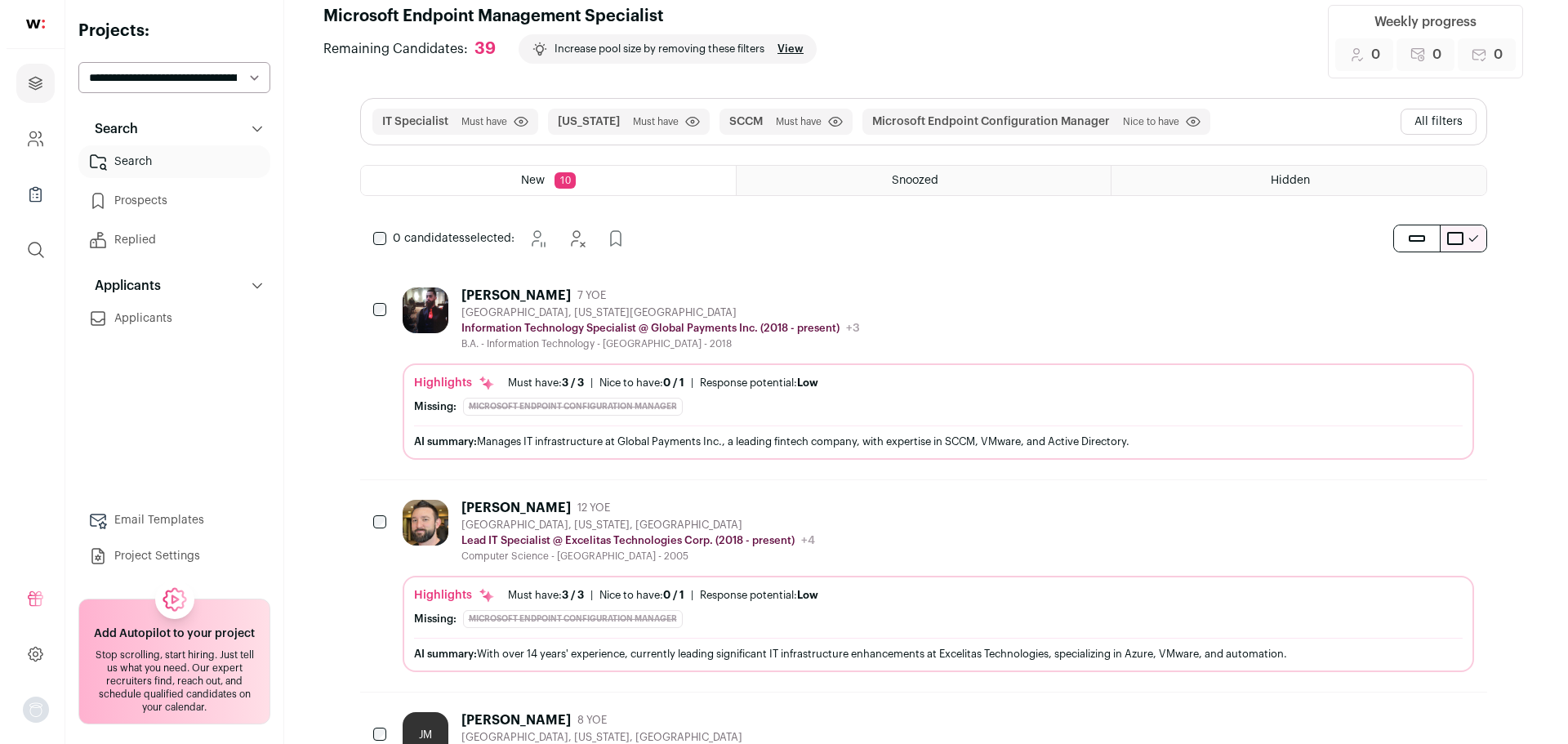
scroll to position [163, 0]
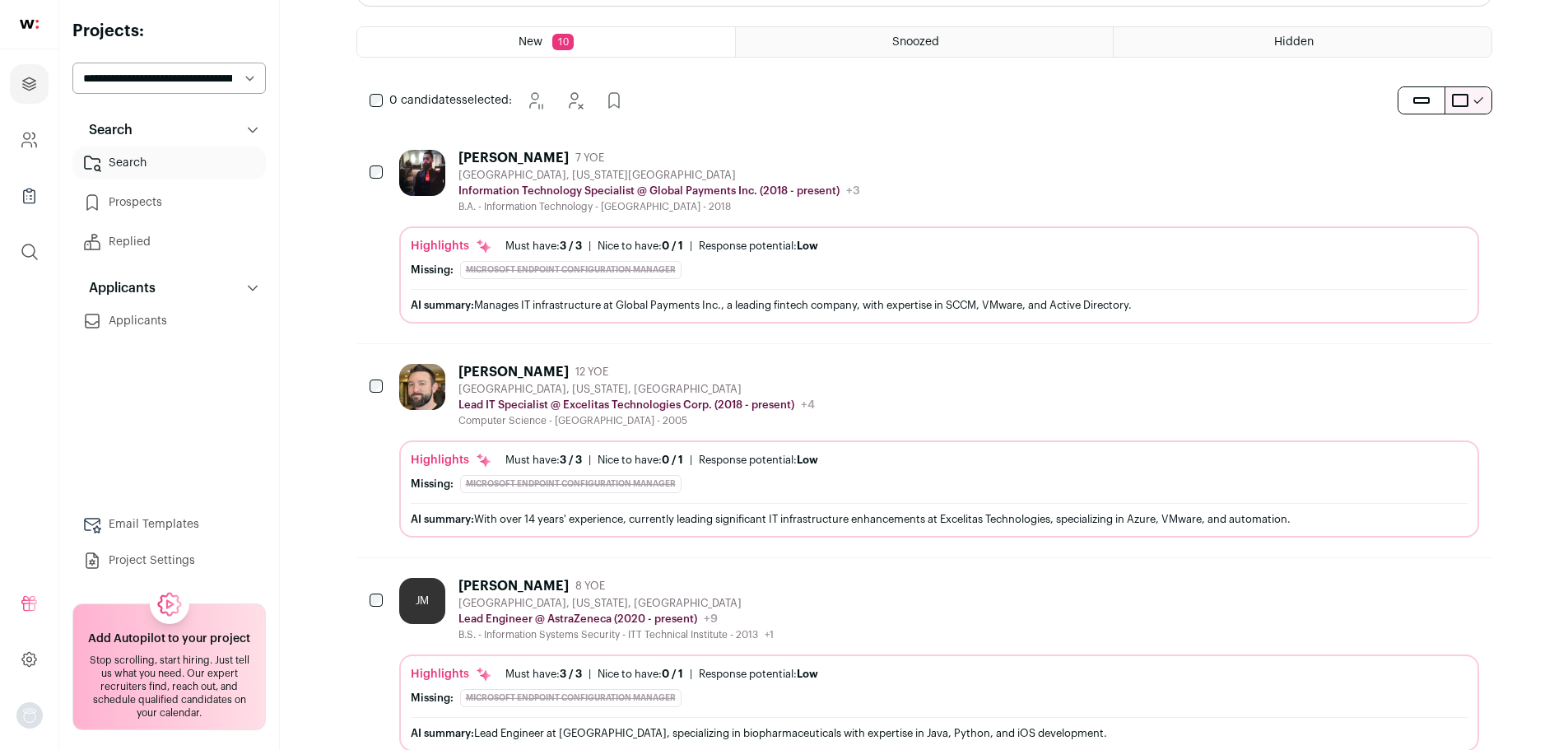
click at [822, 505] on div "AI summary: With over 14 years' experience, currently leading significant IT in…" at bounding box center [939, 519] width 1057 height 31
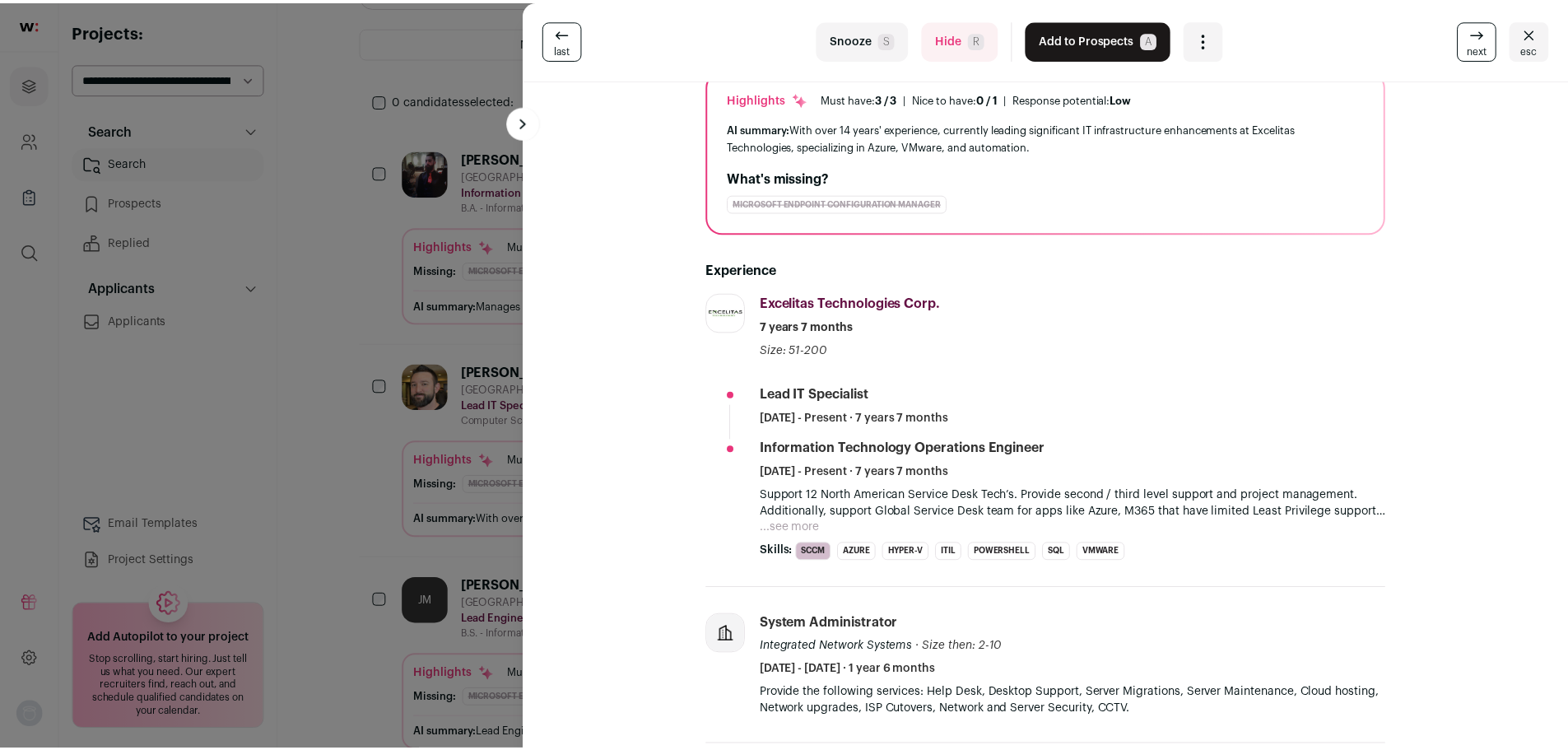
scroll to position [0, 0]
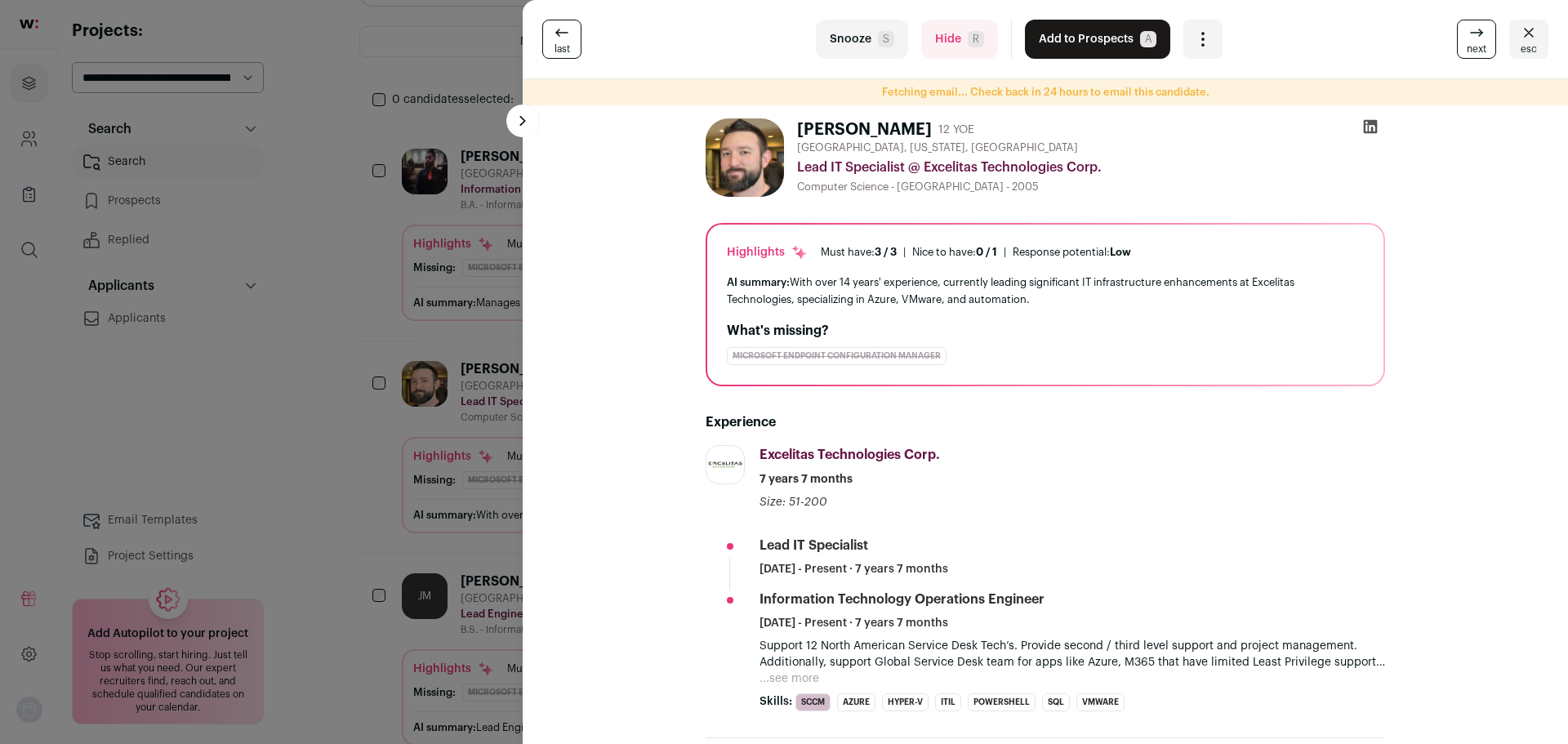
click at [835, 352] on div "Microsoft Endpoint Configuration Manager" at bounding box center [836, 356] width 219 height 18
drag, startPoint x: 738, startPoint y: 345, endPoint x: 883, endPoint y: 345, distance: 145.0
click at [883, 345] on div "What's missing? Microsoft Endpoint Configuration Manager" at bounding box center [1044, 343] width 637 height 44
click at [944, 345] on div "What's missing? Microsoft Endpoint Configuration Manager" at bounding box center [1044, 343] width 637 height 44
drag, startPoint x: 724, startPoint y: 359, endPoint x: 929, endPoint y: 356, distance: 205.0
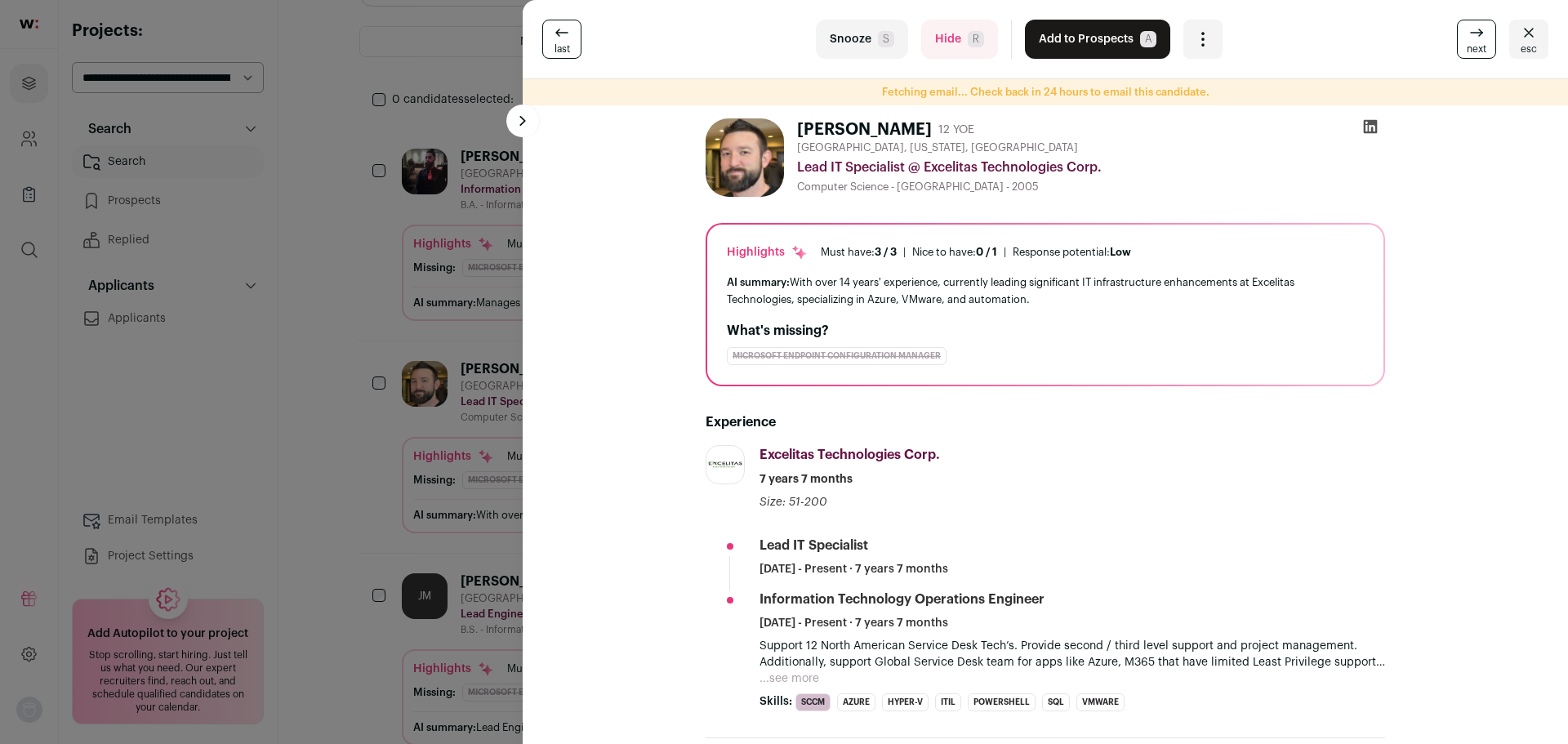
click at [929, 356] on div "Microsoft Endpoint Configuration Manager" at bounding box center [836, 356] width 219 height 18
click at [974, 378] on div "Highlights Must have: 3 / 3 How many must haves have been fulfilled? | [GEOGRAP…" at bounding box center [1045, 304] width 676 height 160
click at [533, 127] on button at bounding box center [523, 121] width 33 height 33
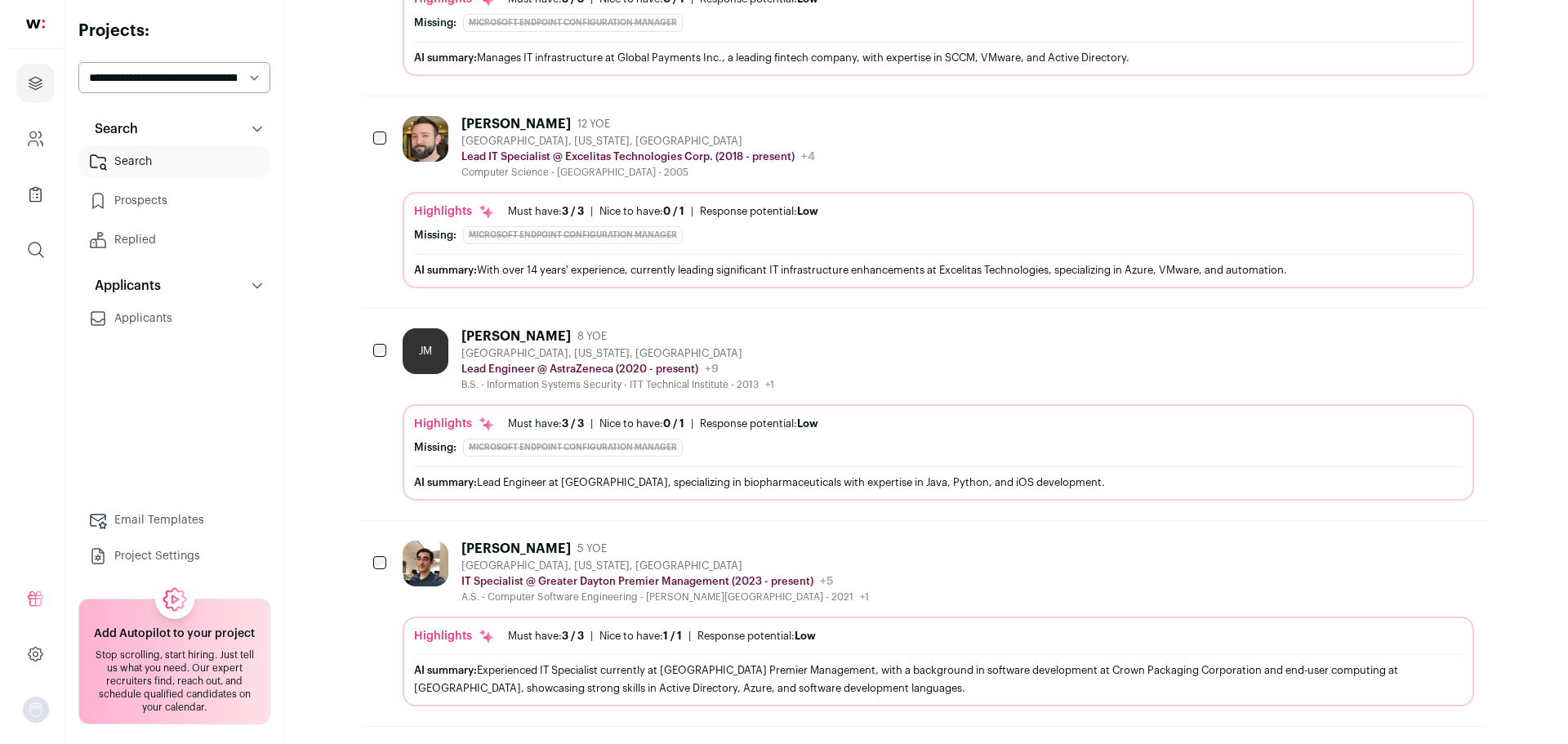
scroll to position [490, 0]
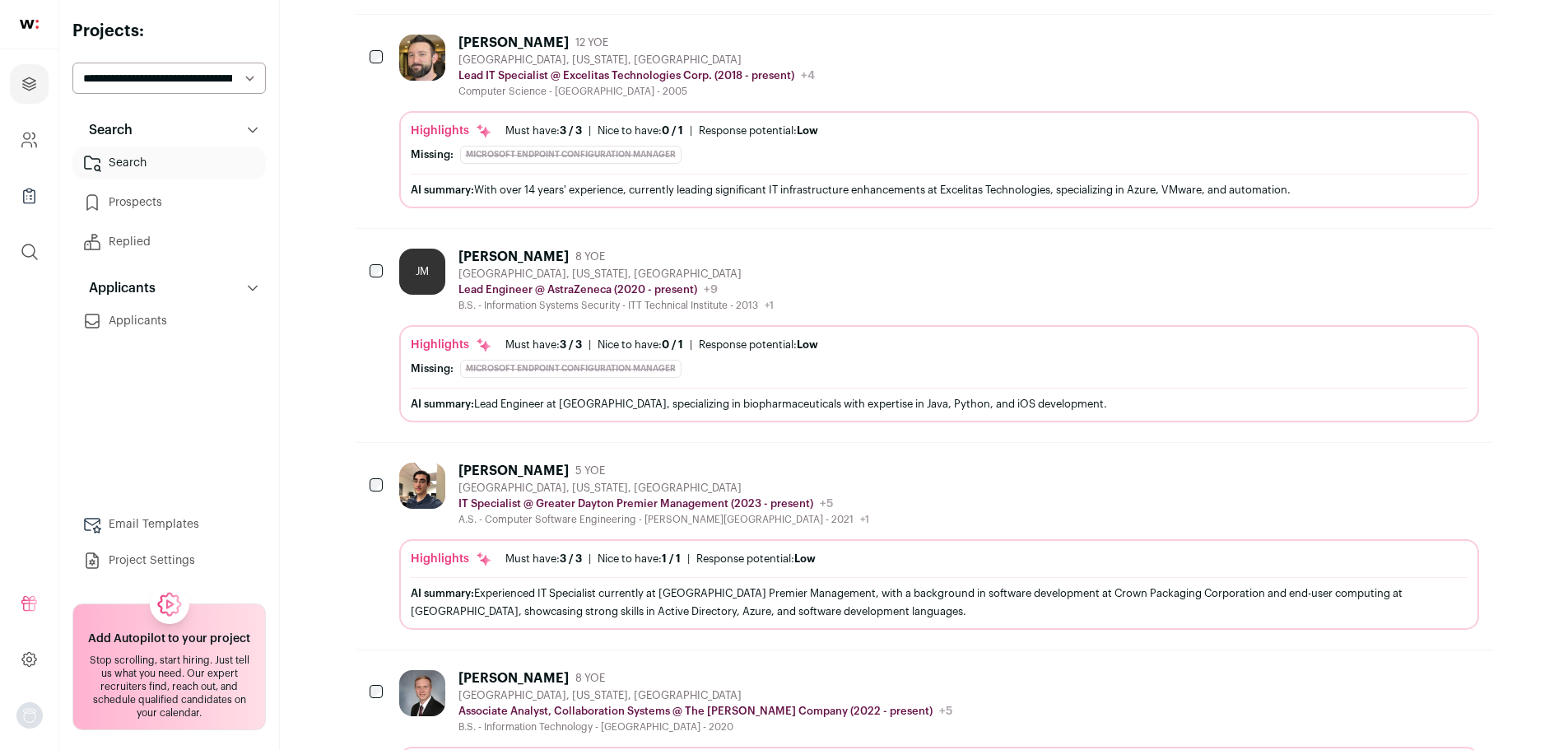
click at [844, 601] on div "AI summary: Experienced IT Specialist currently at [GEOGRAPHIC_DATA] Premier Ma…" at bounding box center [939, 602] width 1057 height 35
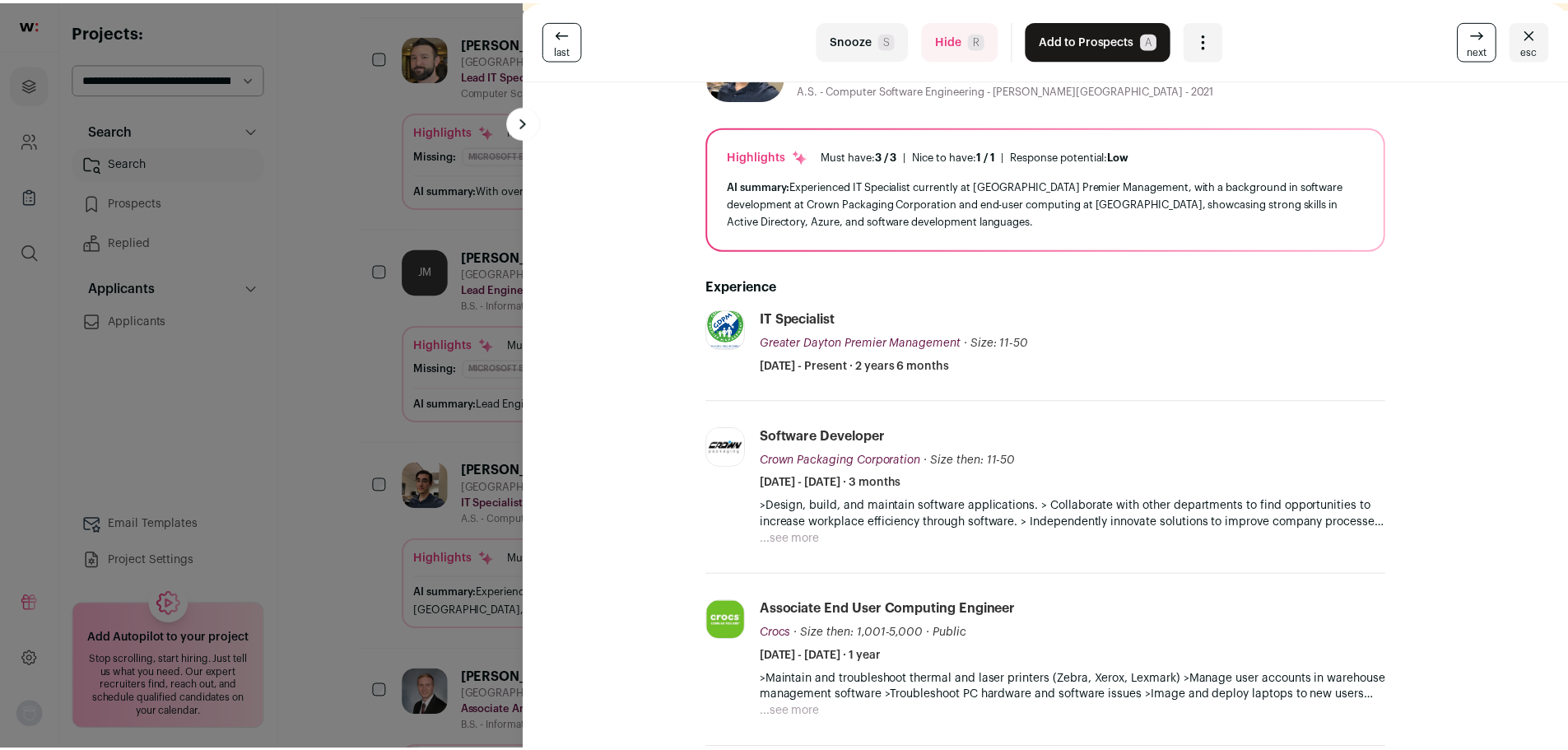
scroll to position [0, 0]
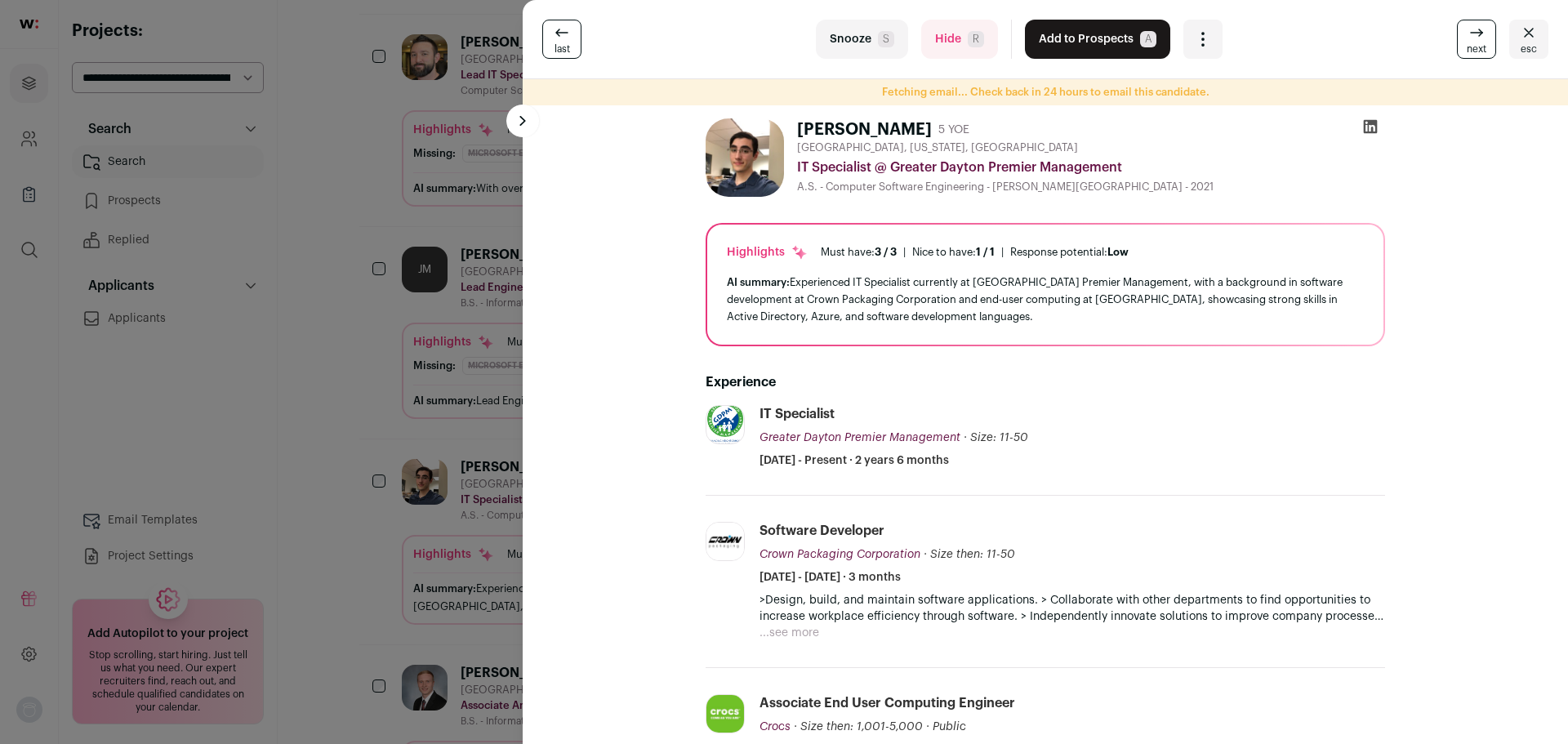
click at [1368, 124] on icon at bounding box center [1371, 127] width 14 height 14
click at [511, 123] on button at bounding box center [523, 121] width 33 height 33
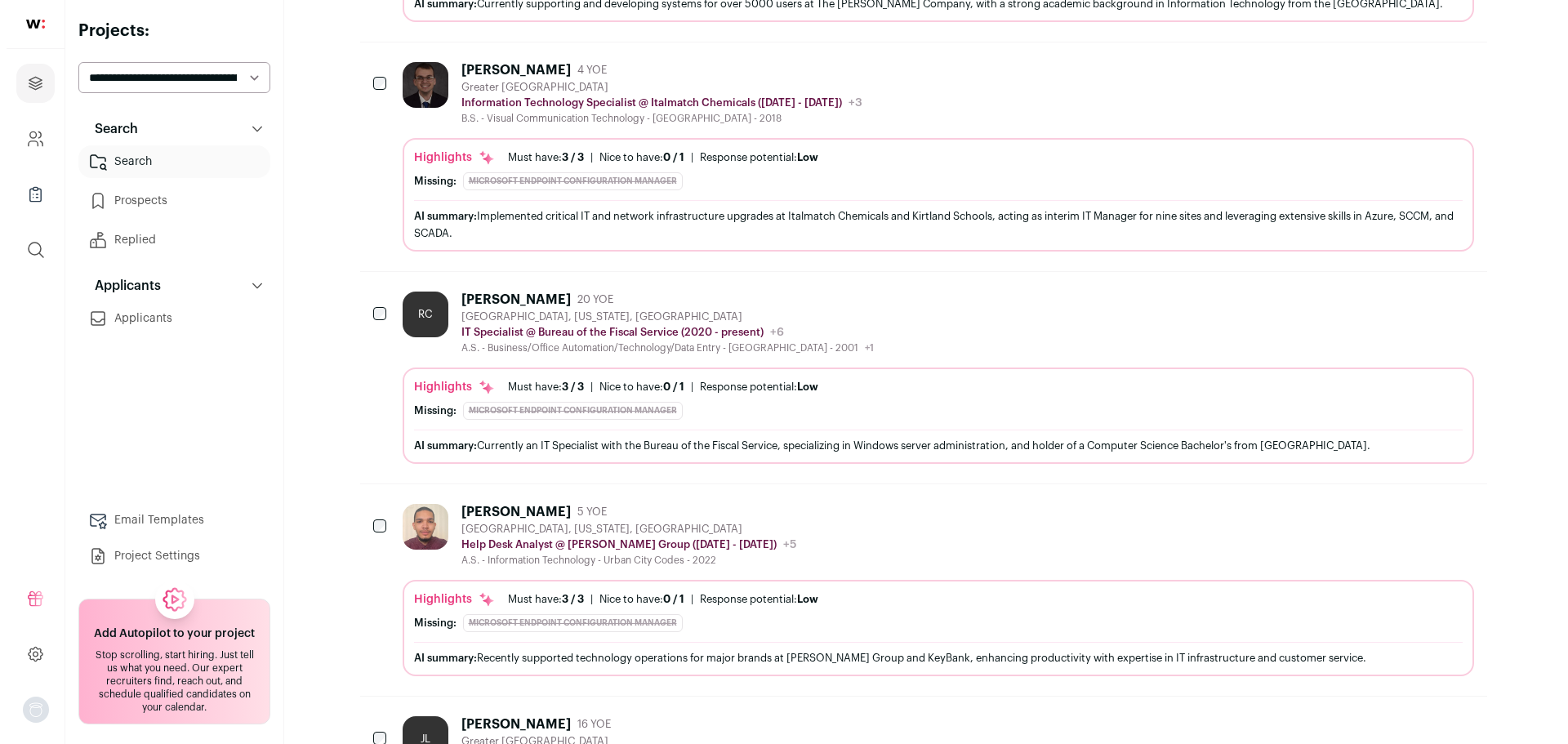
scroll to position [1307, 0]
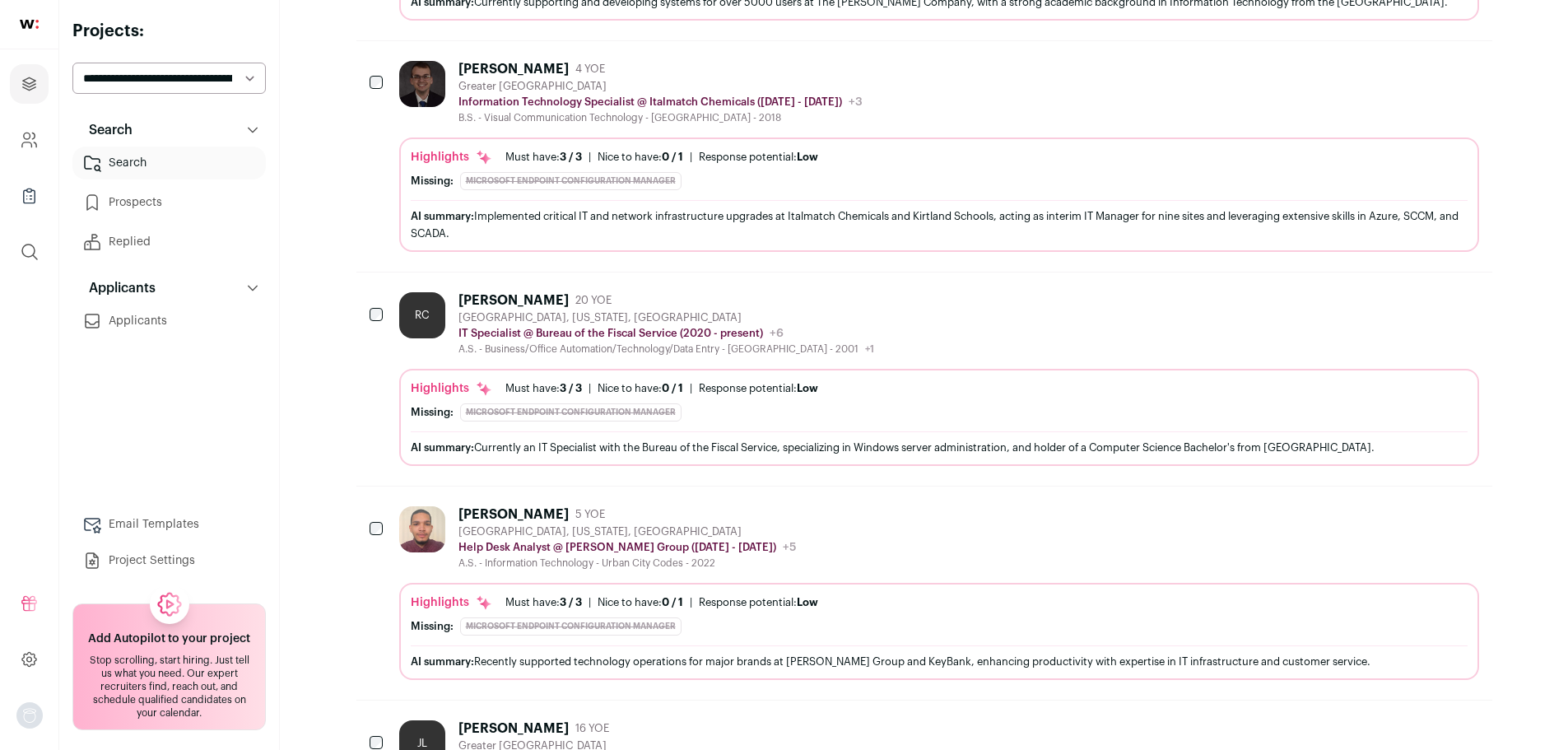
click at [831, 434] on div "AI summary: Currently an IT Specialist with the Bureau of the Fiscal Service, s…" at bounding box center [939, 447] width 1057 height 31
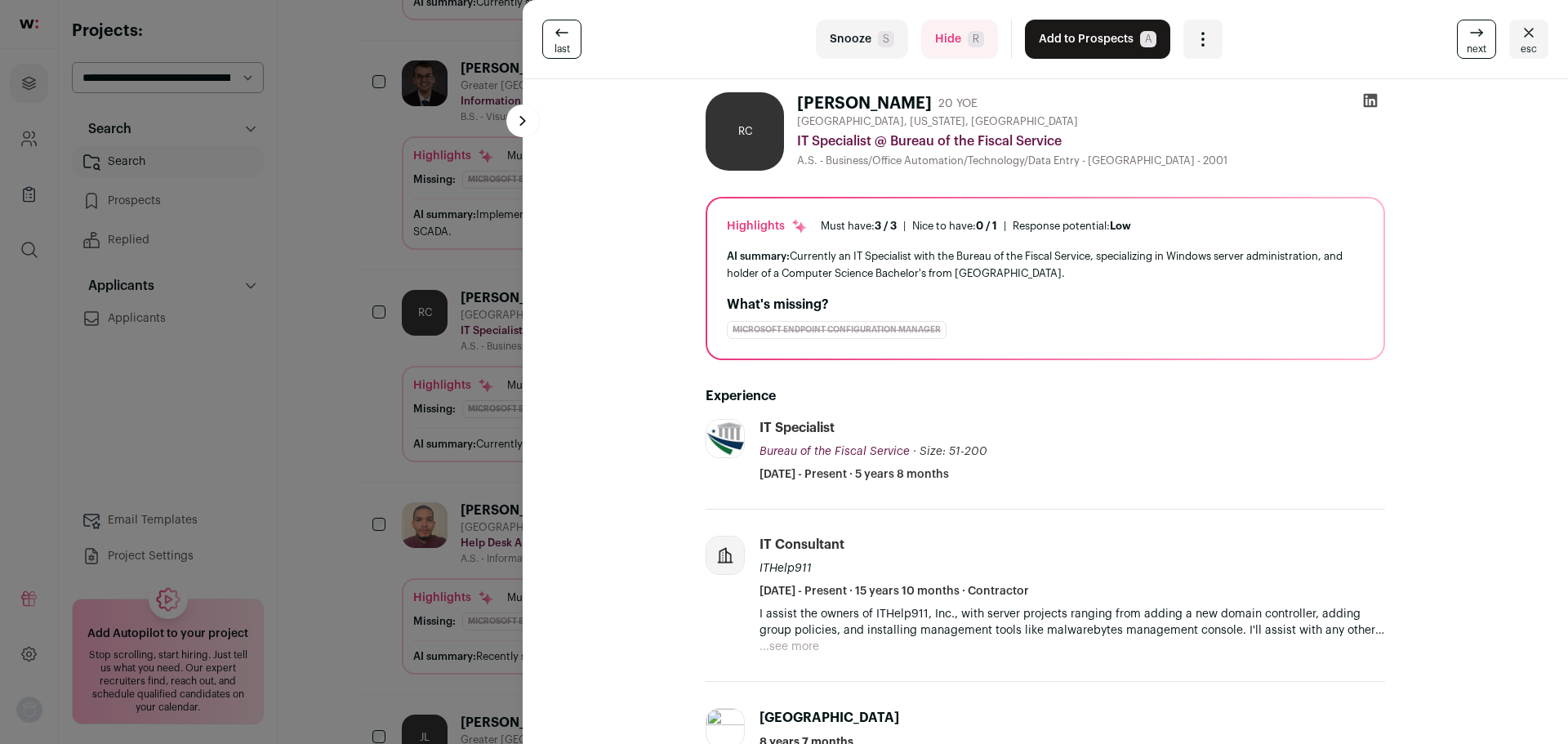
click at [1368, 94] on icon at bounding box center [1371, 101] width 14 height 14
click at [1200, 33] on icon "Open dropdown" at bounding box center [1203, 39] width 20 height 20
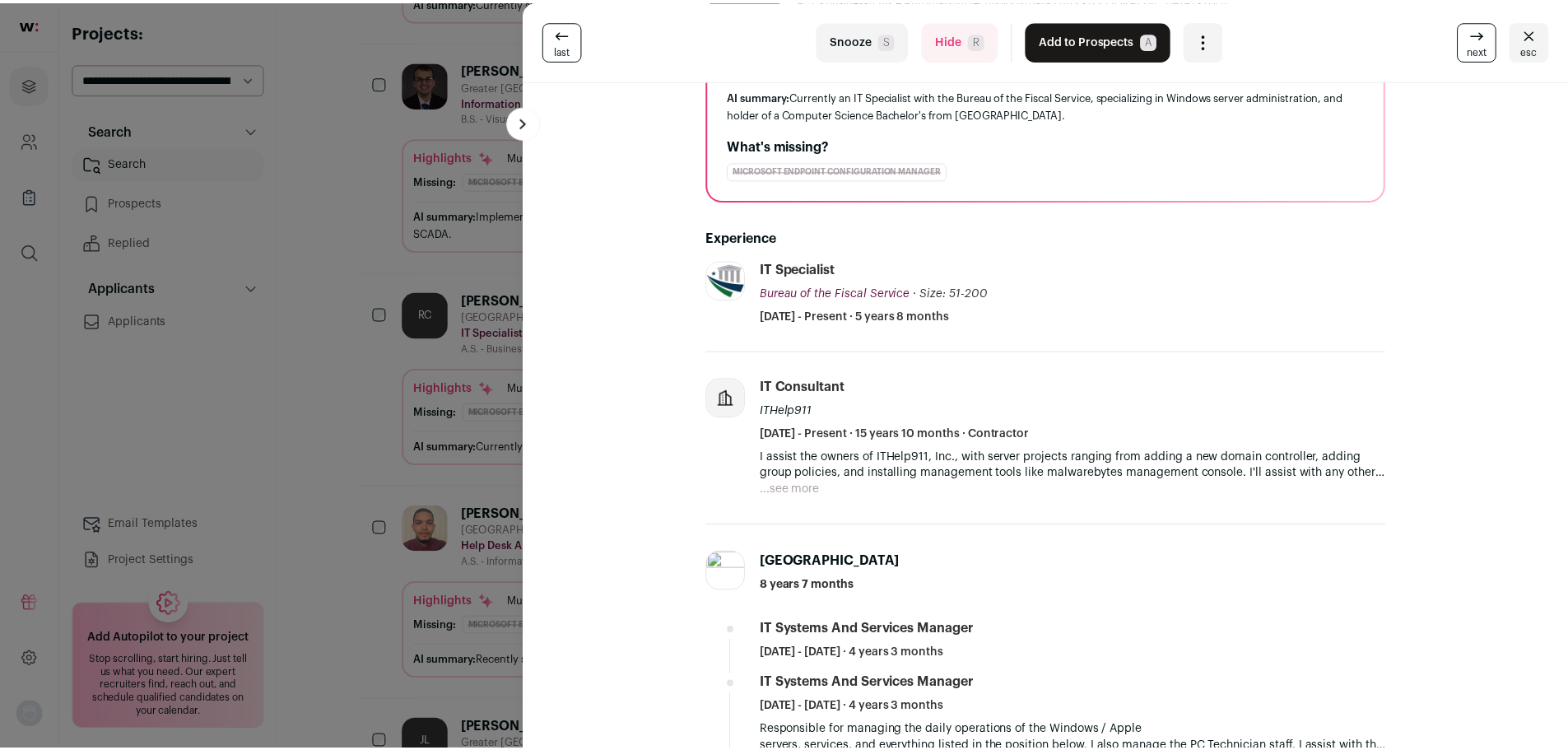
scroll to position [0, 0]
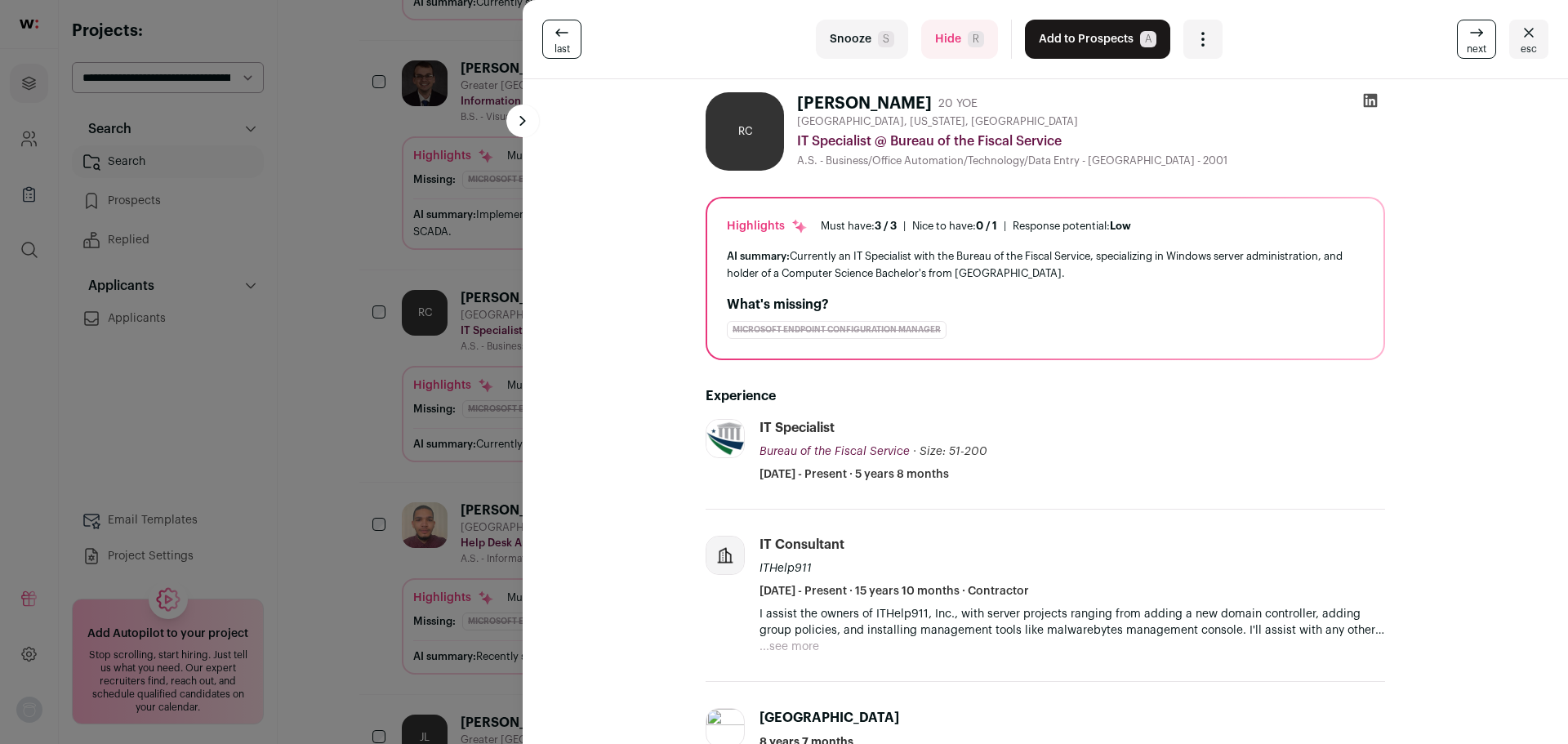
click at [543, 43] on link "last" at bounding box center [562, 39] width 39 height 39
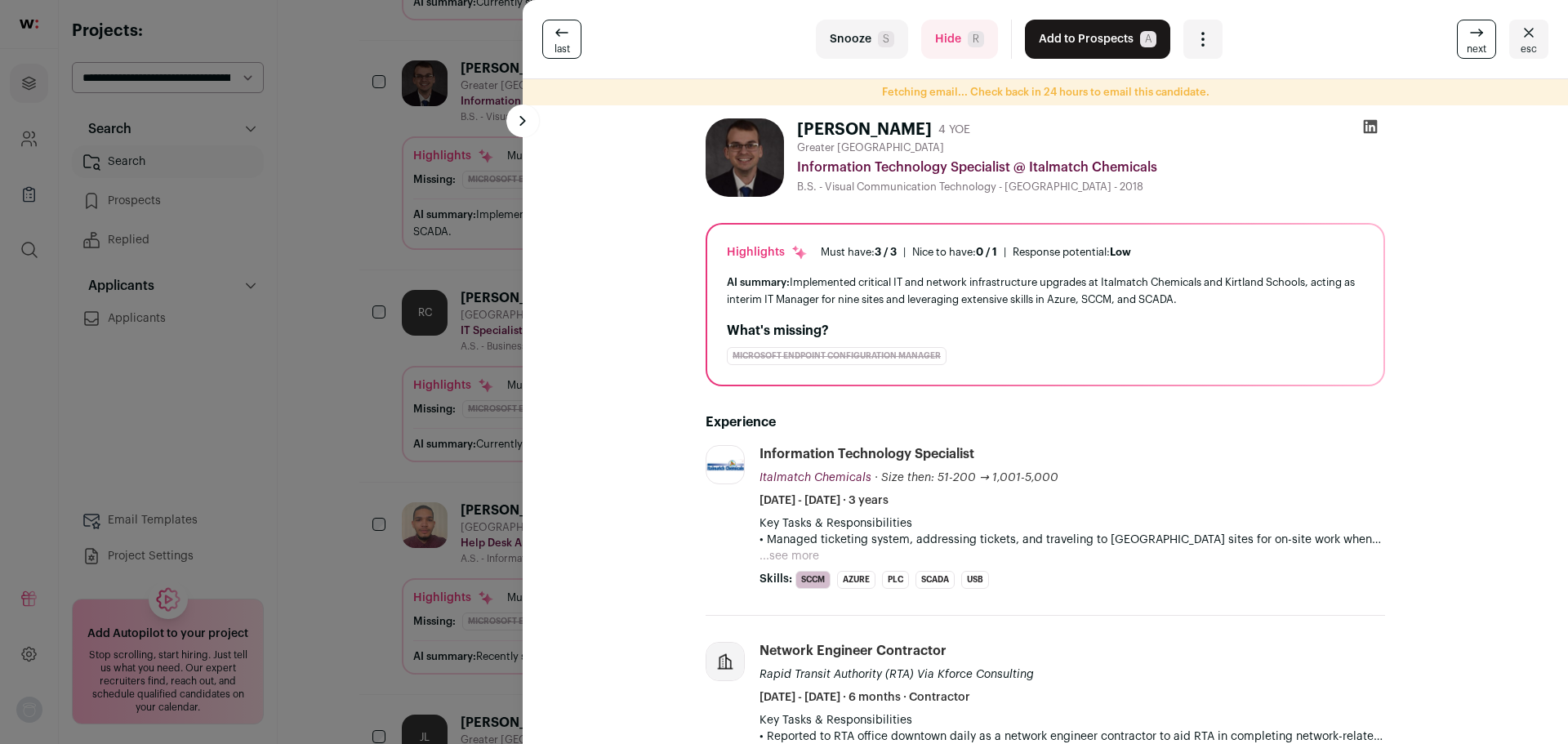
click at [524, 129] on button at bounding box center [523, 121] width 33 height 33
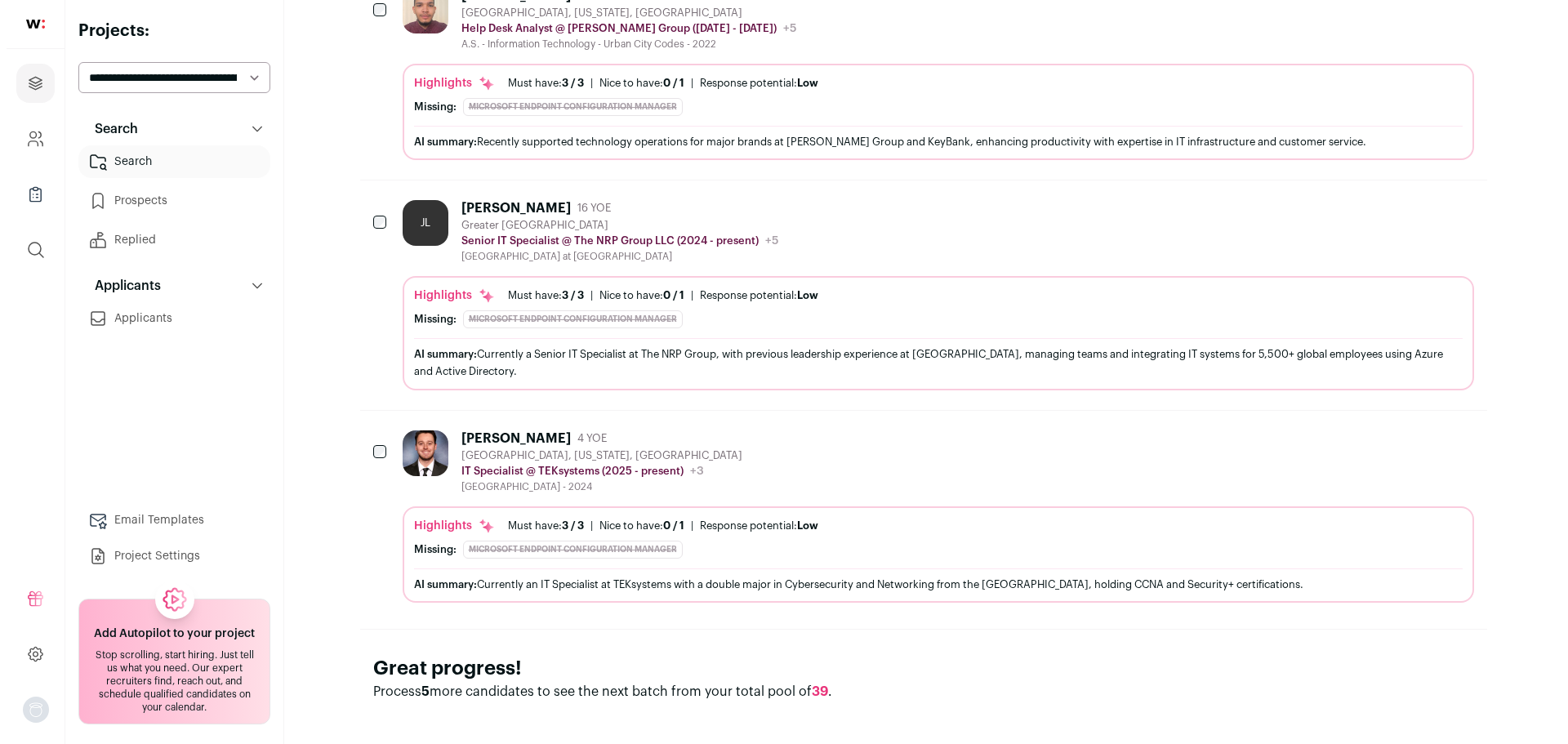
scroll to position [1835, 0]
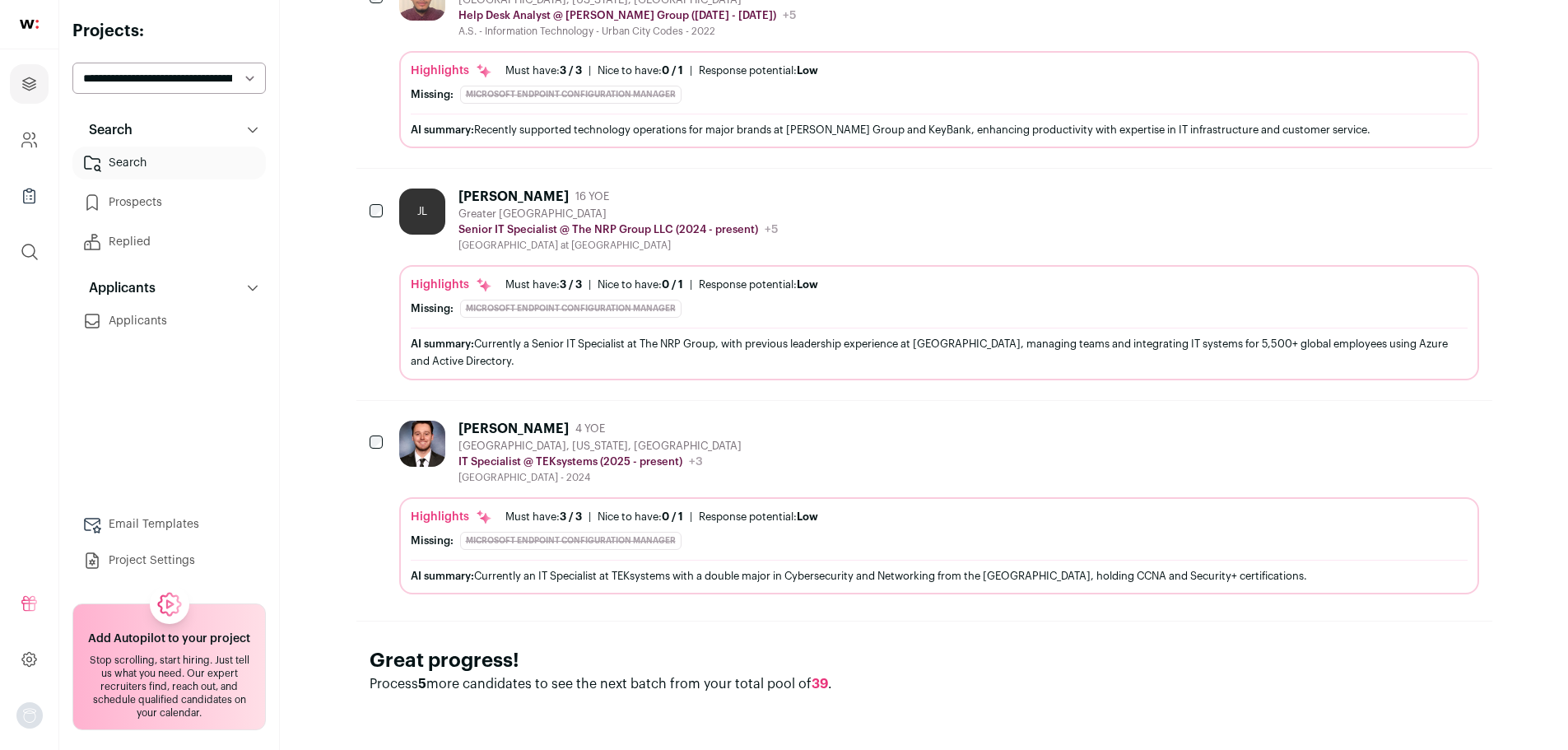
click at [862, 570] on div "AI summary: Currently an IT Specialist at TEKsystems with a double major in Cyb…" at bounding box center [939, 576] width 1057 height 17
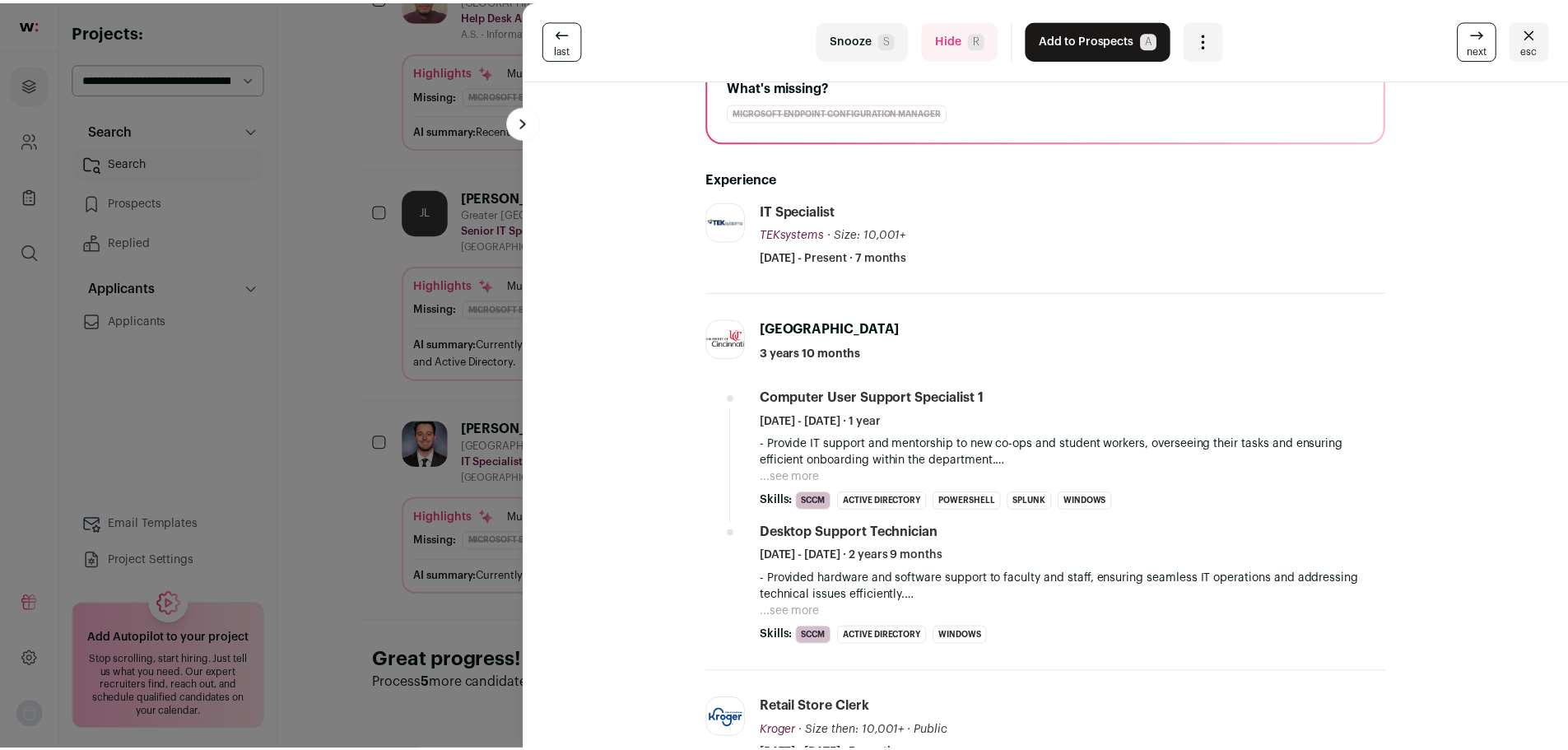
scroll to position [0, 0]
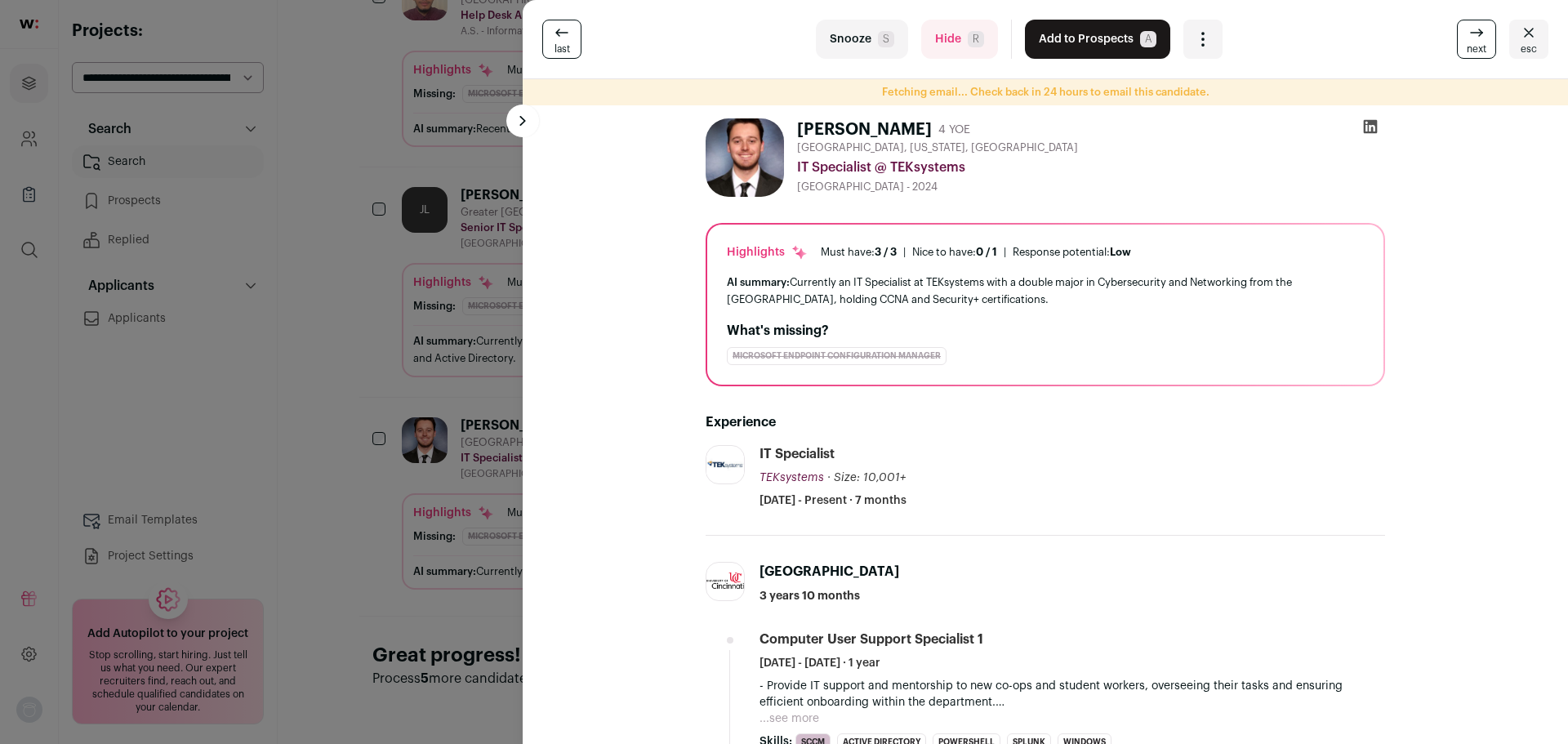
click at [280, 323] on div "last Snooze S Hide R Add to Prospects A Are you sure? [PERSON_NAME] is already …" at bounding box center [784, 372] width 1568 height 744
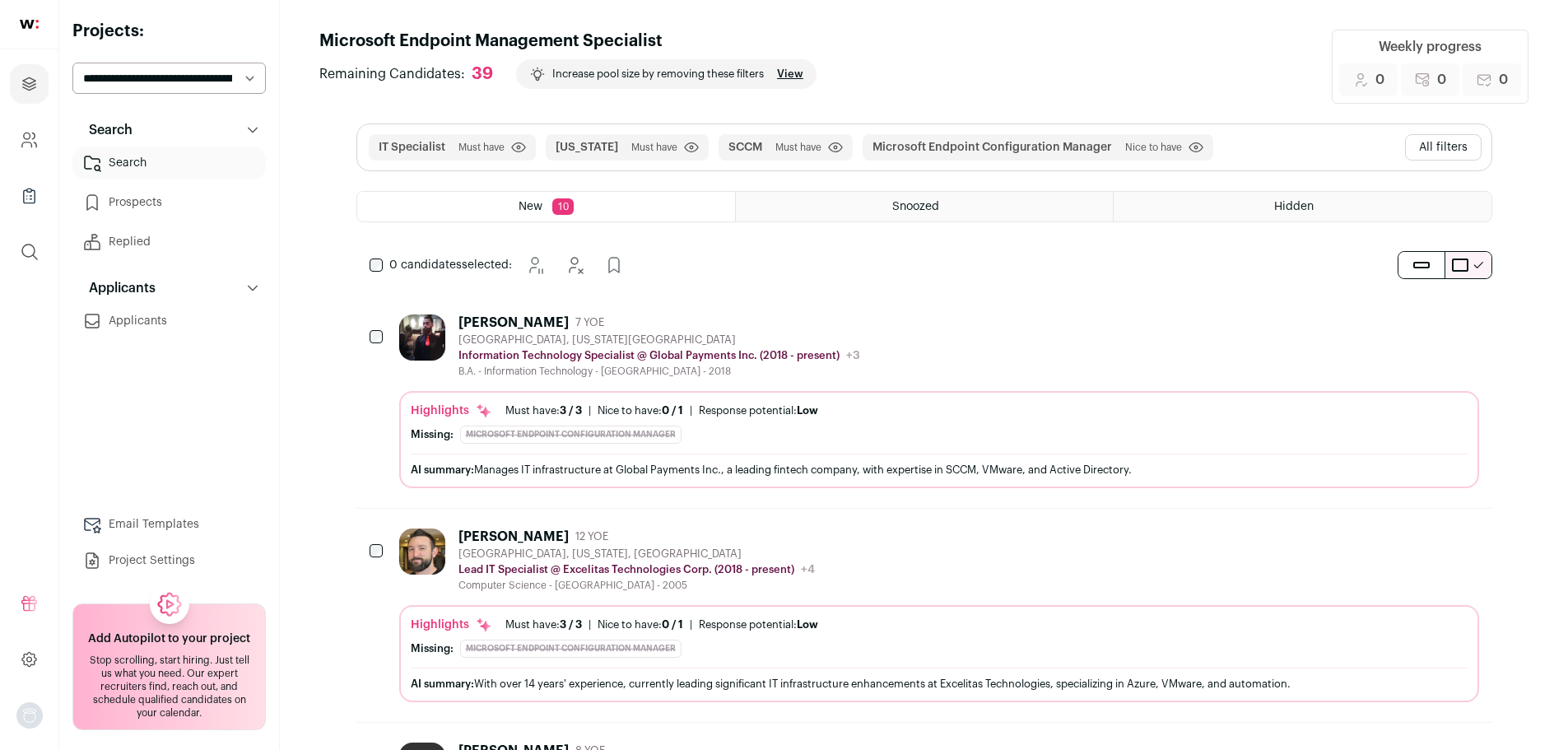
click at [1444, 146] on button "All filters" at bounding box center [1444, 147] width 77 height 26
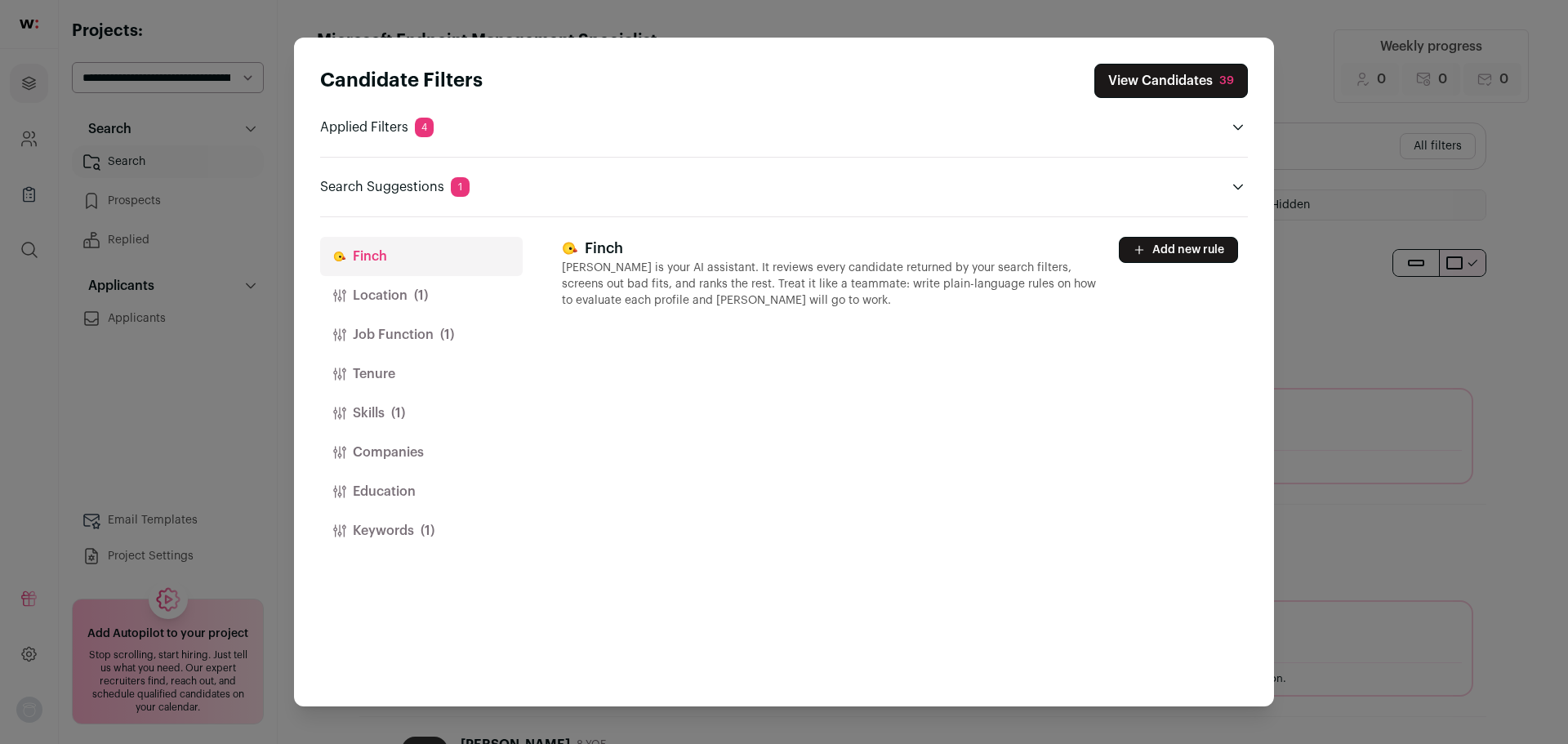
click at [422, 340] on button "Job Function (1)" at bounding box center [422, 334] width 202 height 39
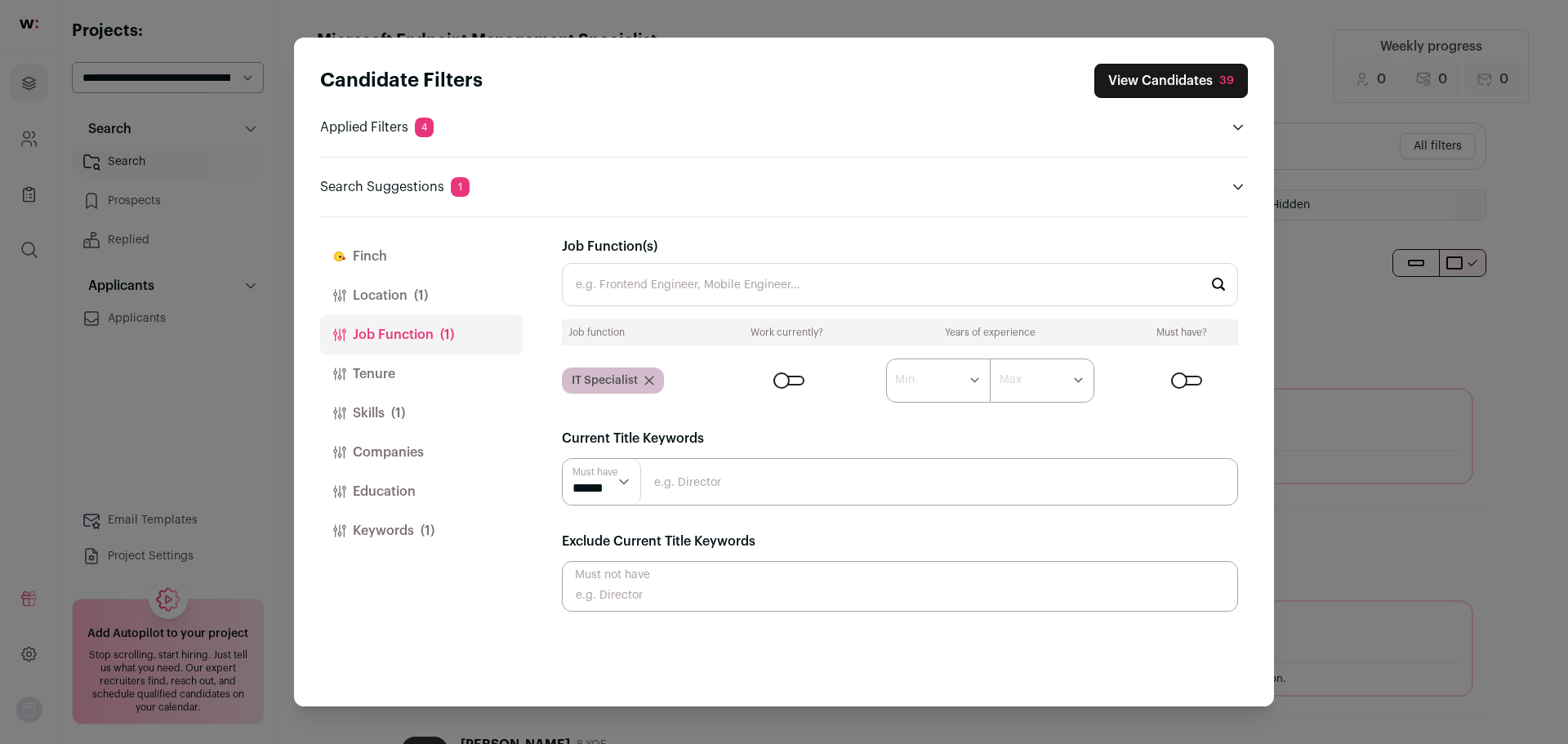
click at [402, 384] on button "Tenure" at bounding box center [422, 373] width 202 height 39
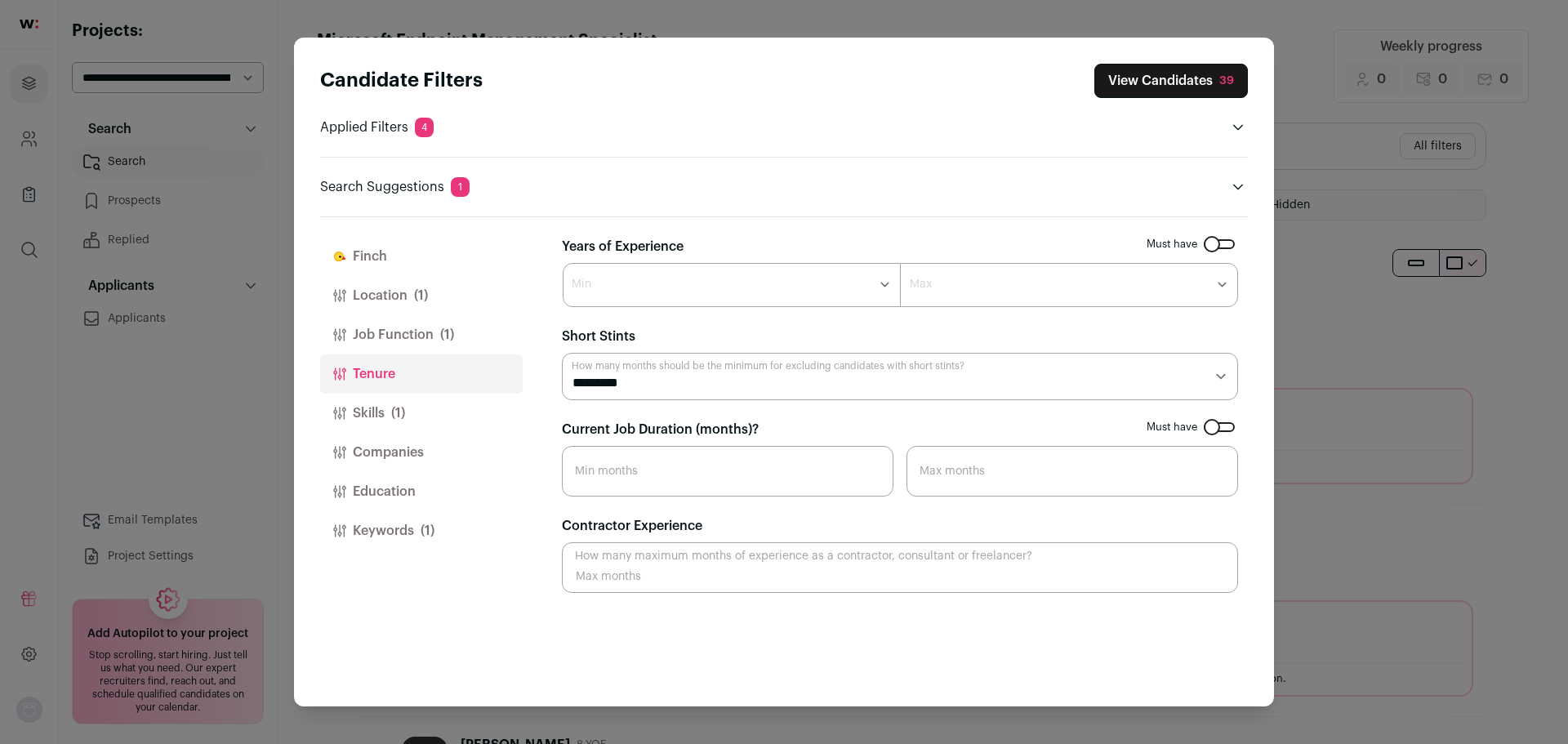
click at [412, 423] on button "Skills (1)" at bounding box center [422, 413] width 202 height 39
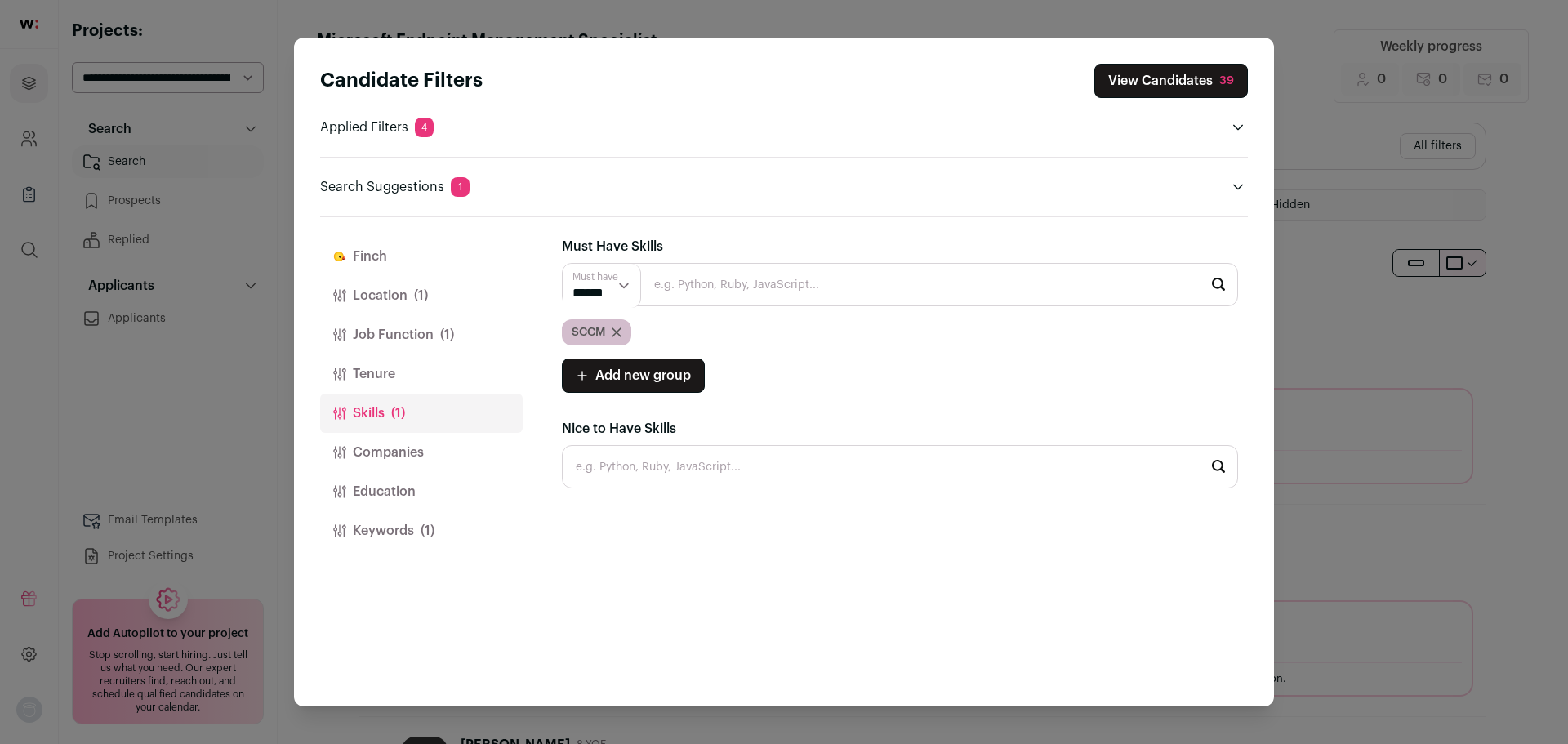
click at [663, 279] on input "Close modal via background" at bounding box center [899, 284] width 676 height 43
type input "M"
paste input "Infrastructure Specialist"
type input "I"
drag, startPoint x: 797, startPoint y: 292, endPoint x: 643, endPoint y: 284, distance: 154.2
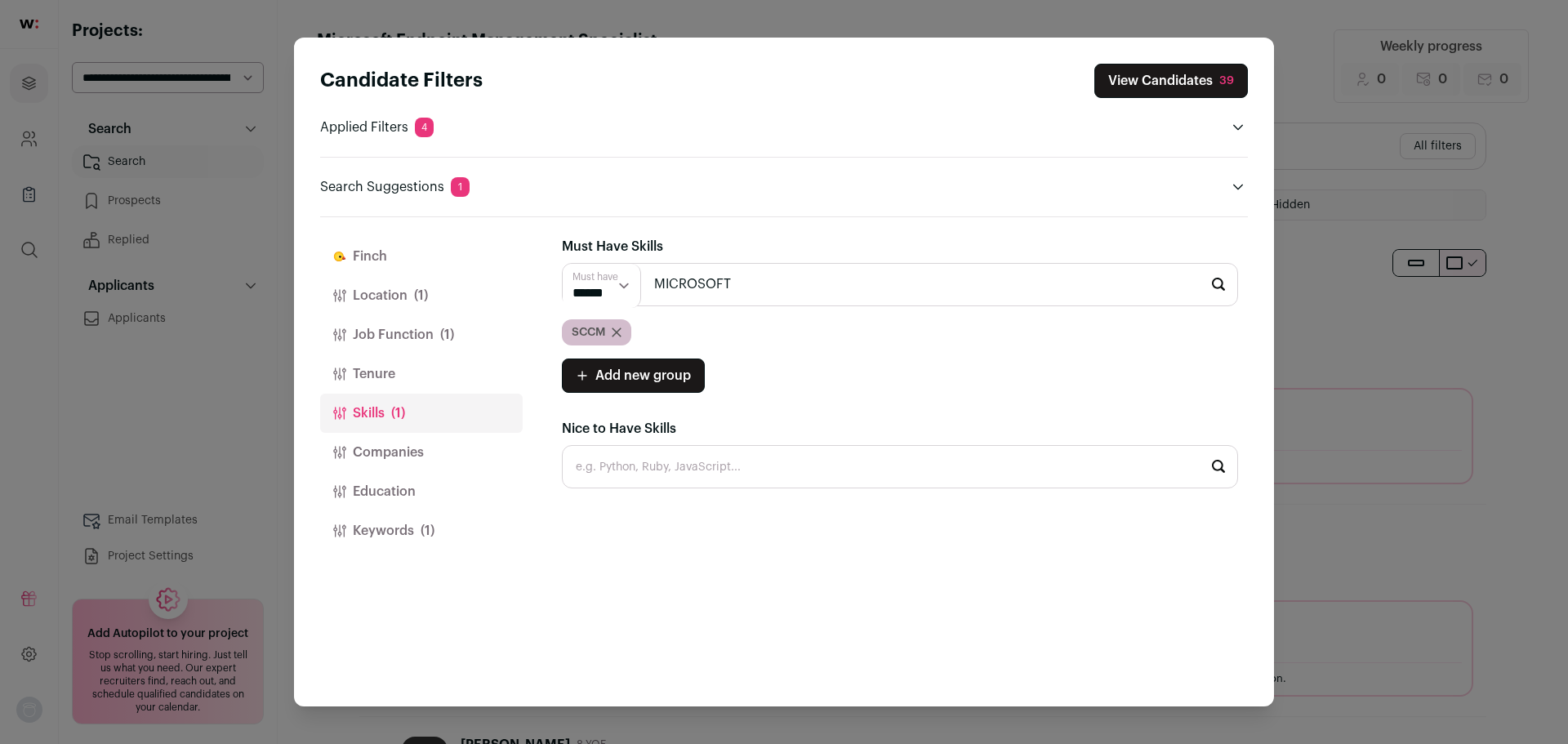
click at [643, 284] on input "MICROSOFT" at bounding box center [899, 284] width 676 height 43
paste input "icrosoft Endpoint Configuration Manager"
type input "Microsoft Endpoint Configuration Manager"
click at [726, 459] on input "Close modal via background" at bounding box center [899, 467] width 676 height 43
paste input "Microsoft Endpoint Configuration Manager"
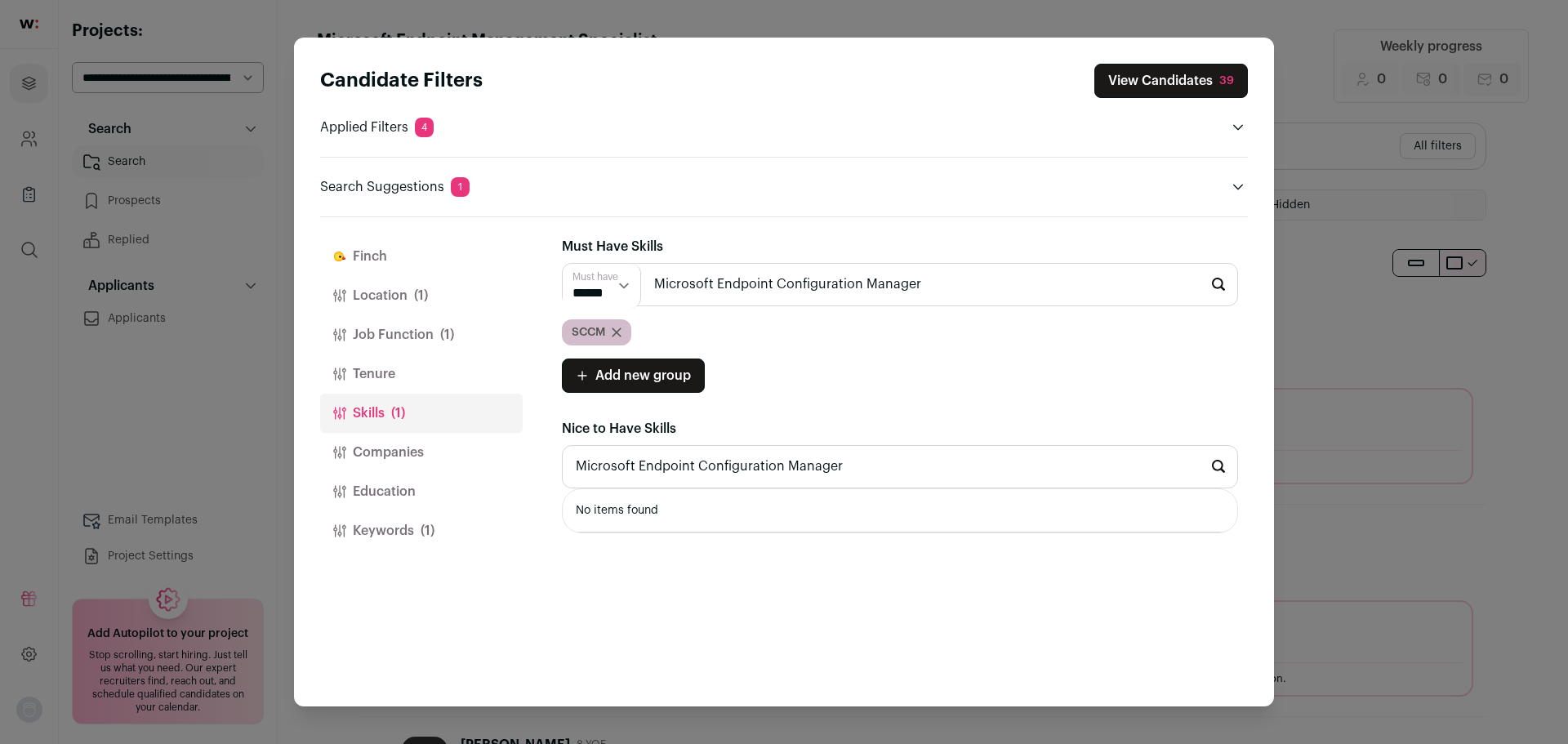
type input "Microsoft Endpoint Configuration Manager"
drag, startPoint x: 930, startPoint y: 286, endPoint x: 628, endPoint y: 285, distance: 302.0
click at [628, 285] on div "Must have ****** ****** Microsoft Endpoint Configuration Manager No items found" at bounding box center [899, 284] width 676 height 43
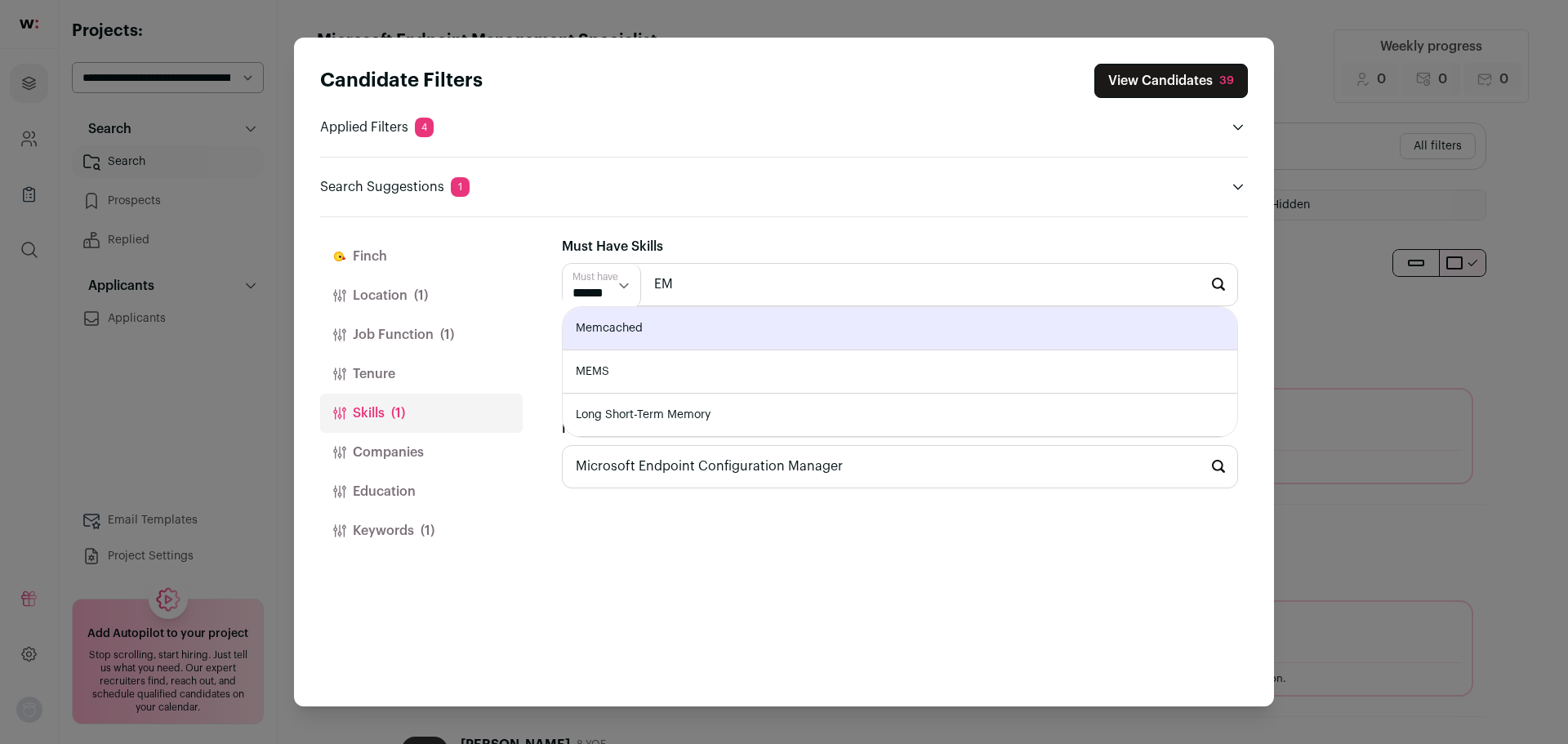
type input "M"
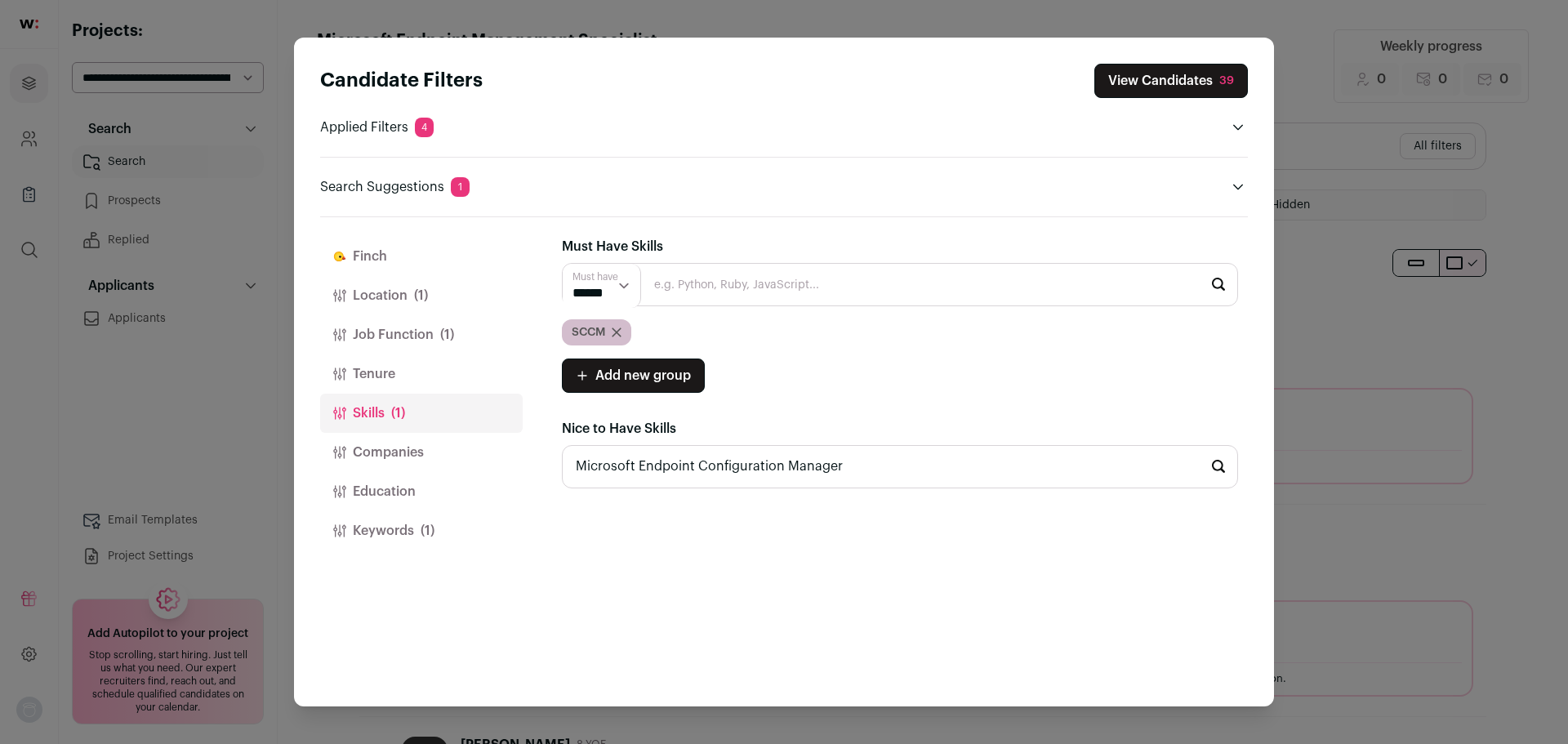
paste input "Microsoft Endpoint Configuration Manager"
drag, startPoint x: 965, startPoint y: 291, endPoint x: 614, endPoint y: 312, distance: 351.6
click at [614, 312] on div "Must have ****** ****** Microsoft Endpoint Configuration Manager No items found…" at bounding box center [899, 303] width 676 height 82
paste input "Active Directory"
click at [710, 283] on input "Microsoft Active Directory" at bounding box center [899, 284] width 676 height 43
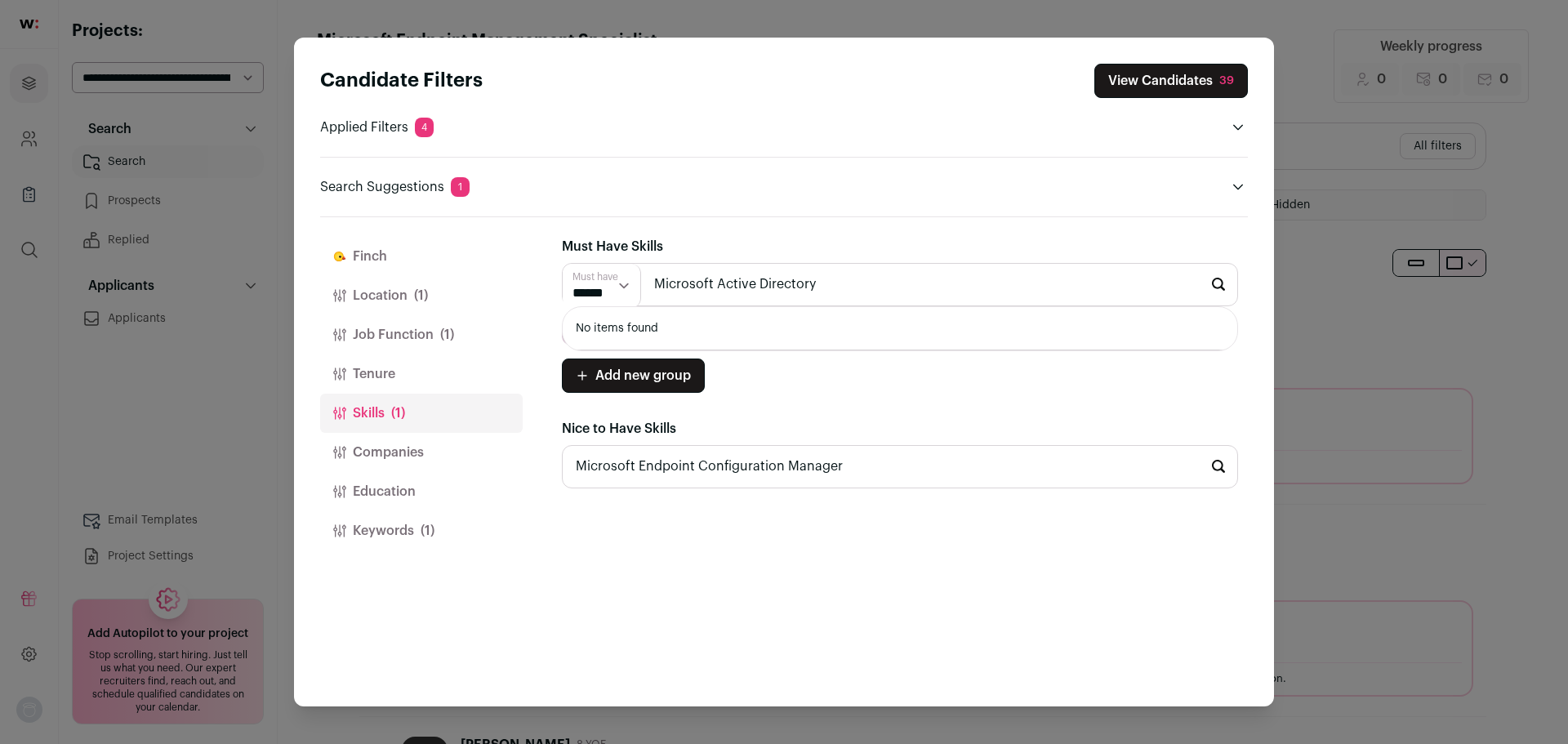
click at [719, 286] on input "Microsoft Active Directory" at bounding box center [899, 284] width 676 height 43
type input "Active Directory"
click at [645, 340] on li "Active Directory" at bounding box center [899, 328] width 675 height 43
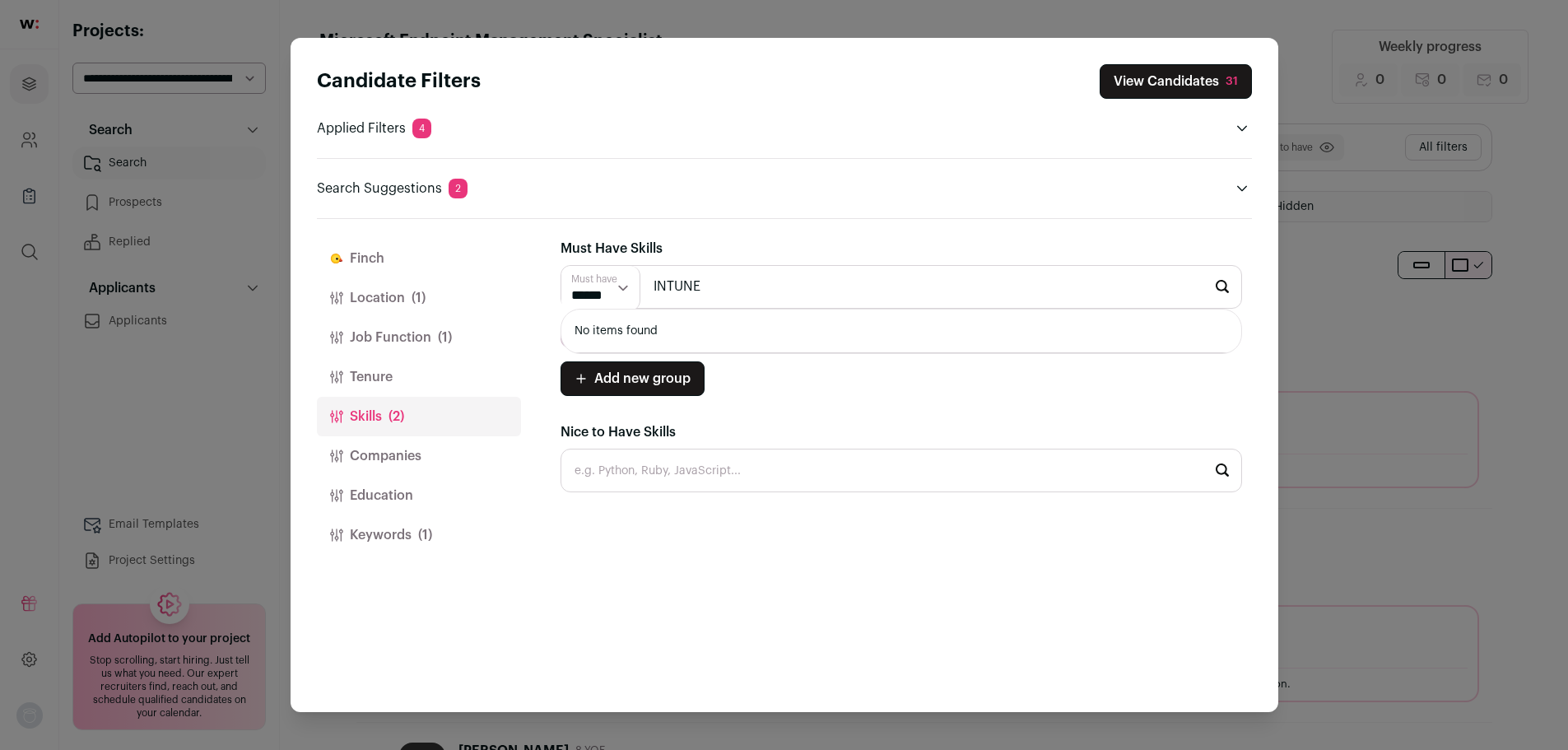
type input "INTUNE"
click at [669, 460] on input "Close modal via background" at bounding box center [901, 470] width 682 height 44
click at [364, 122] on p "Applied Filters 4" at bounding box center [373, 128] width 114 height 20
click at [725, 290] on input "INTUNE" at bounding box center [901, 287] width 682 height 44
drag, startPoint x: 725, startPoint y: 290, endPoint x: 688, endPoint y: 292, distance: 37.1
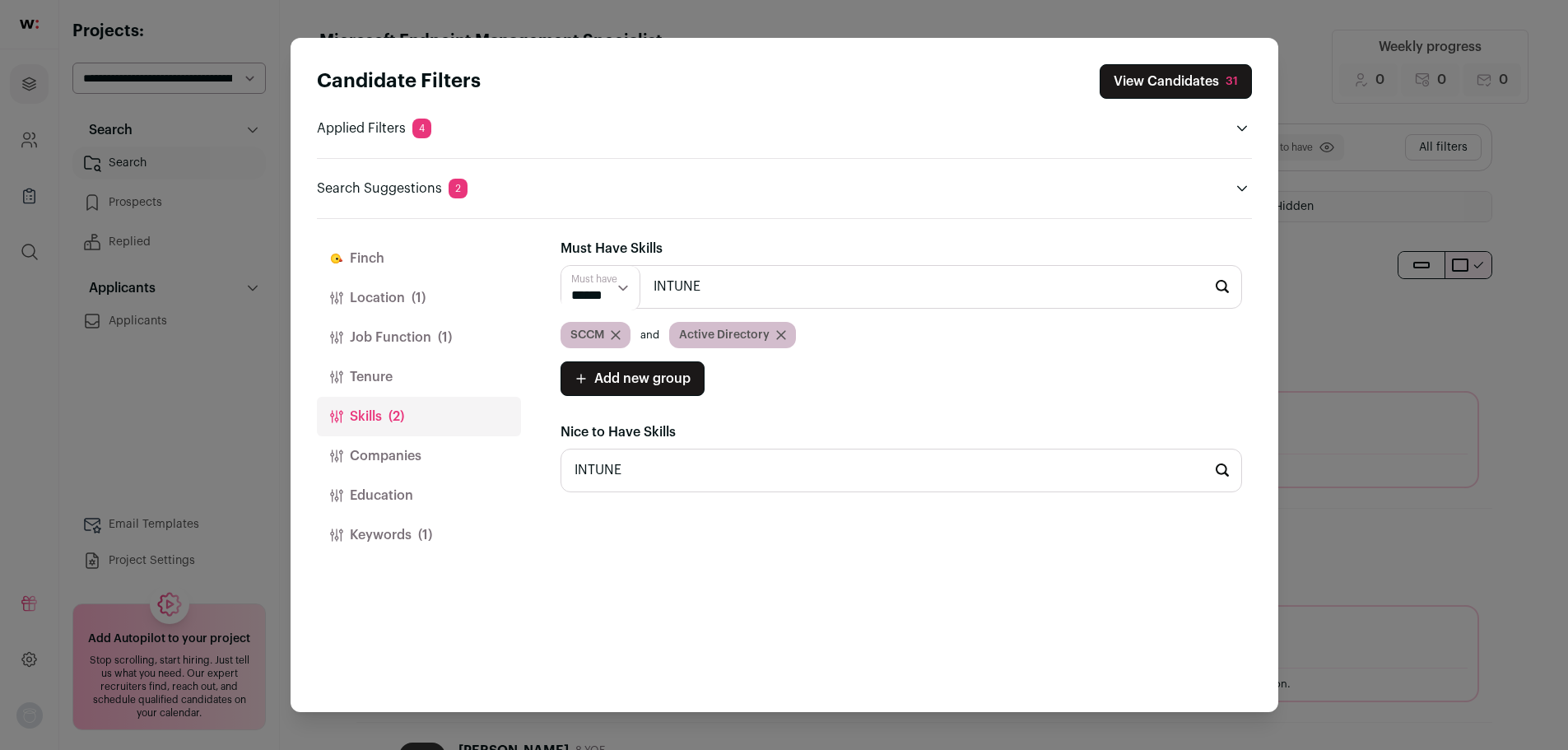
click at [688, 292] on input "INTUNE" at bounding box center [901, 287] width 682 height 44
click at [838, 477] on input "INTUNE" at bounding box center [901, 470] width 682 height 44
drag, startPoint x: 716, startPoint y: 476, endPoint x: 450, endPoint y: 501, distance: 267.2
click at [583, 490] on input "INTUNE" at bounding box center [901, 470] width 682 height 44
type input "IN"
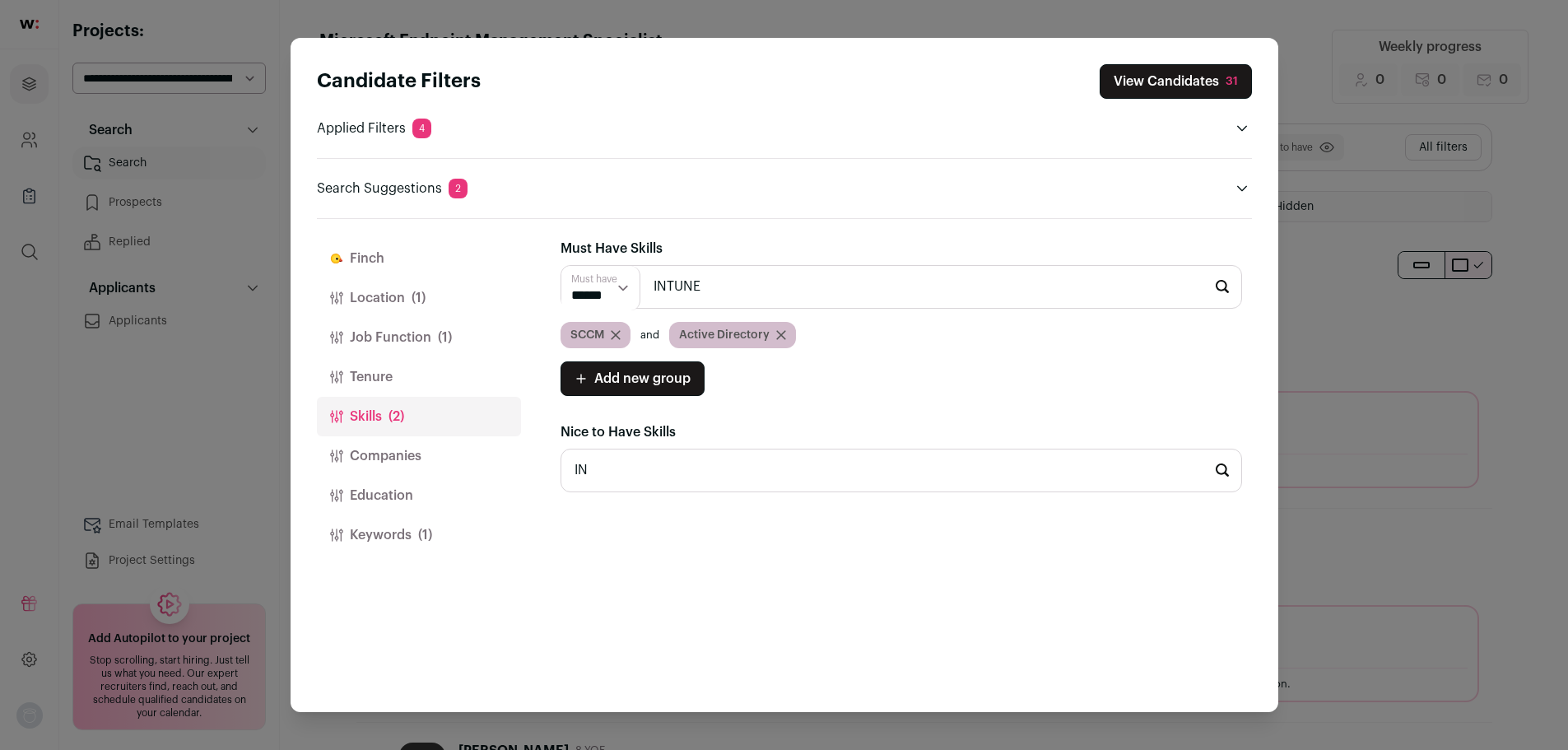
click at [454, 369] on button "Tenure" at bounding box center [419, 376] width 204 height 39
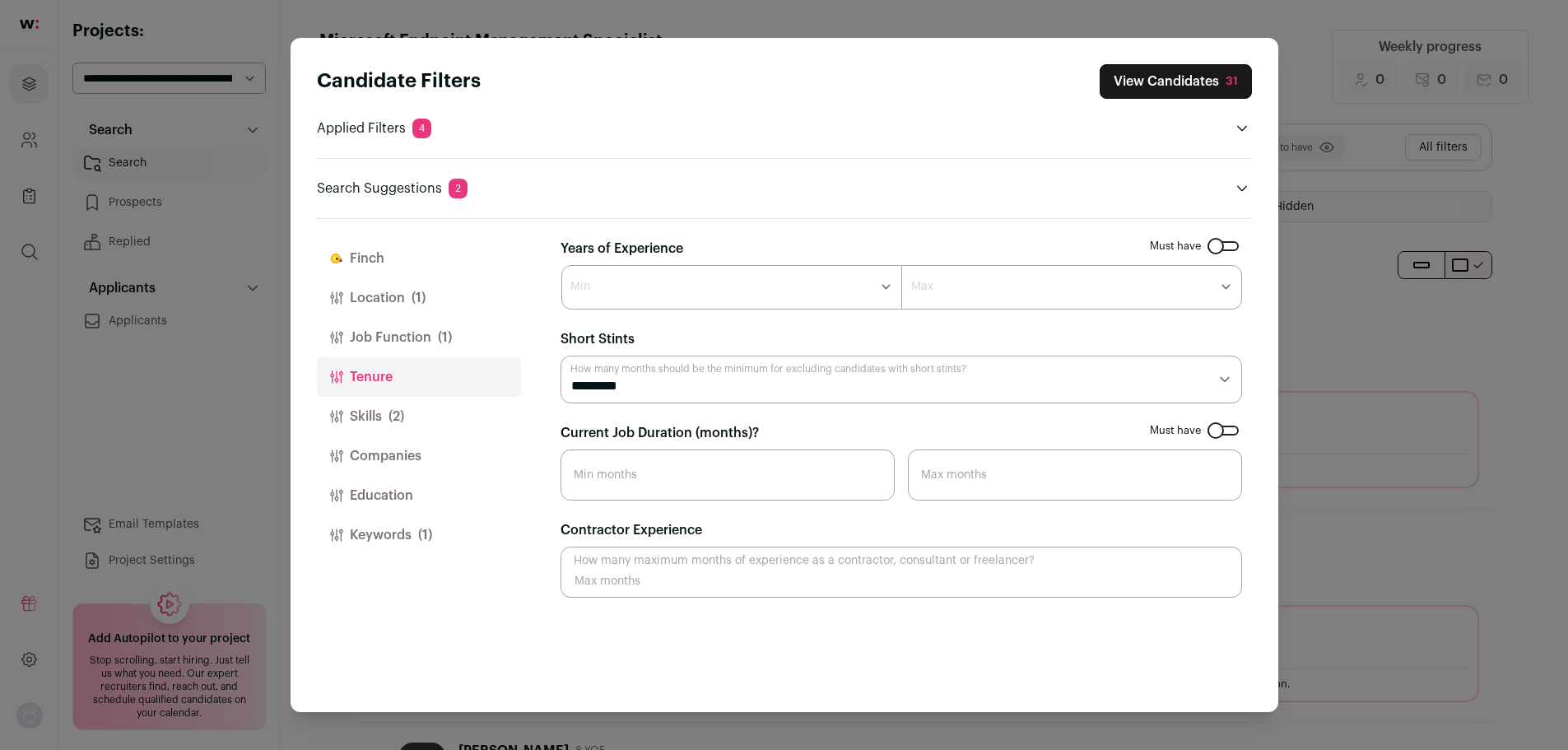
click at [395, 340] on button "Job Function (1)" at bounding box center [419, 337] width 204 height 39
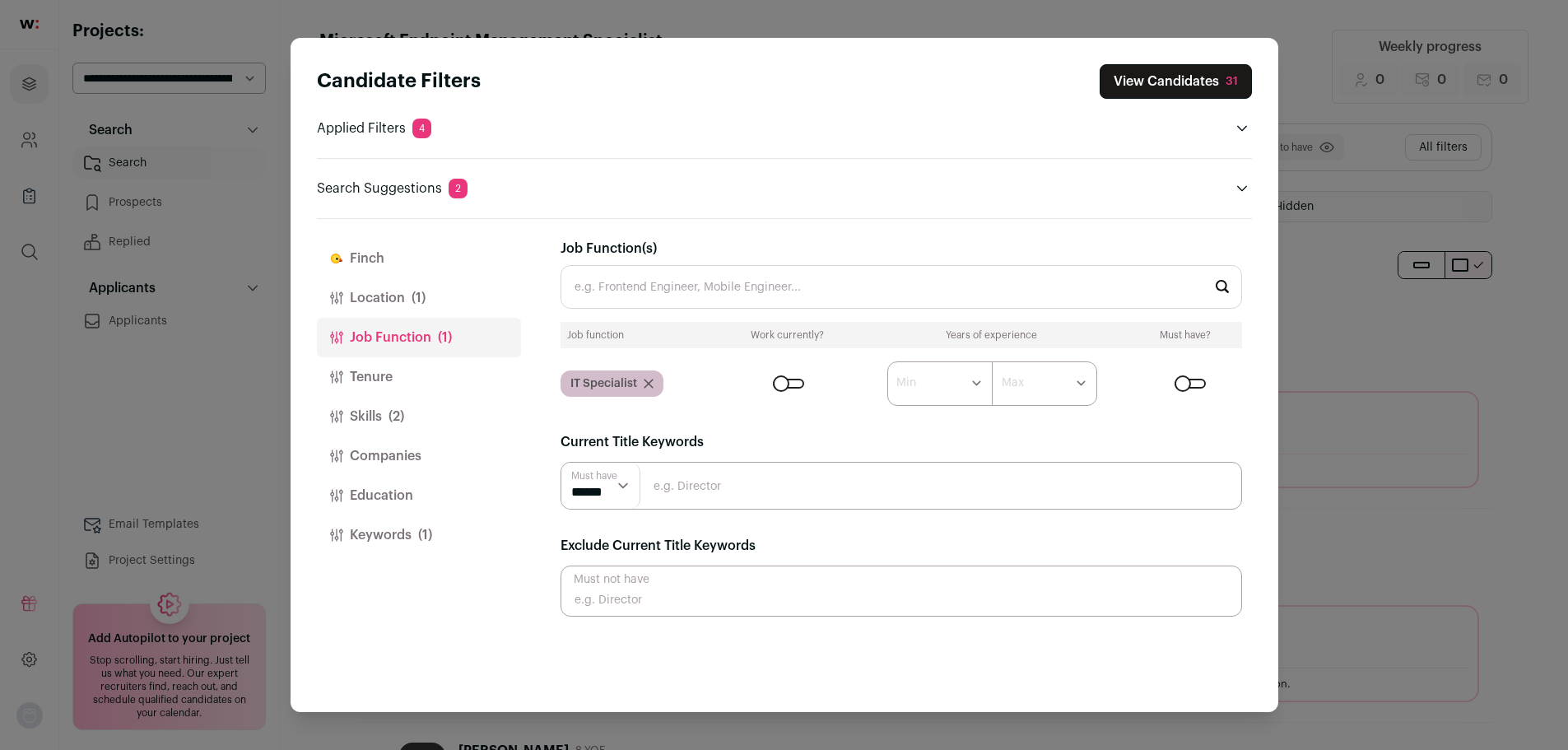
click at [371, 517] on button "Keywords (1)" at bounding box center [419, 535] width 204 height 39
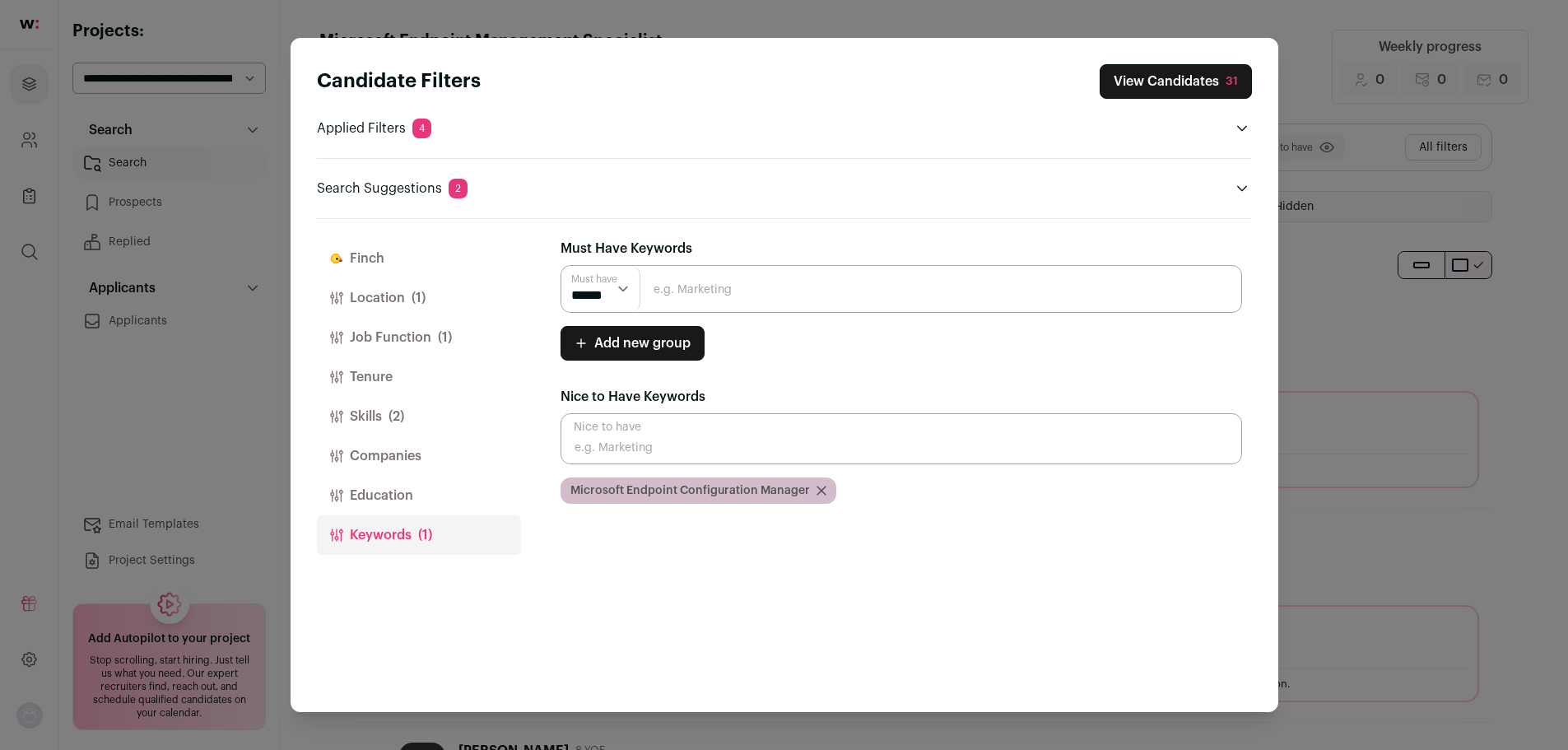
click at [411, 508] on button "Education" at bounding box center [419, 495] width 204 height 39
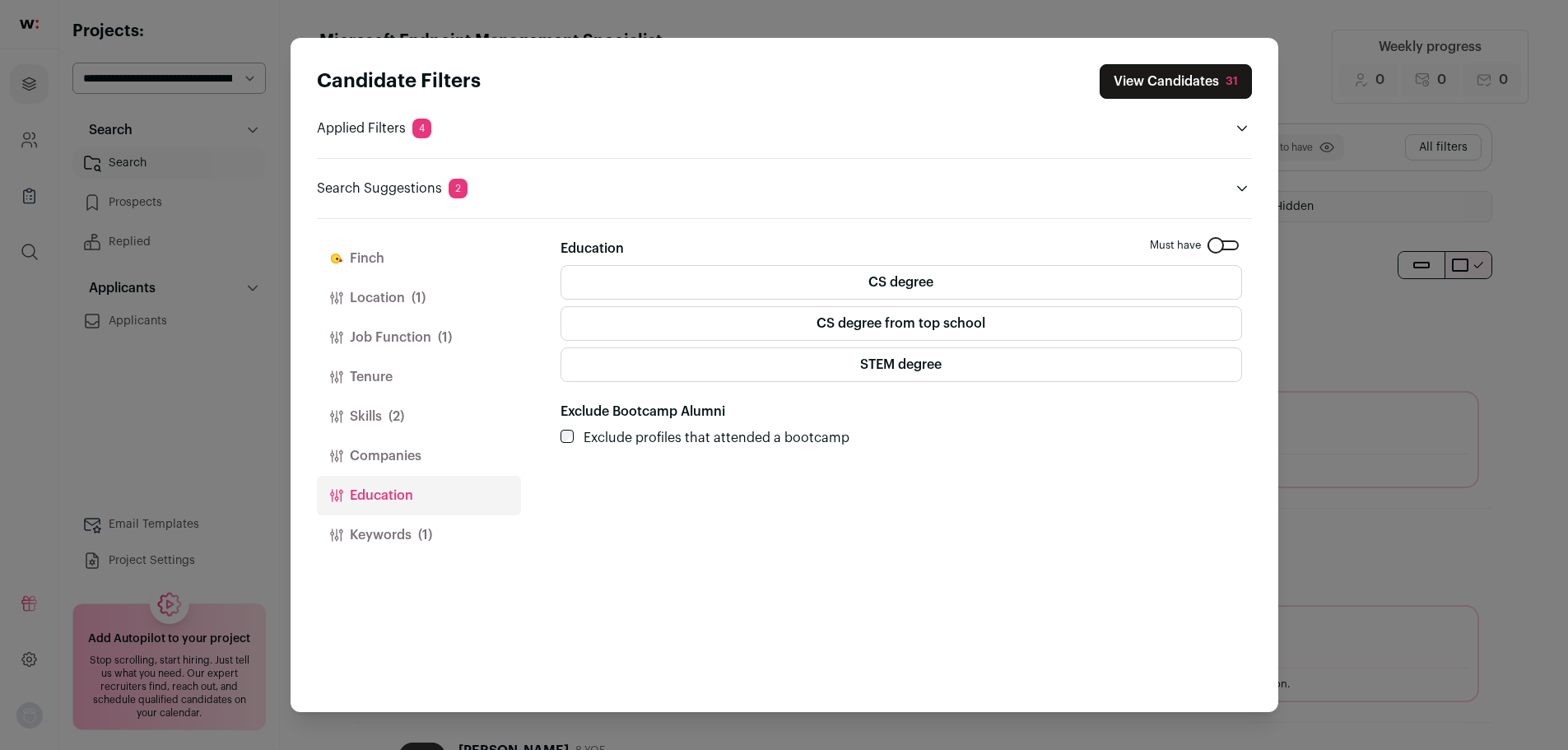
click at [448, 521] on button "Keywords (1)" at bounding box center [419, 535] width 204 height 39
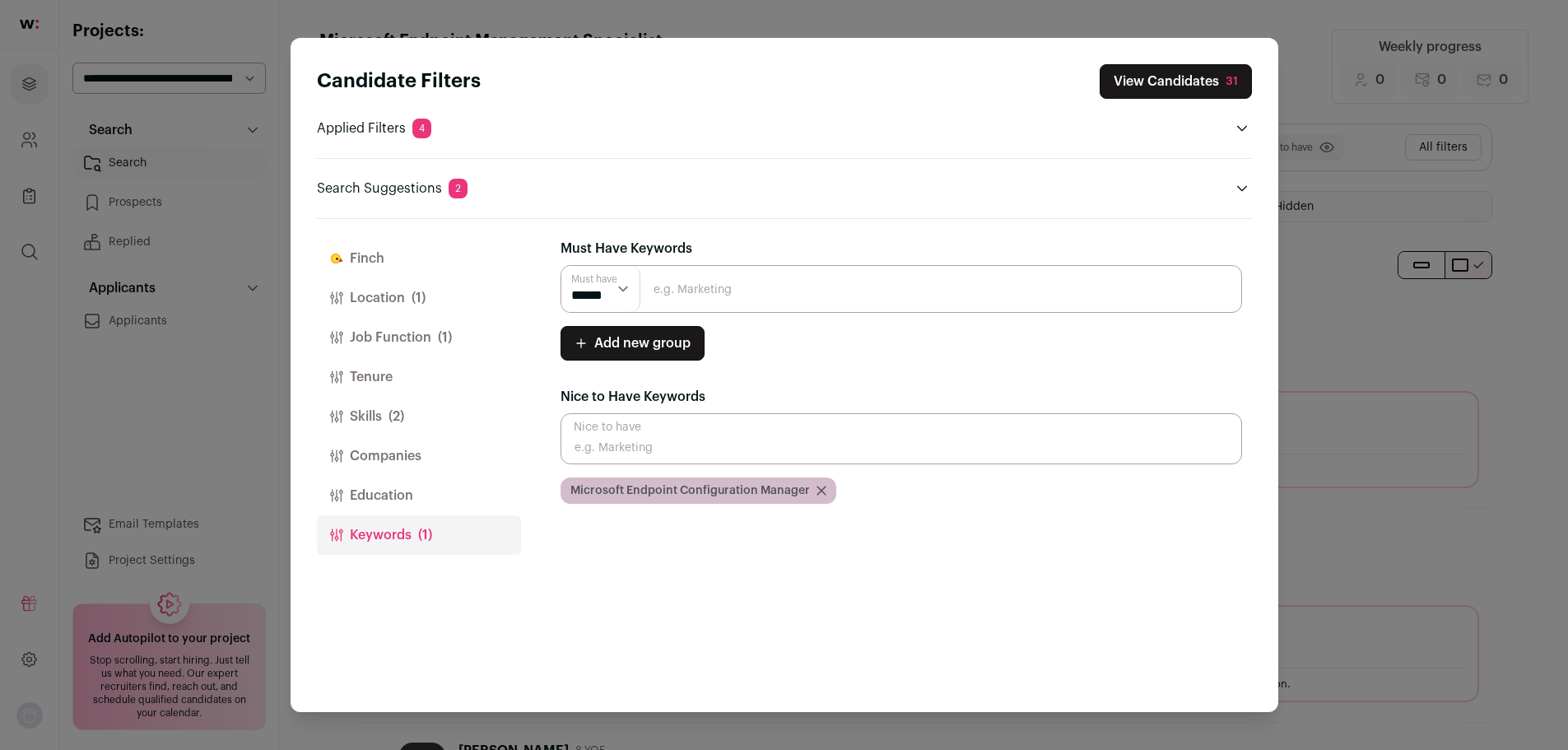
click at [1134, 99] on div "Candidate Filters View Candidates 31 Applied Filters 4 IT Specialist Must have …" at bounding box center [784, 132] width 935 height 134
click at [387, 403] on button "Skills (2)" at bounding box center [419, 416] width 204 height 39
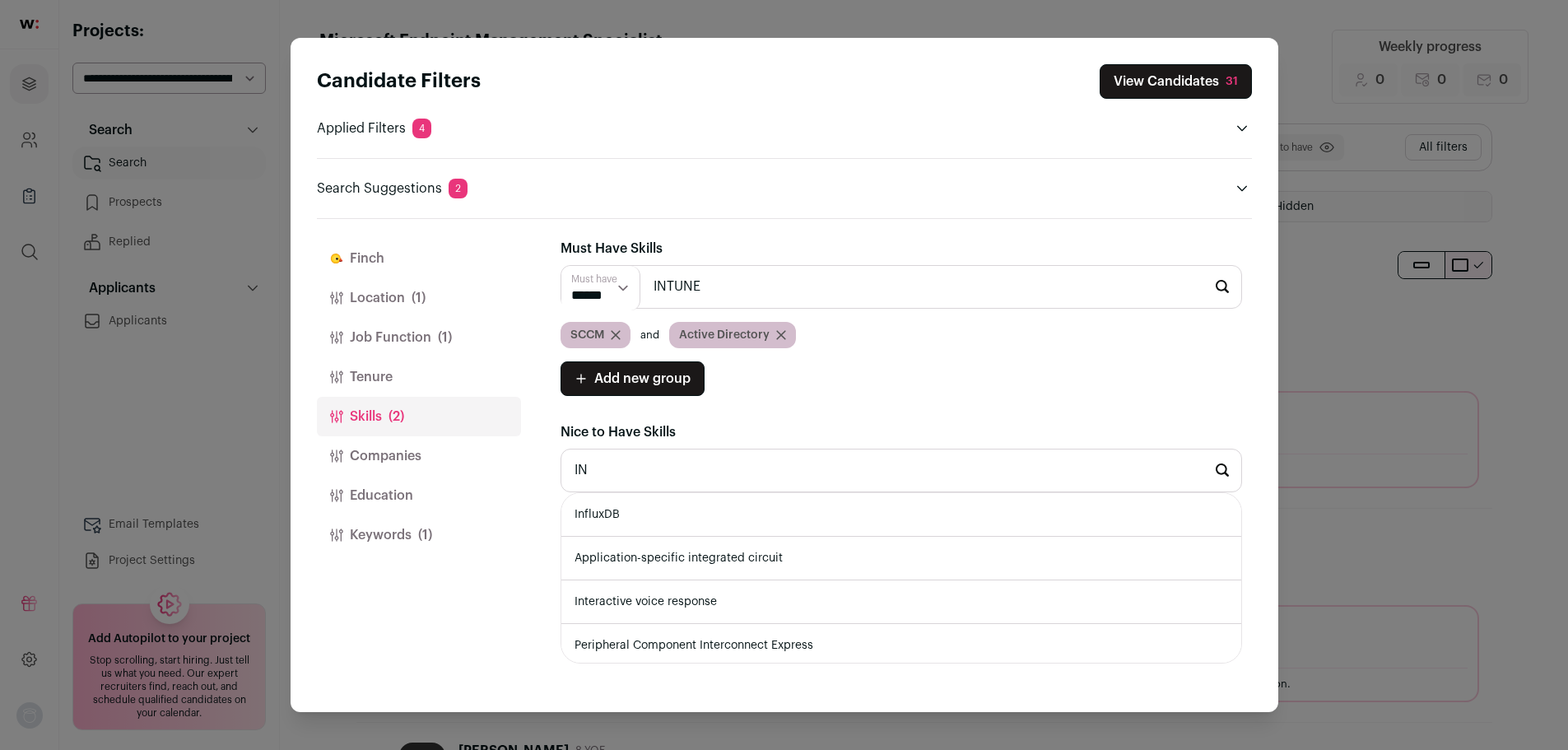
click at [744, 300] on input "INTUNE" at bounding box center [901, 287] width 682 height 44
type input "I"
paste input "Microsoft Endpoint Configuration Manager"
type input "Microsoft Endpoint Configuration Manager"
click at [875, 285] on input "Microsoft Endpoint Configuration Manager" at bounding box center [901, 287] width 682 height 44
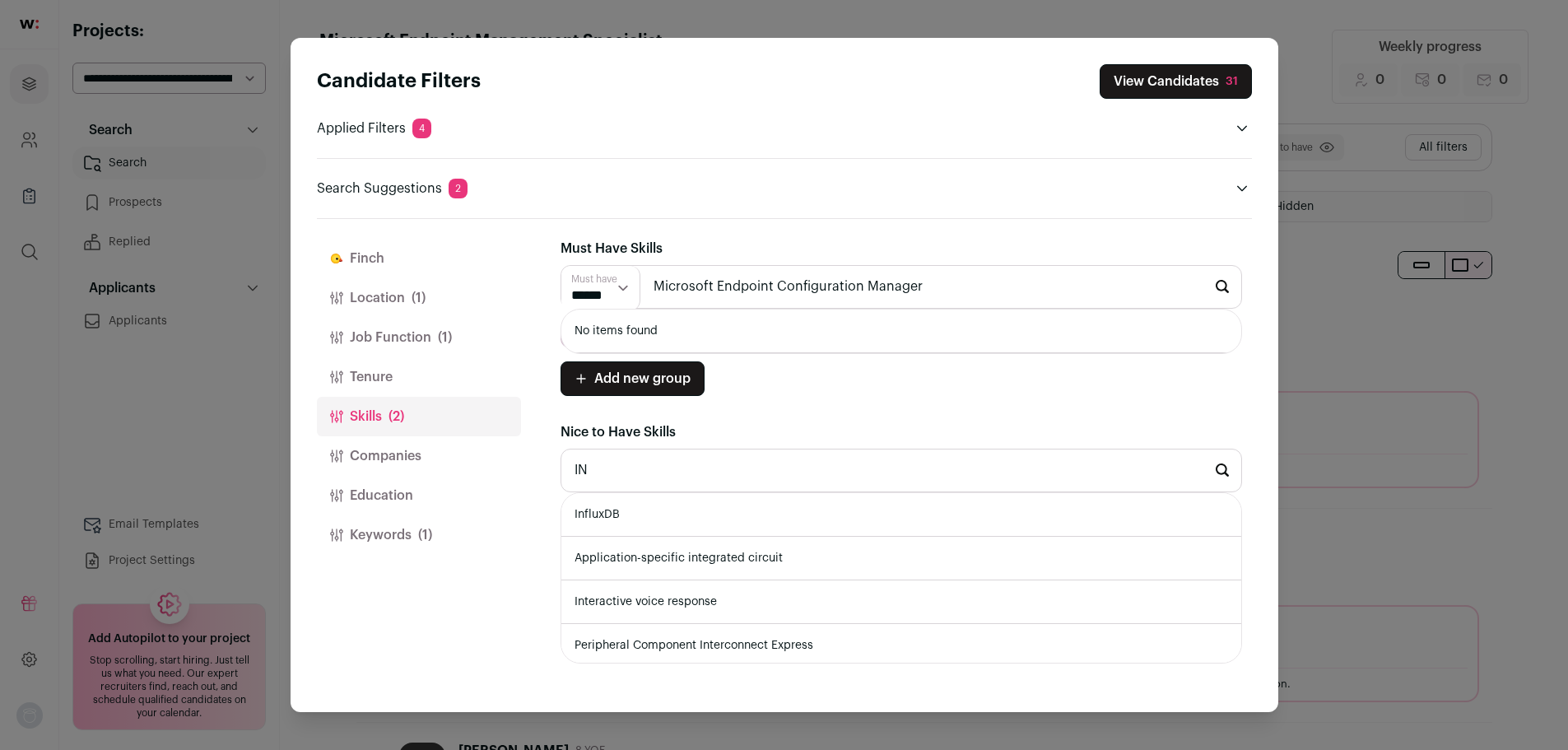
click at [875, 285] on input "Microsoft Endpoint Configuration Manager" at bounding box center [901, 287] width 682 height 44
